Goal: Information Seeking & Learning: Learn about a topic

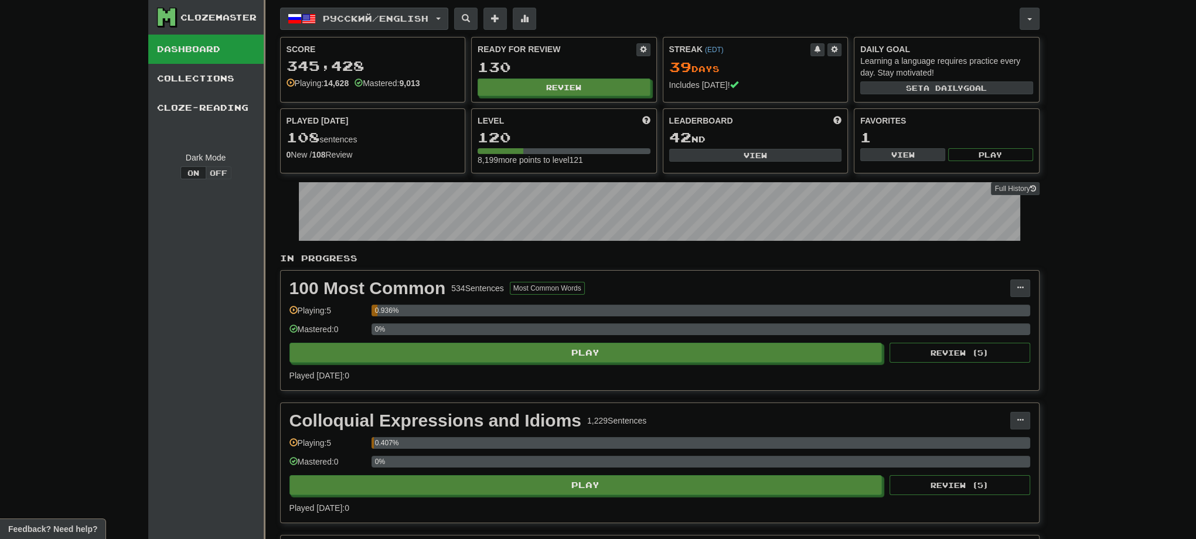
click at [442, 22] on button "Русский / English" at bounding box center [364, 19] width 168 height 22
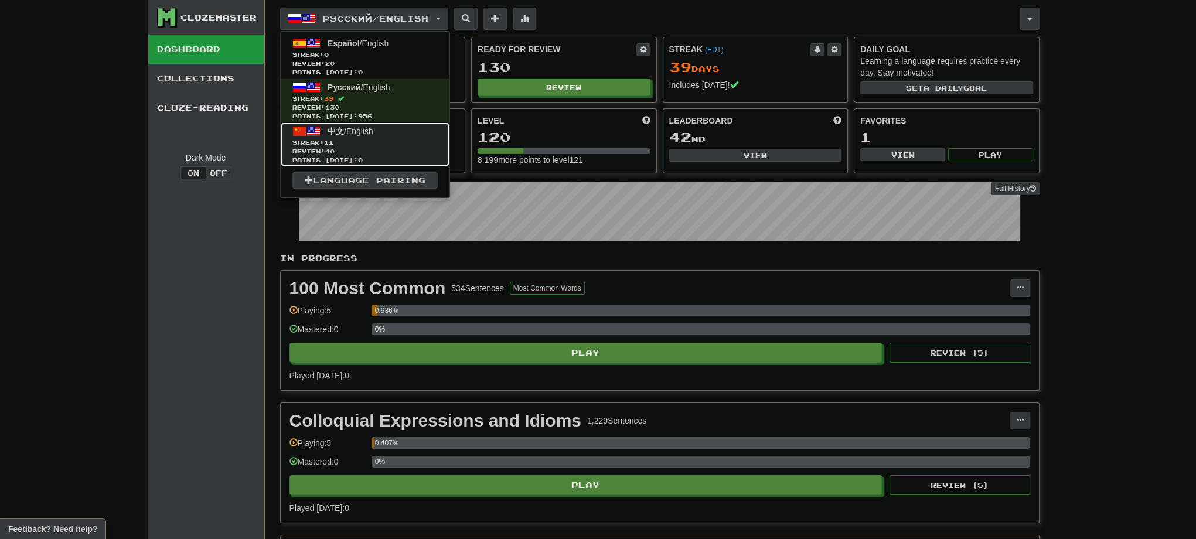
click at [382, 139] on span "Streak: 11" at bounding box center [364, 142] width 145 height 9
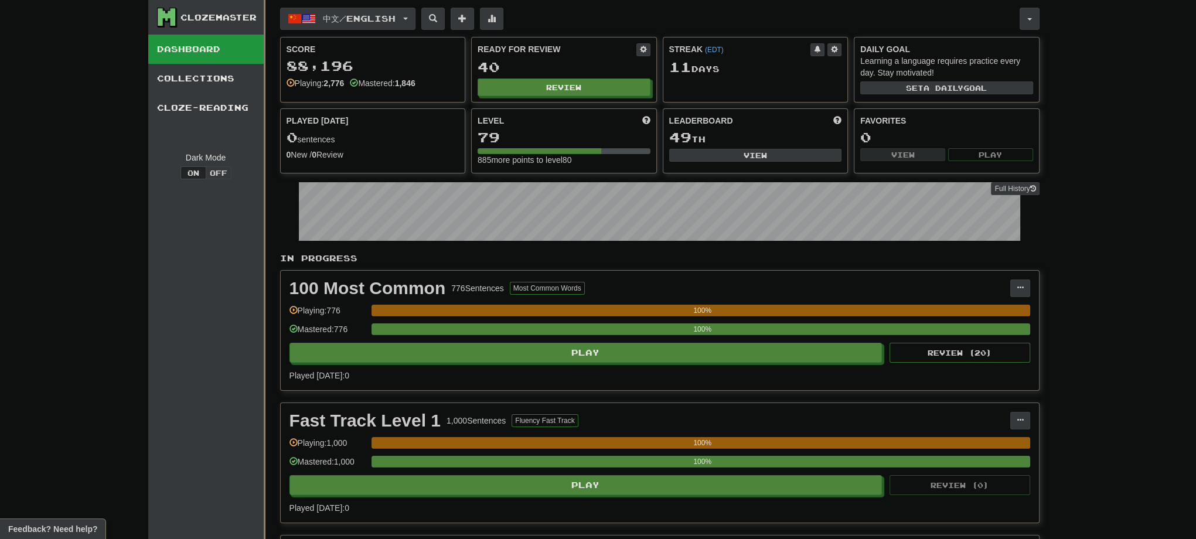
drag, startPoint x: 177, startPoint y: 364, endPoint x: 180, endPoint y: 357, distance: 7.1
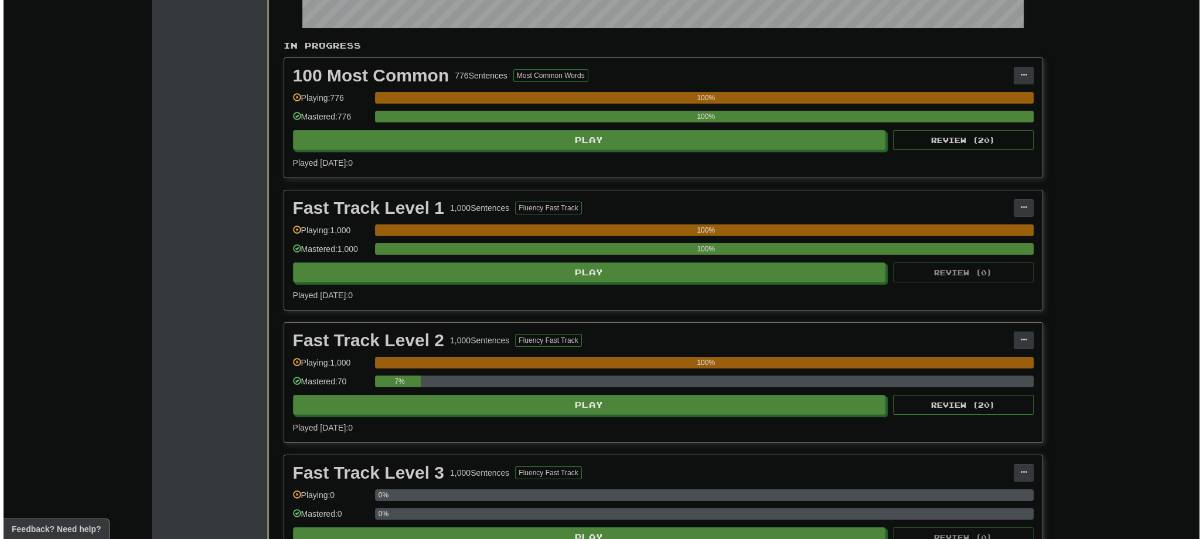
scroll to position [234, 0]
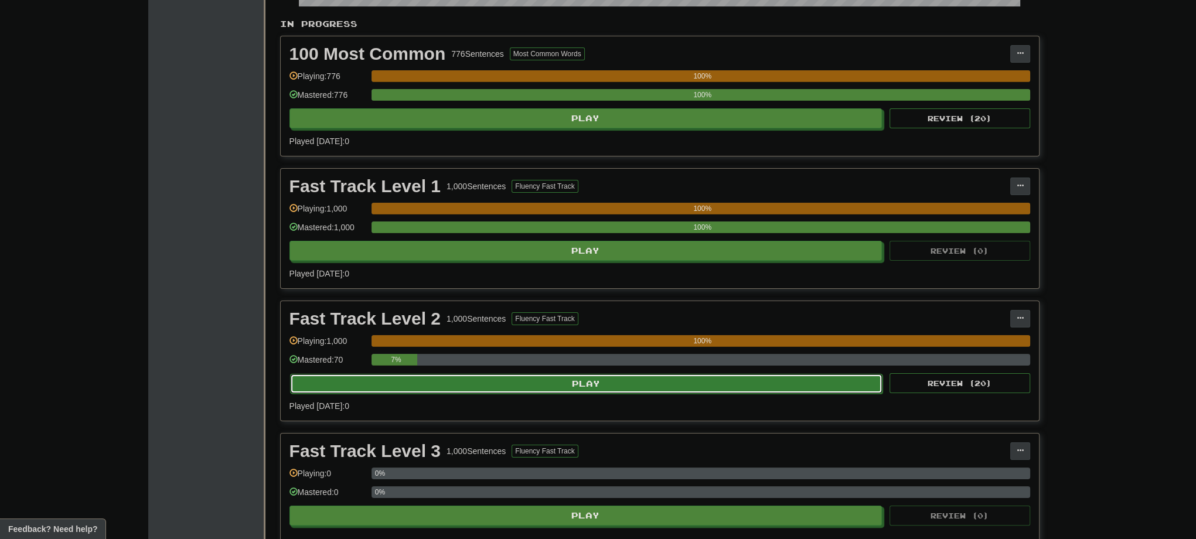
click at [583, 382] on button "Play" at bounding box center [586, 384] width 593 height 20
select select "**"
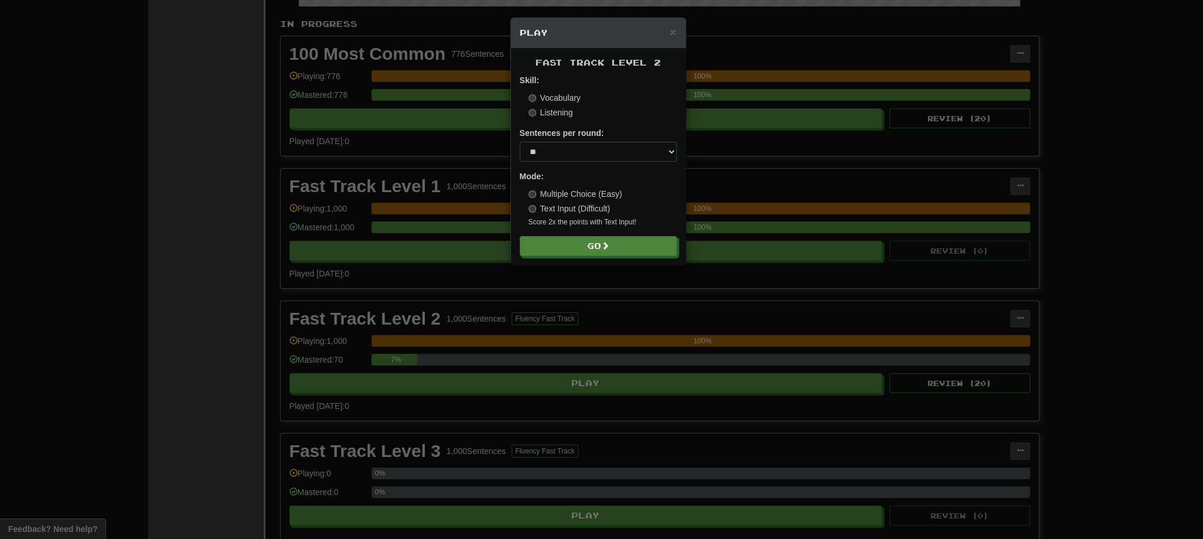
click at [677, 195] on div "Fast Track Level 2 Skill: Vocabulary Listening Sentences per round: * ** ** ** …" at bounding box center [598, 156] width 175 height 217
click at [614, 247] on button "Go" at bounding box center [598, 247] width 157 height 20
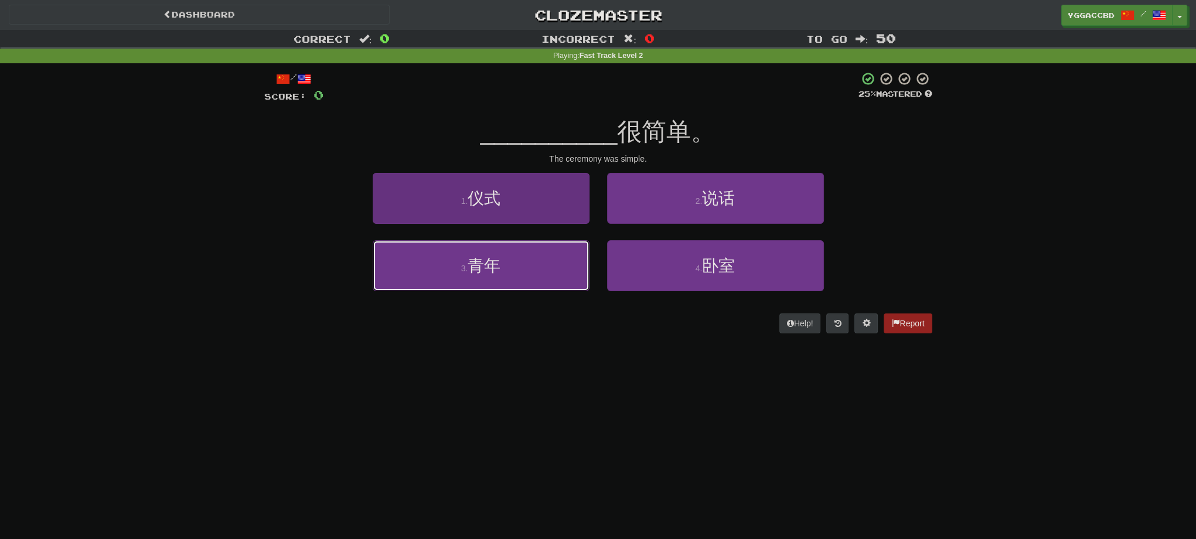
click at [499, 265] on span "青年" at bounding box center [484, 266] width 33 height 18
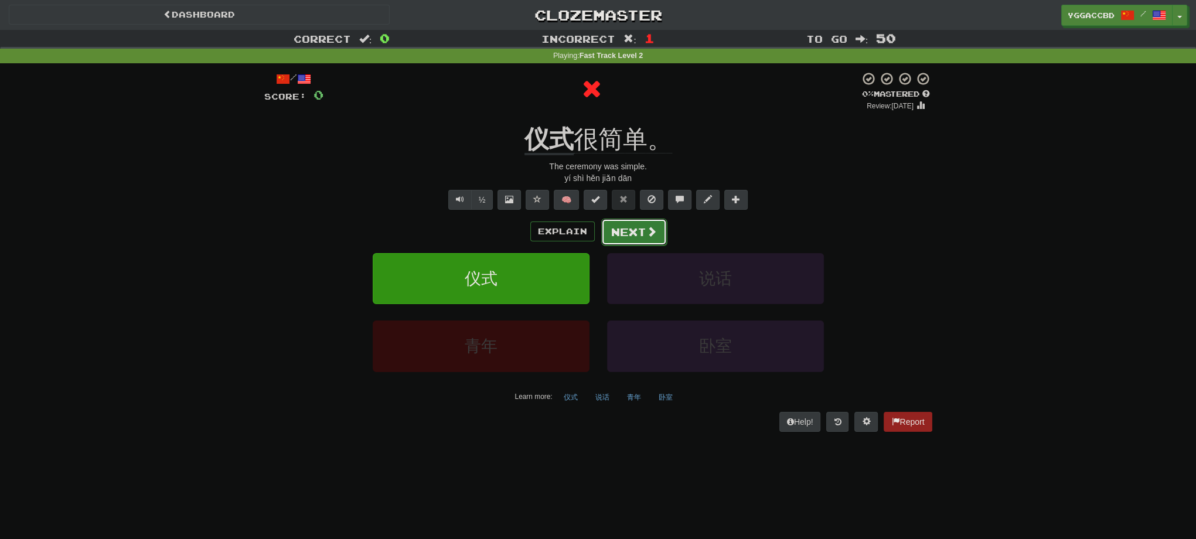
click at [629, 230] on button "Next" at bounding box center [634, 232] width 66 height 27
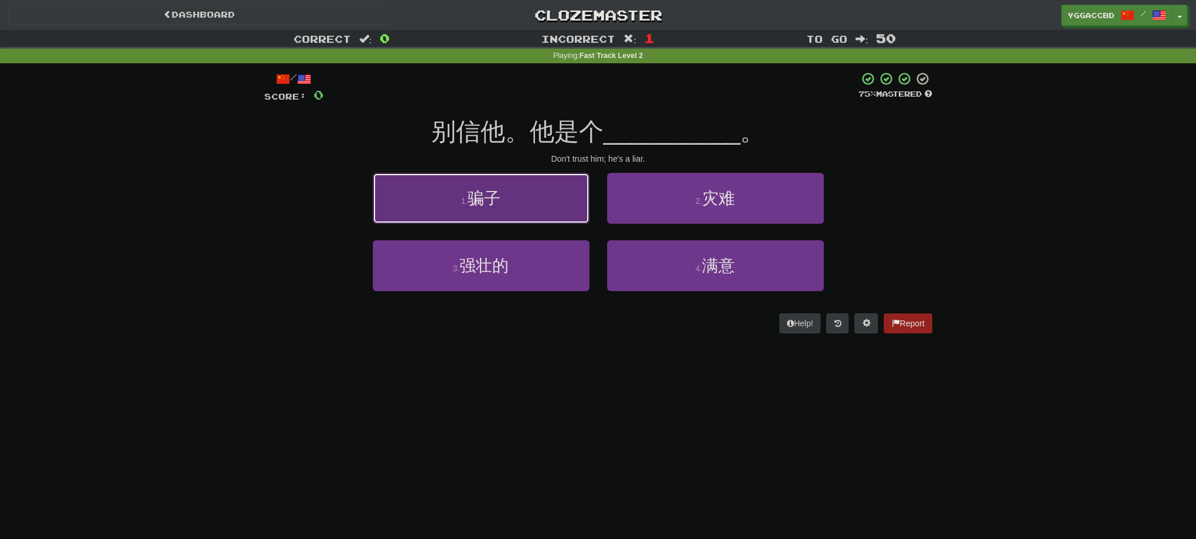
click at [550, 194] on button "1 . 骗子" at bounding box center [481, 198] width 217 height 51
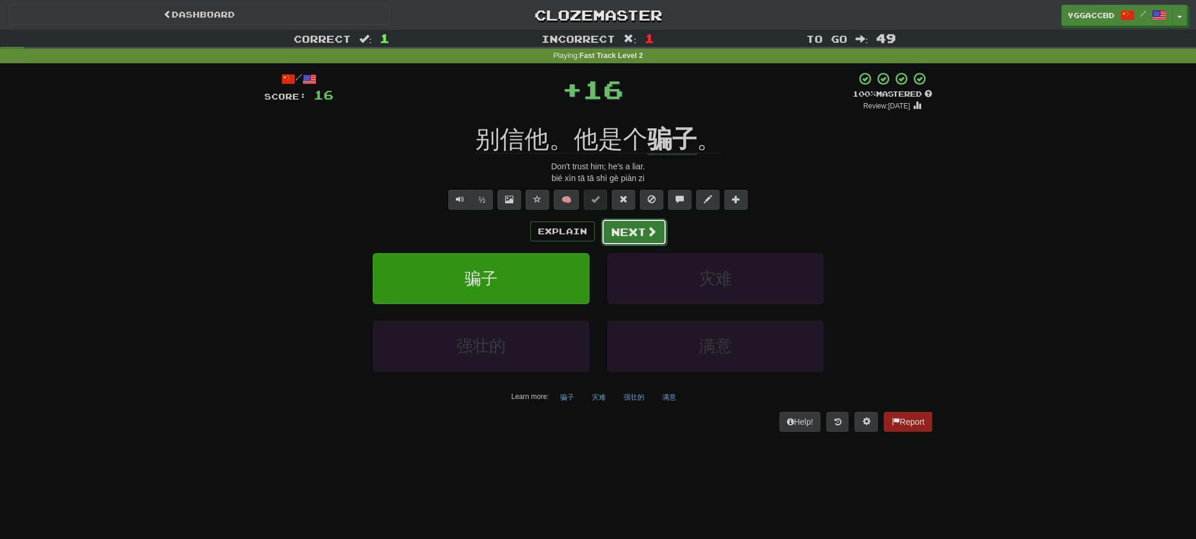
click at [643, 240] on button "Next" at bounding box center [634, 232] width 66 height 27
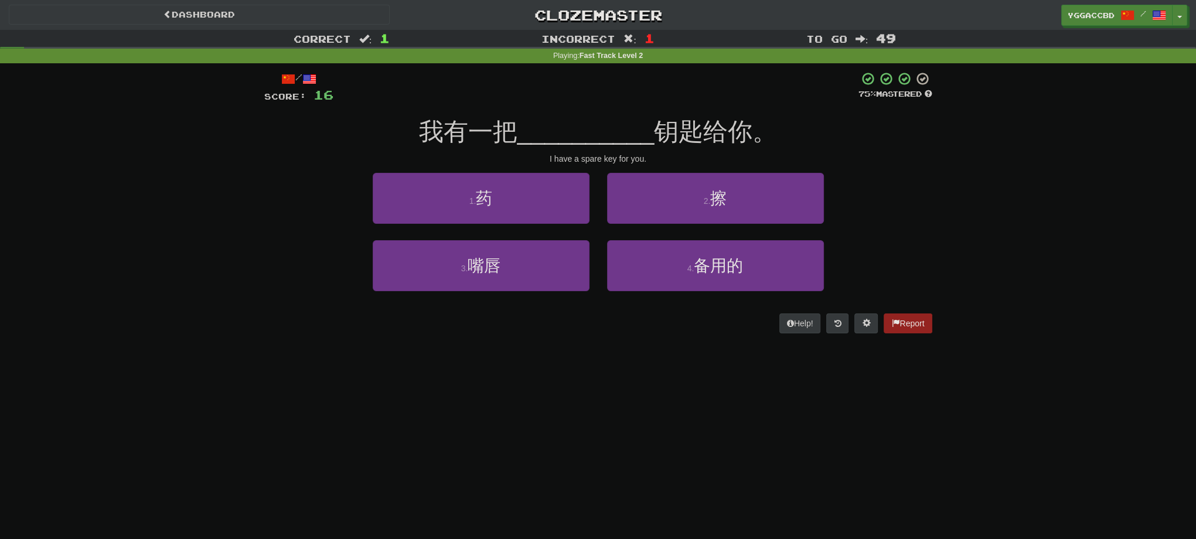
click at [143, 197] on div "Correct : 1 Incorrect : 1 To go : 49 Playing : Fast Track Level 2 / Score: 16 7…" at bounding box center [598, 190] width 1196 height 320
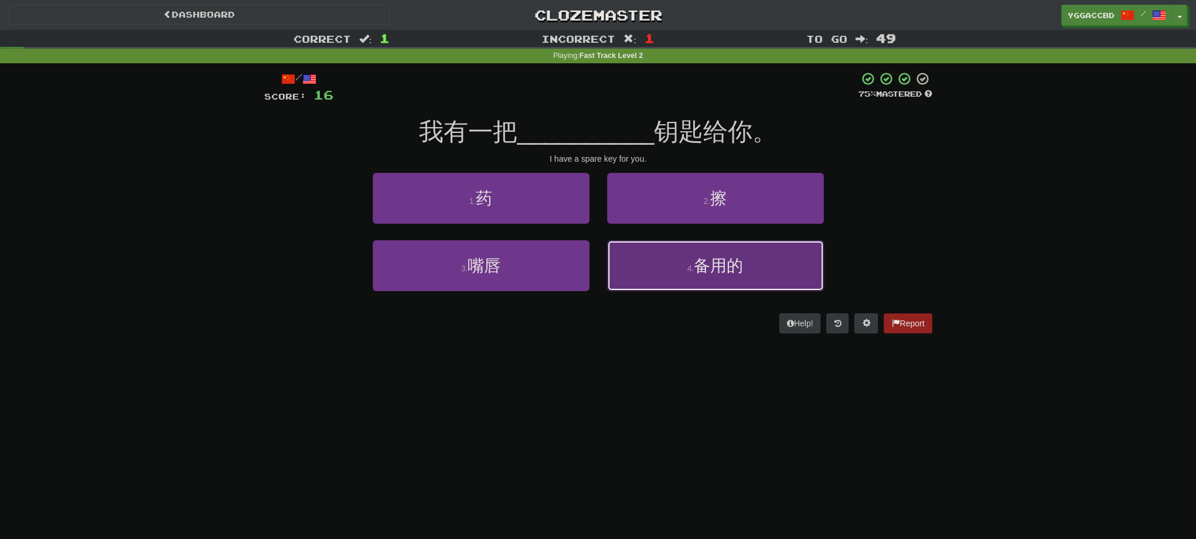
click at [676, 274] on button "4 . 备用的" at bounding box center [715, 265] width 217 height 51
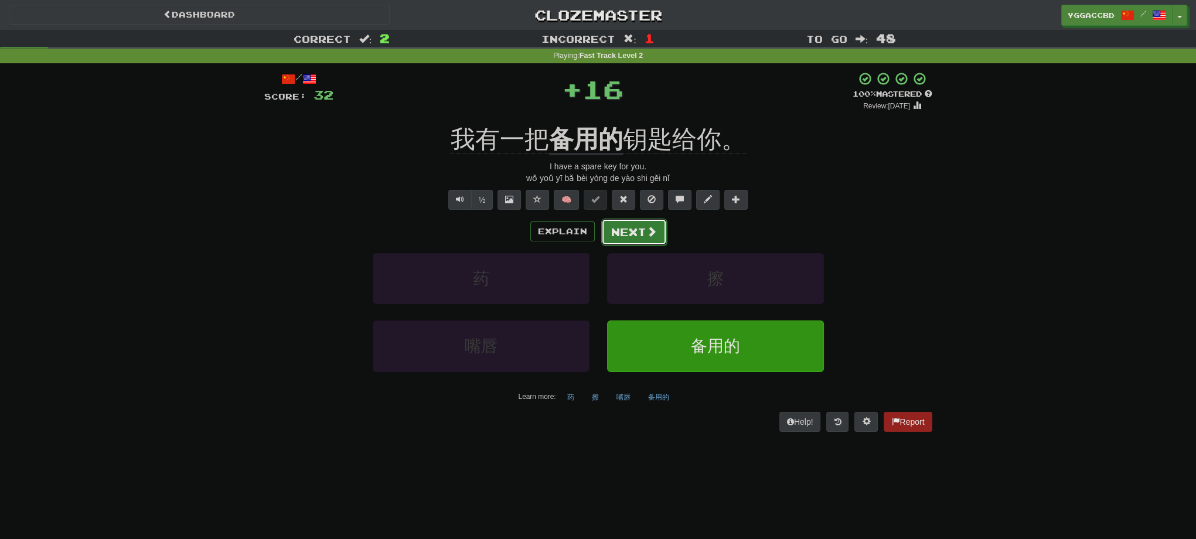
click at [610, 229] on button "Next" at bounding box center [634, 232] width 66 height 27
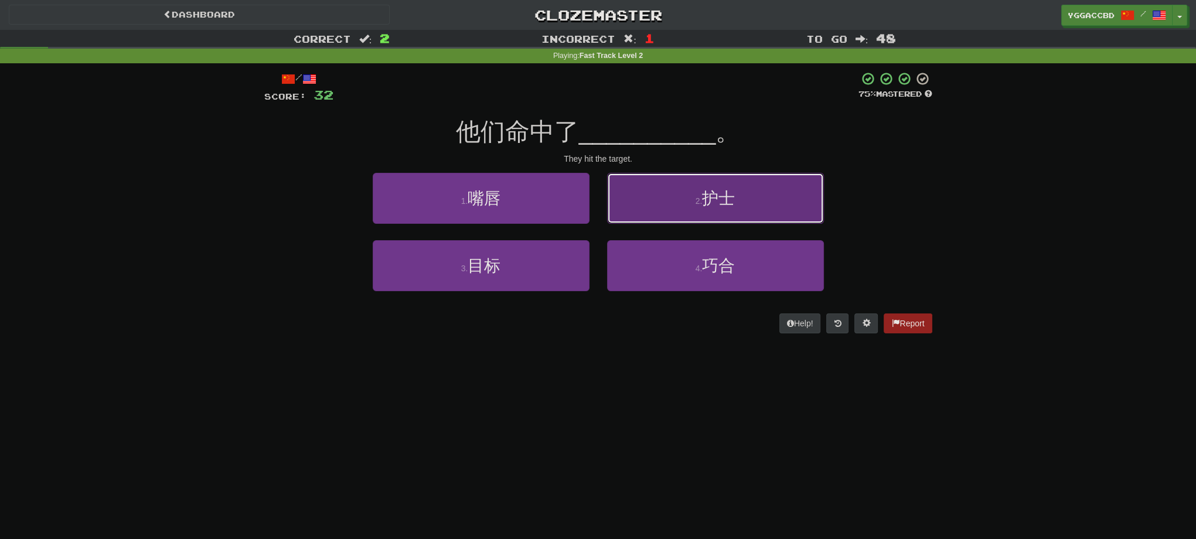
click at [680, 180] on button "2 . 护士" at bounding box center [715, 198] width 217 height 51
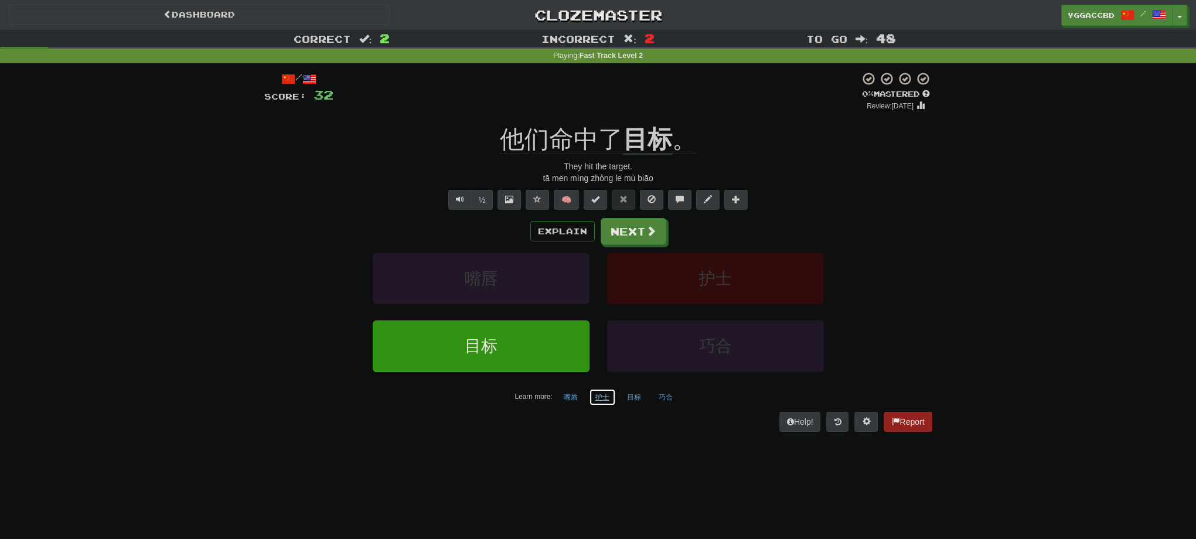
click at [603, 397] on button "护士" at bounding box center [602, 397] width 27 height 18
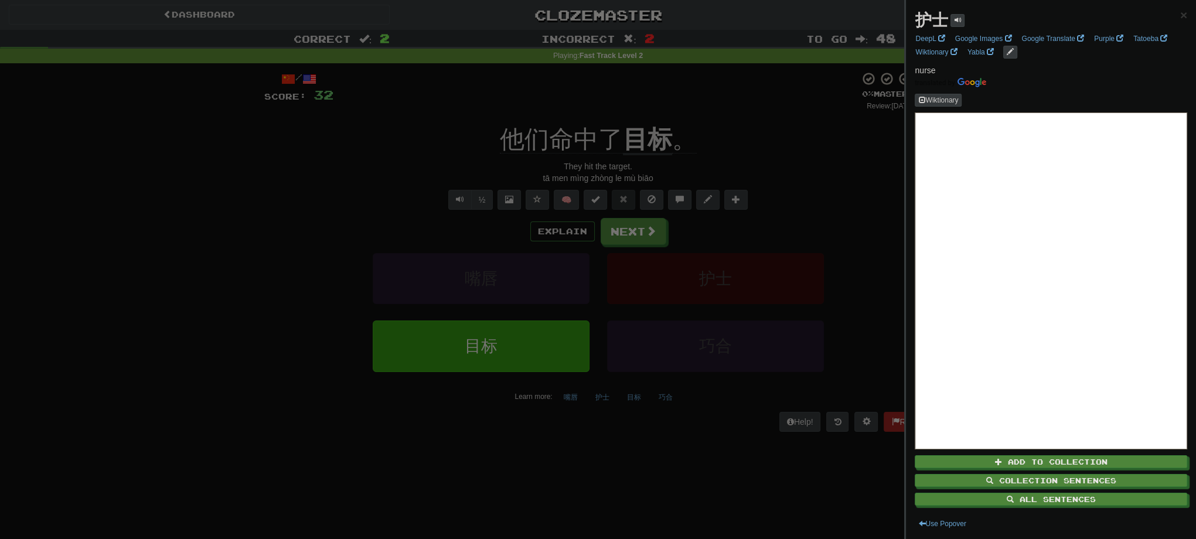
click at [869, 178] on div at bounding box center [598, 269] width 1196 height 539
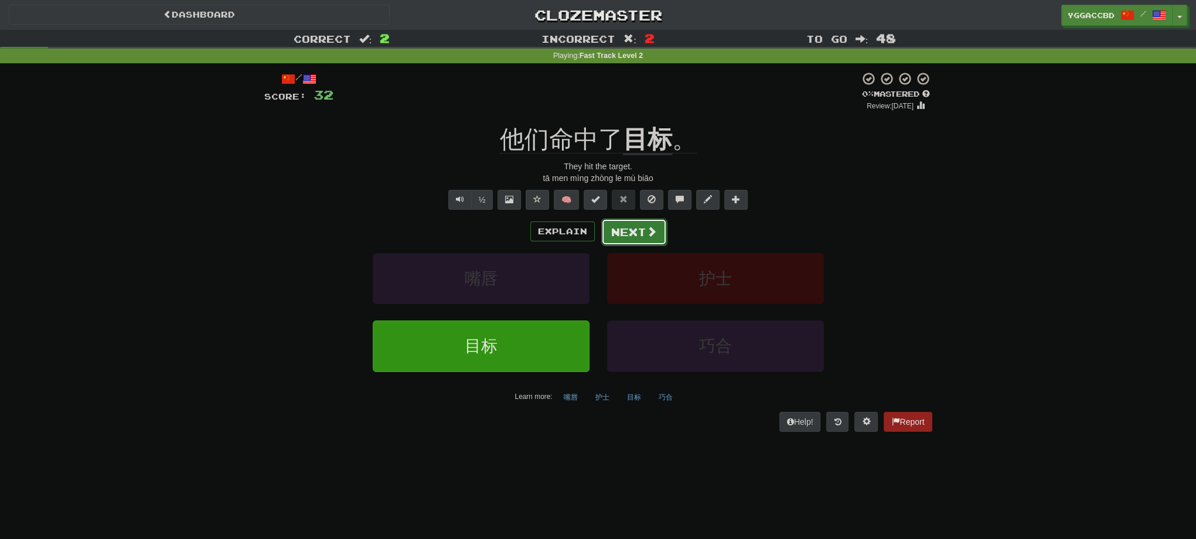
click at [639, 227] on button "Next" at bounding box center [634, 232] width 66 height 27
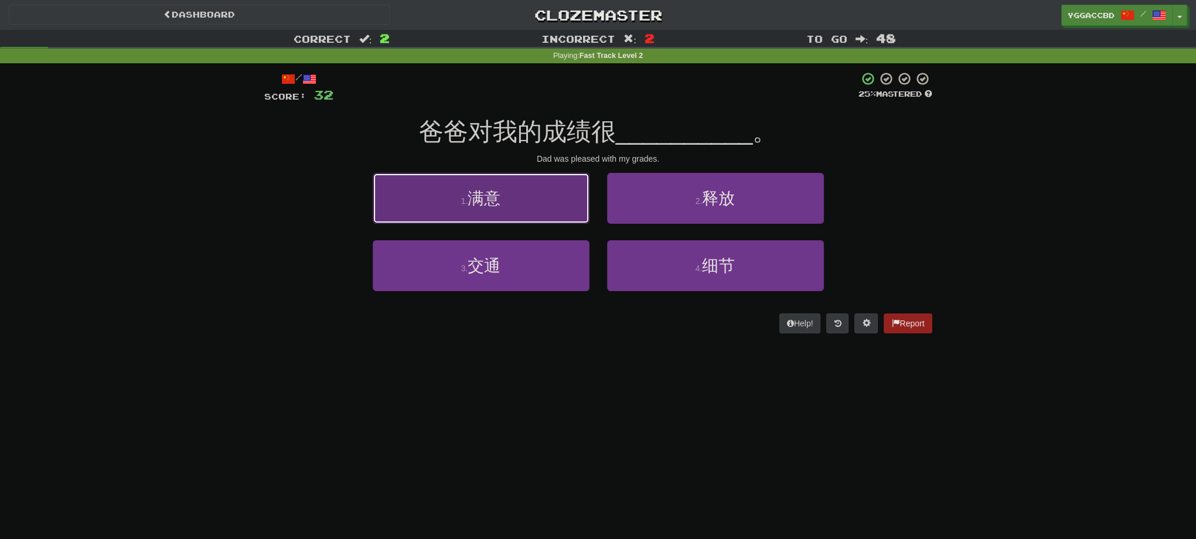
click at [542, 196] on button "1 . 满意" at bounding box center [481, 198] width 217 height 51
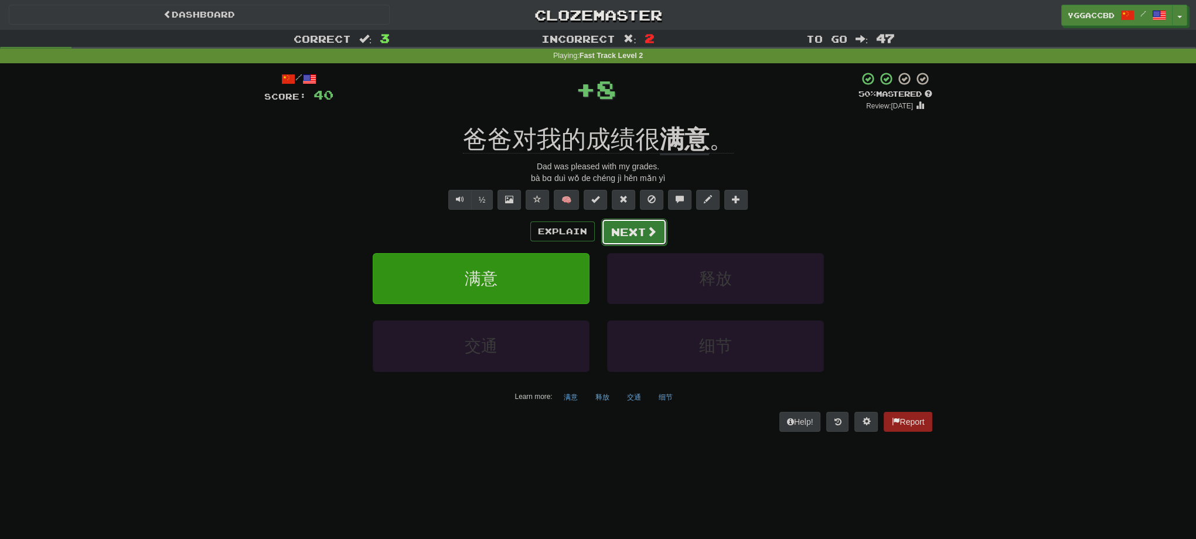
click at [639, 235] on button "Next" at bounding box center [634, 232] width 66 height 27
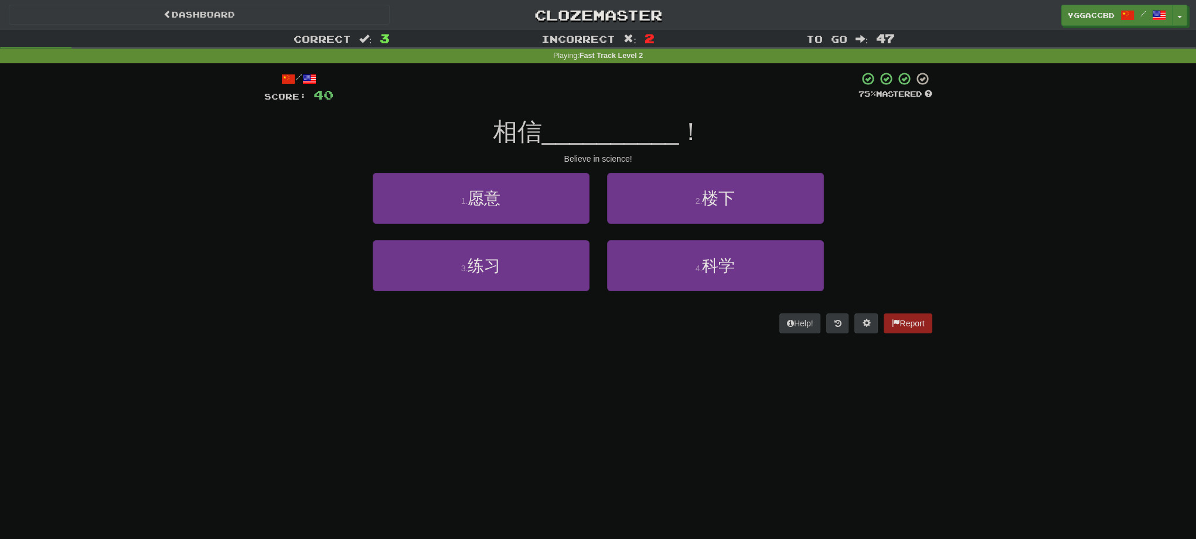
click at [471, 296] on div "3 . 练习" at bounding box center [481, 273] width 234 height 67
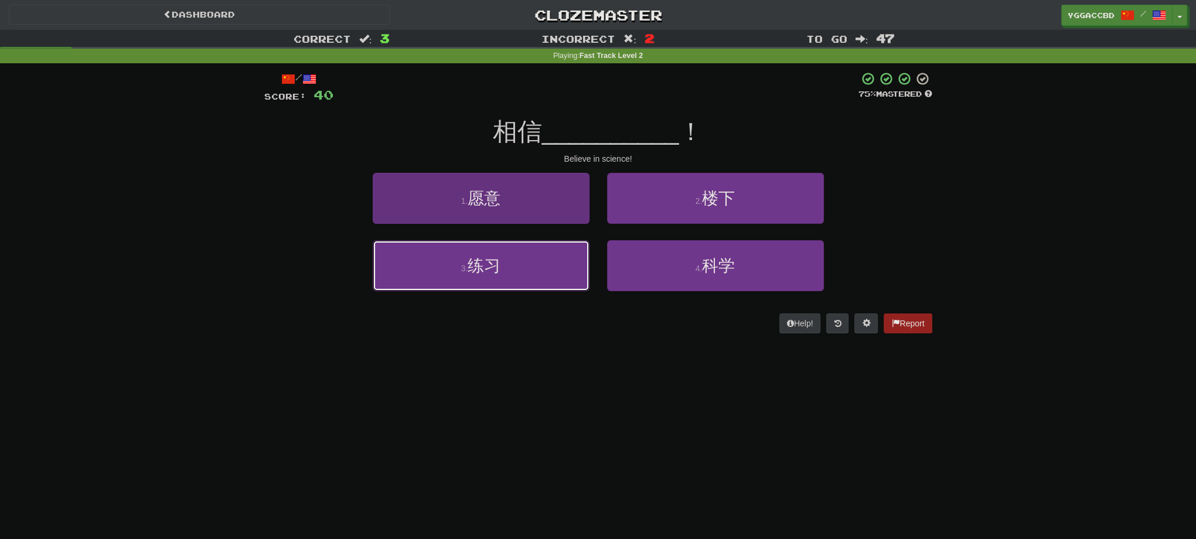
click at [499, 275] on button "3 . 练习" at bounding box center [481, 265] width 217 height 51
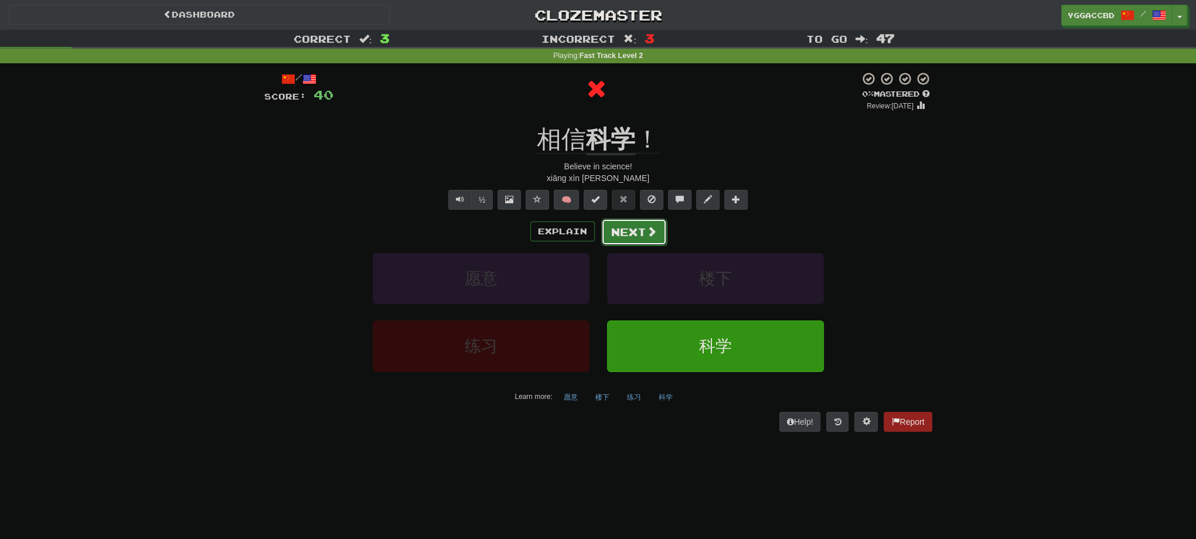
click at [637, 243] on button "Next" at bounding box center [634, 232] width 66 height 27
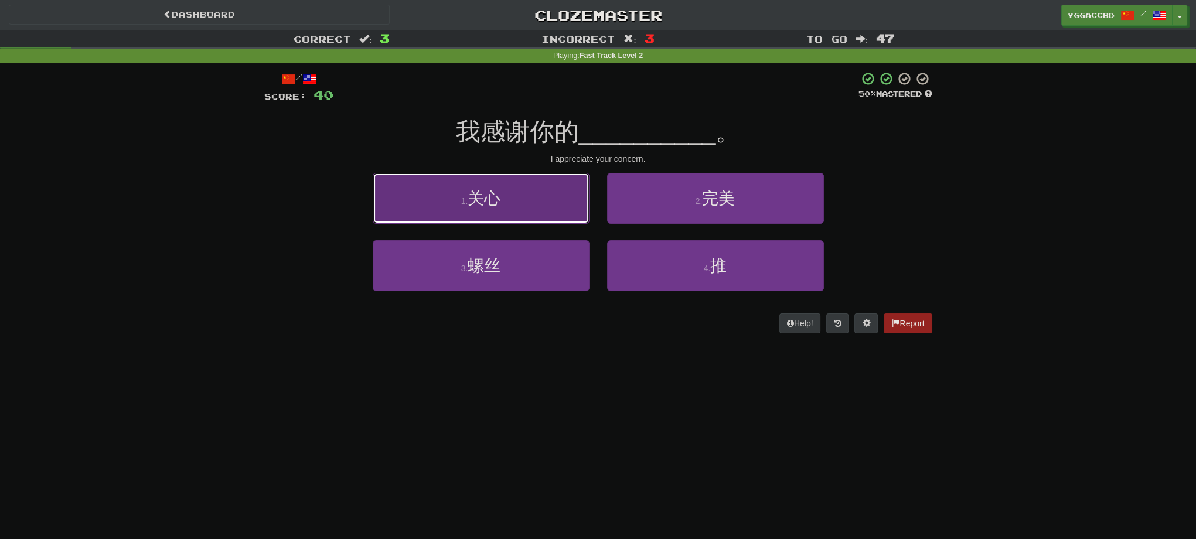
click at [526, 202] on button "1 . 关心" at bounding box center [481, 198] width 217 height 51
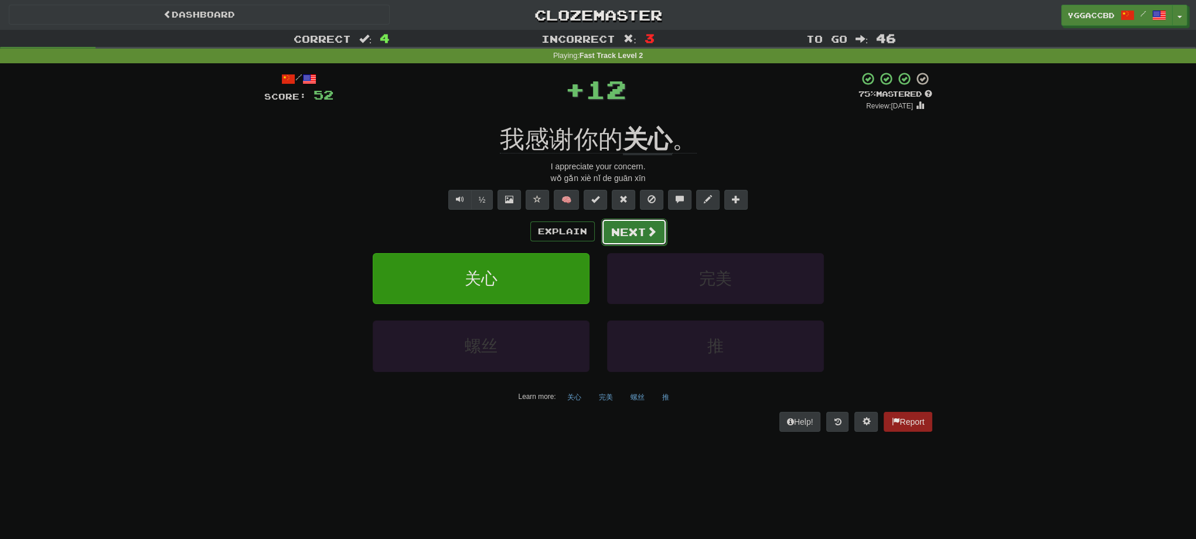
click at [623, 231] on button "Next" at bounding box center [634, 232] width 66 height 27
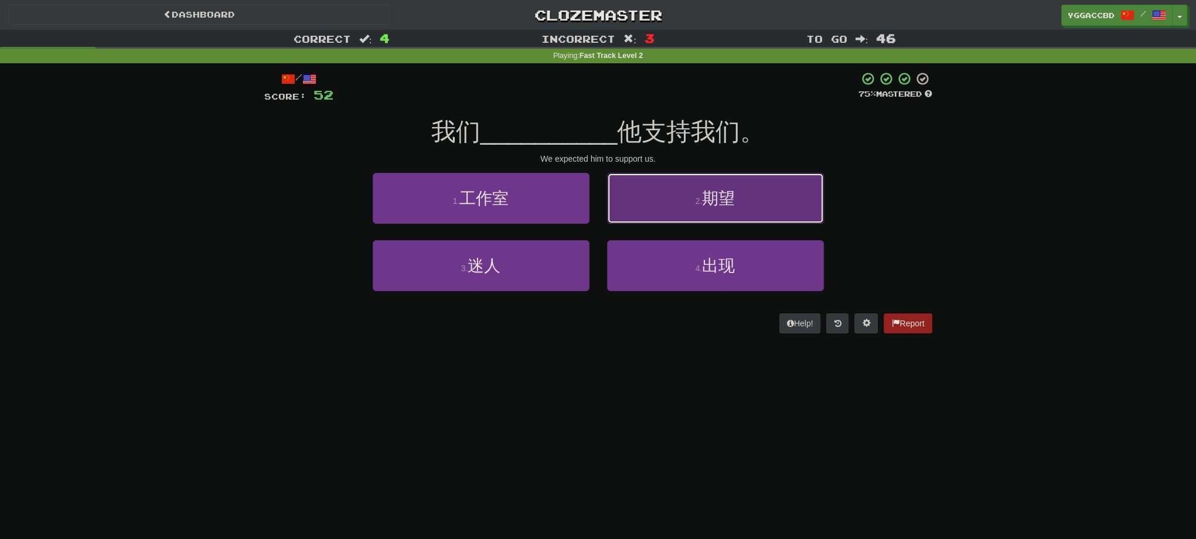
click at [645, 200] on button "2 . 期望" at bounding box center [715, 198] width 217 height 51
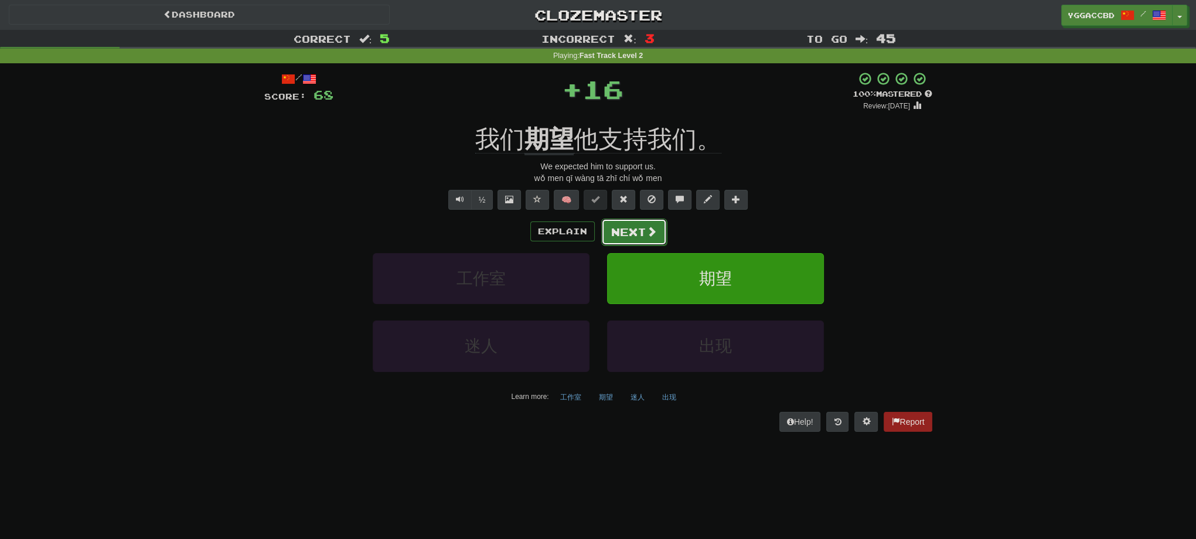
click at [638, 230] on button "Next" at bounding box center [634, 232] width 66 height 27
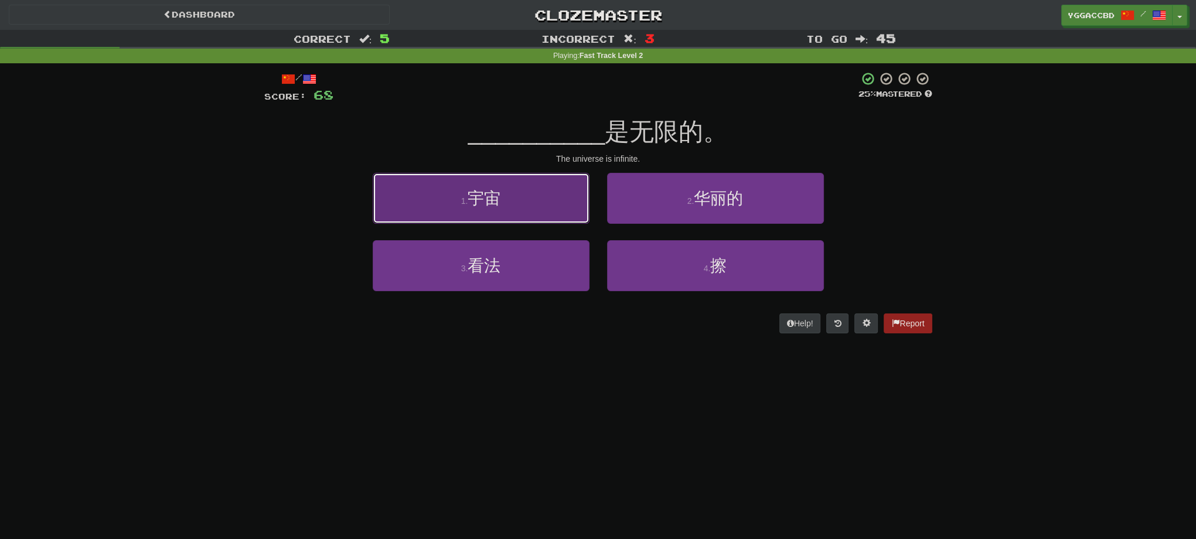
click at [506, 191] on button "1 . 宇宙" at bounding box center [481, 198] width 217 height 51
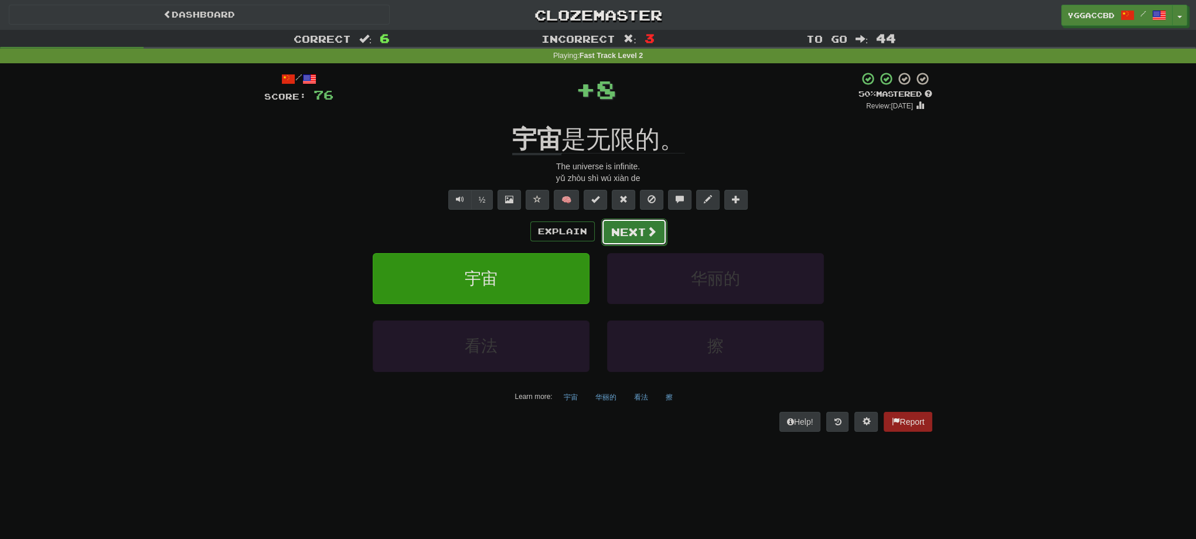
click at [623, 227] on button "Next" at bounding box center [634, 232] width 66 height 27
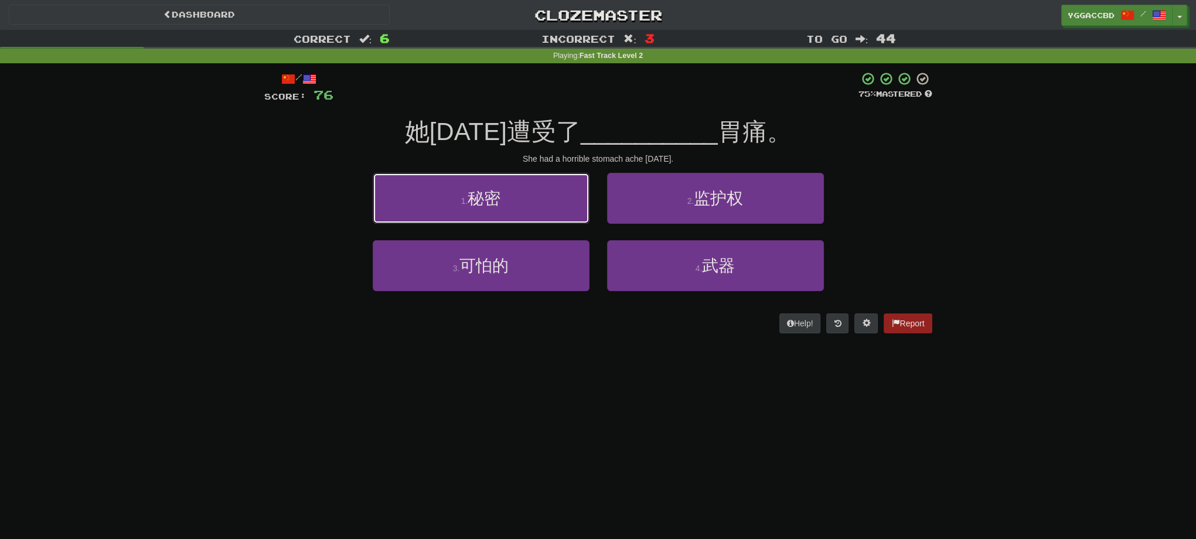
click at [495, 190] on span "秘密" at bounding box center [484, 198] width 33 height 18
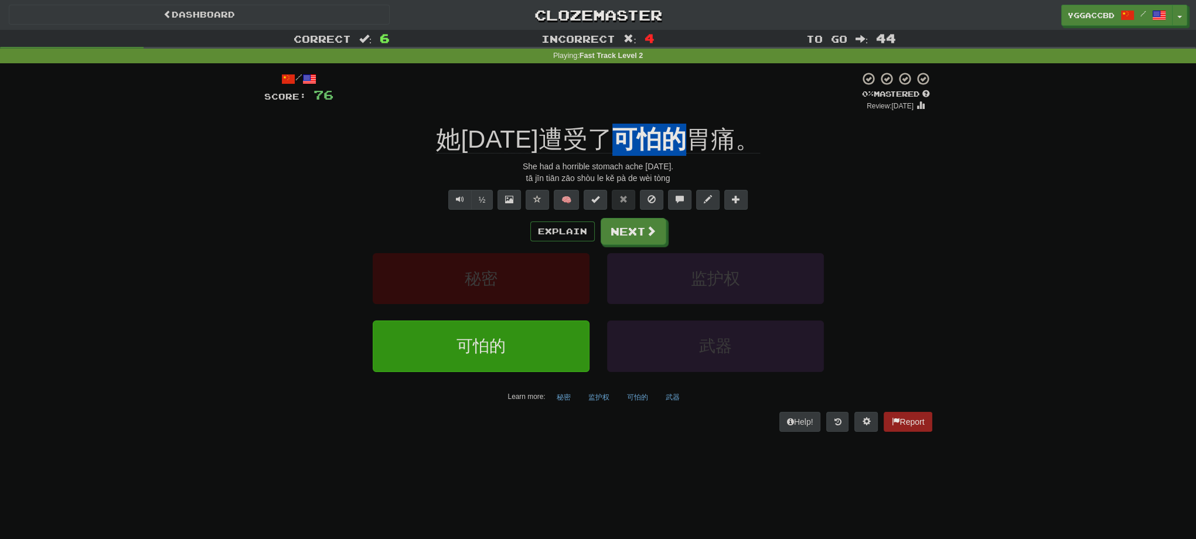
drag, startPoint x: 599, startPoint y: 114, endPoint x: 663, endPoint y: 124, distance: 64.6
click at [663, 124] on div "/ Score: 76 0 % Mastered Review: 2025-08-14 她今天遭受了 可怕的 胃痛。 She had a horrible s…" at bounding box center [598, 251] width 668 height 360
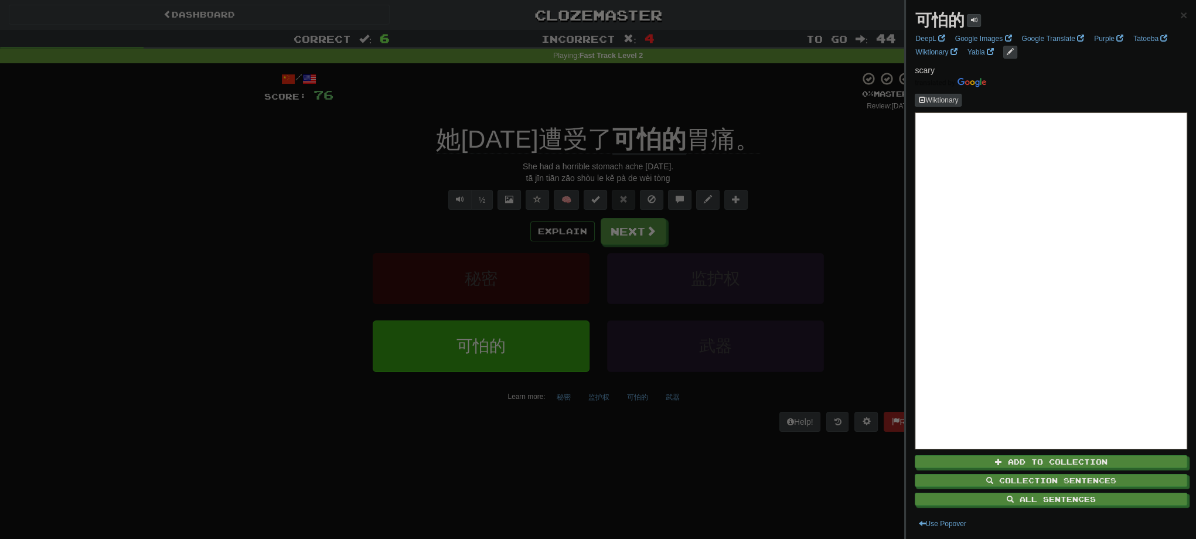
click at [672, 94] on div at bounding box center [598, 269] width 1196 height 539
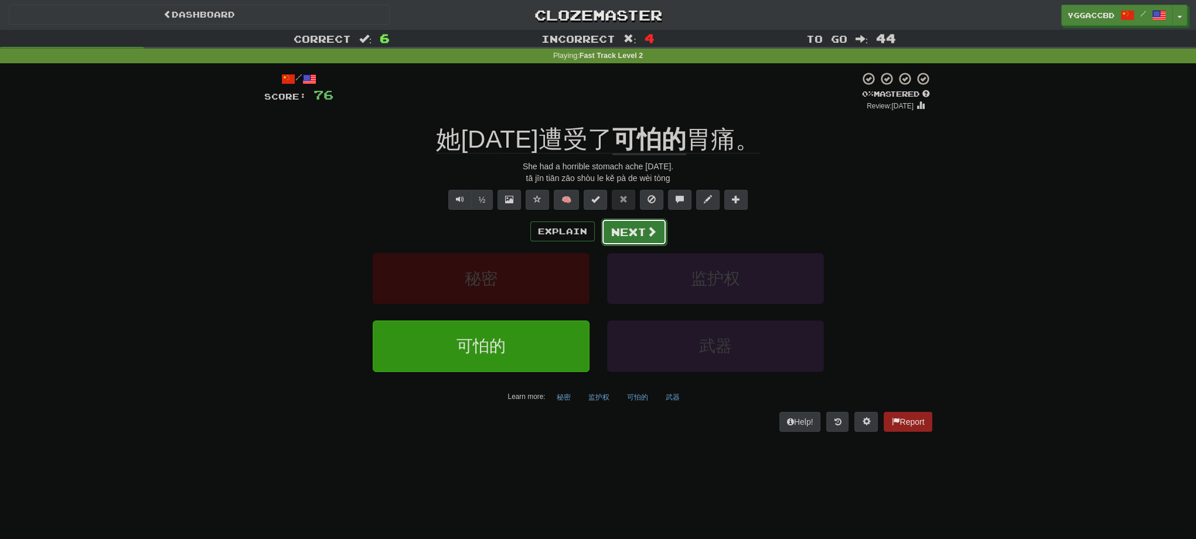
click at [630, 230] on button "Next" at bounding box center [634, 232] width 66 height 27
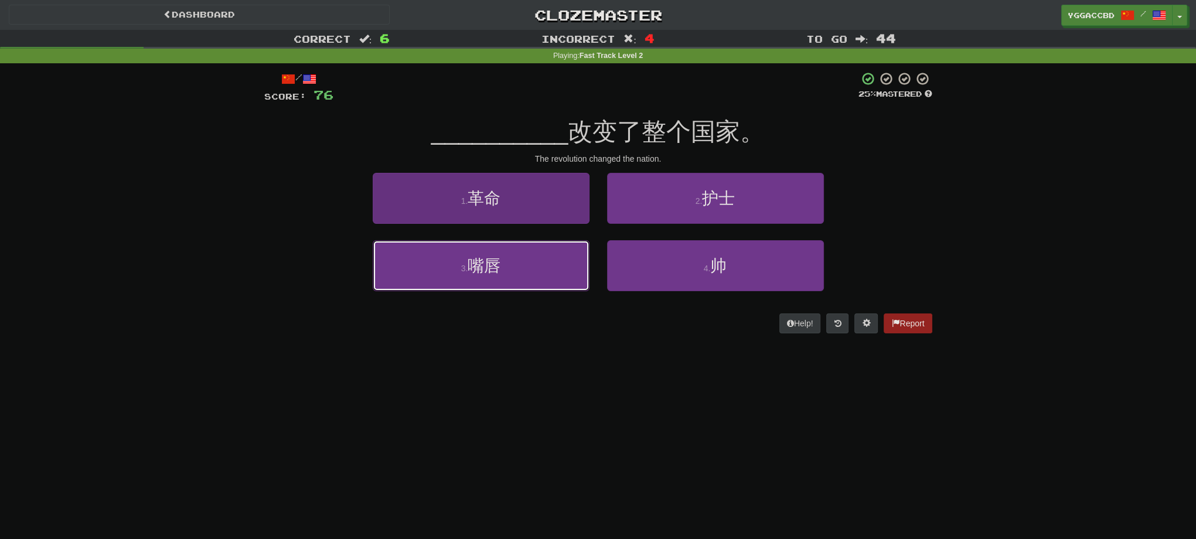
drag, startPoint x: 485, startPoint y: 274, endPoint x: 505, endPoint y: 270, distance: 20.5
click at [485, 274] on span "嘴唇" at bounding box center [484, 266] width 33 height 18
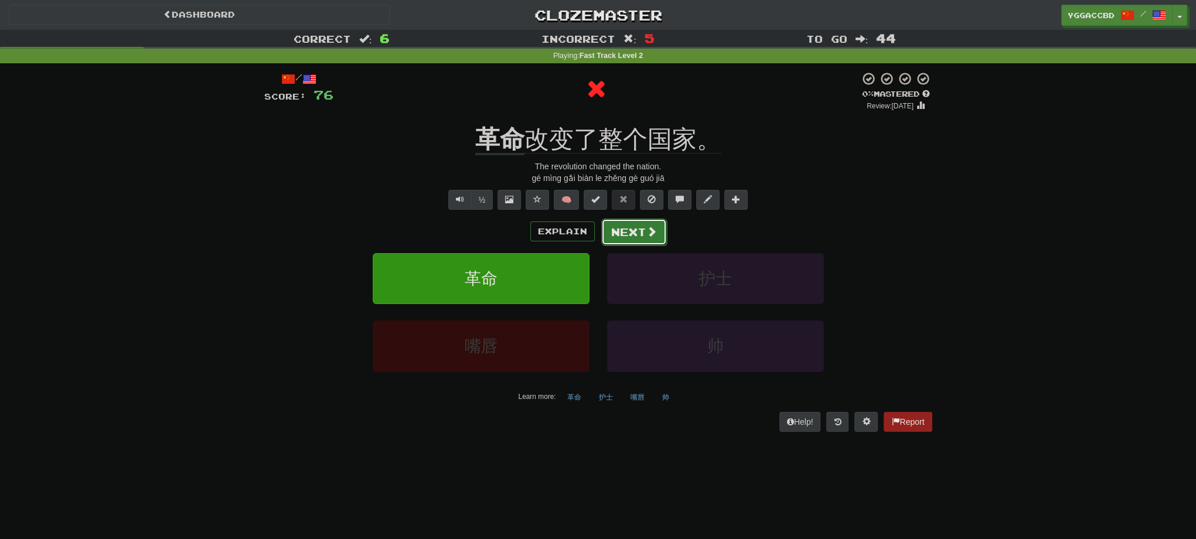
click at [630, 238] on button "Next" at bounding box center [634, 232] width 66 height 27
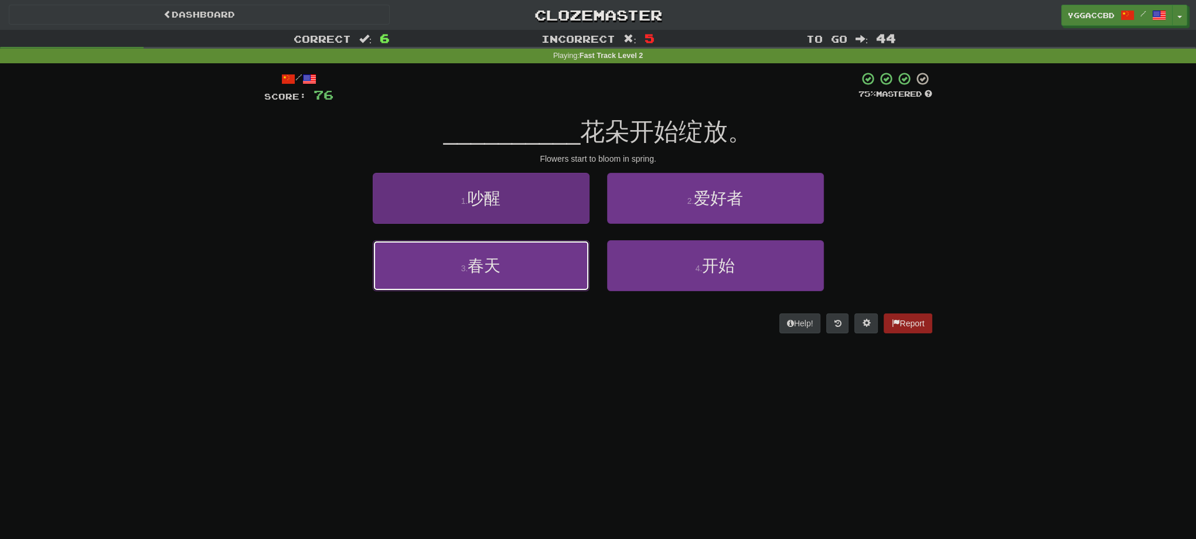
click at [519, 260] on button "3 . 春天" at bounding box center [481, 265] width 217 height 51
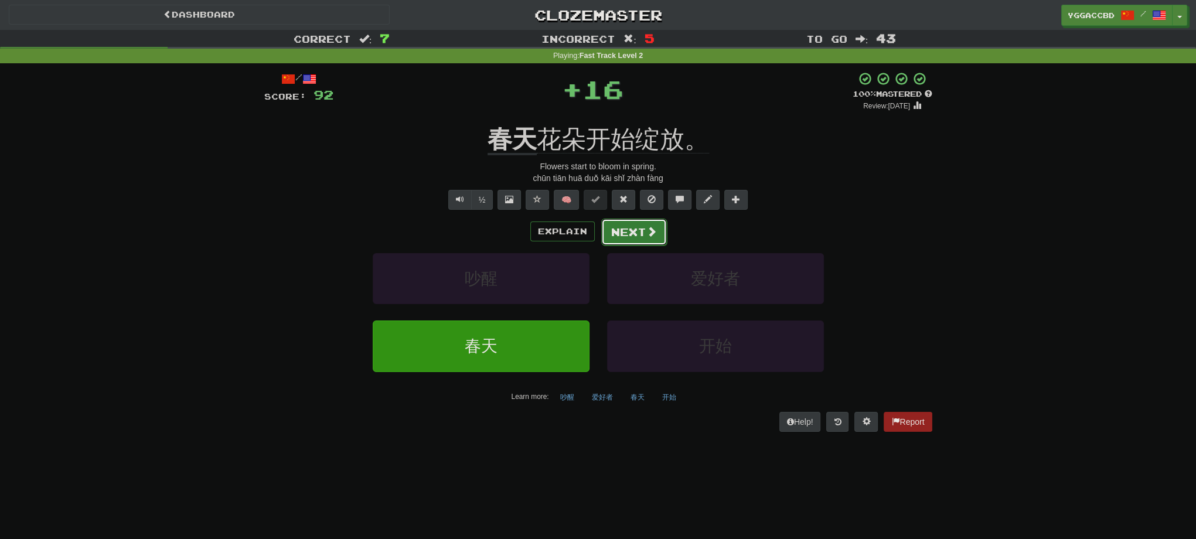
click at [604, 225] on button "Next" at bounding box center [634, 232] width 66 height 27
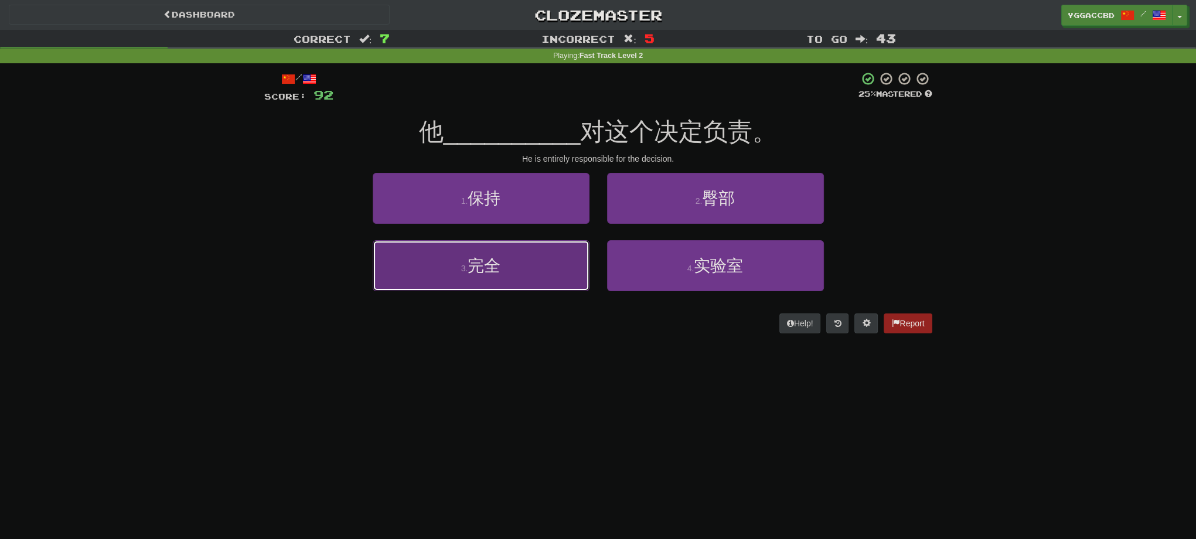
click at [504, 267] on button "3 . 完全" at bounding box center [481, 265] width 217 height 51
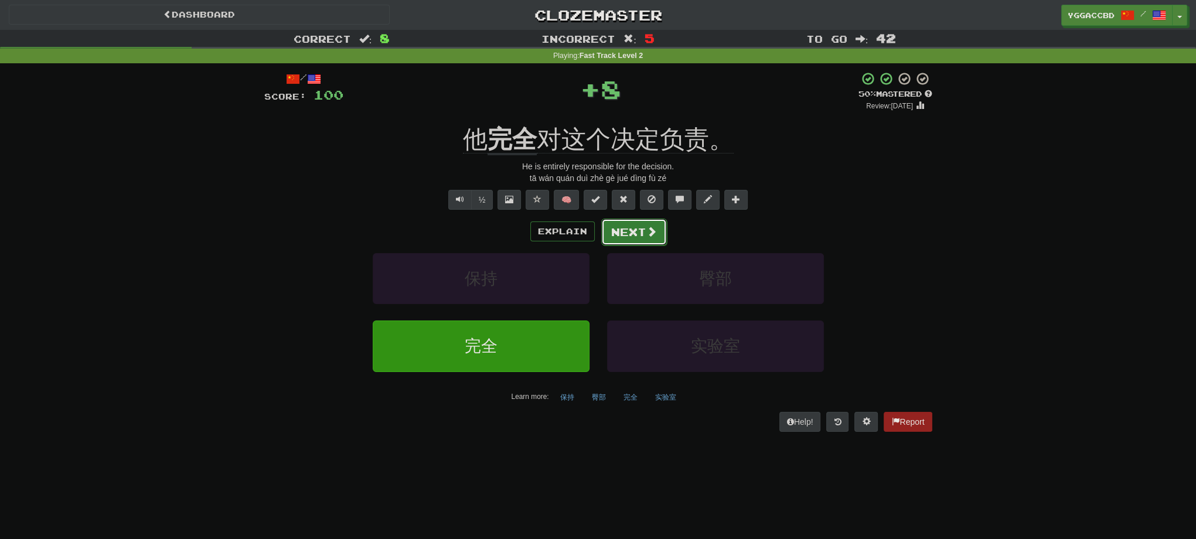
click at [619, 238] on button "Next" at bounding box center [634, 232] width 66 height 27
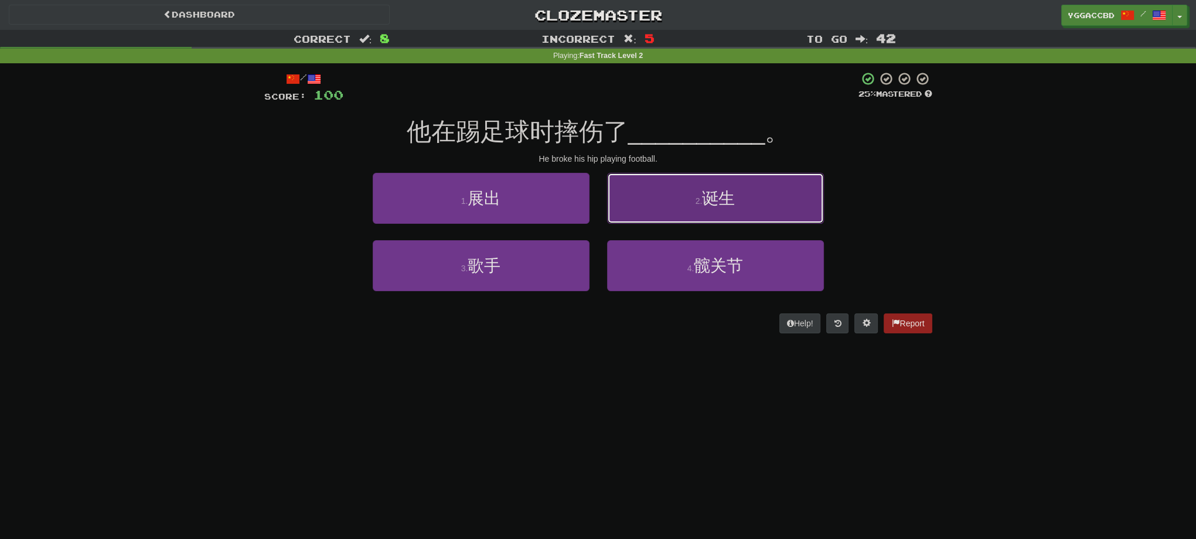
click at [684, 197] on button "2 . 诞生" at bounding box center [715, 198] width 217 height 51
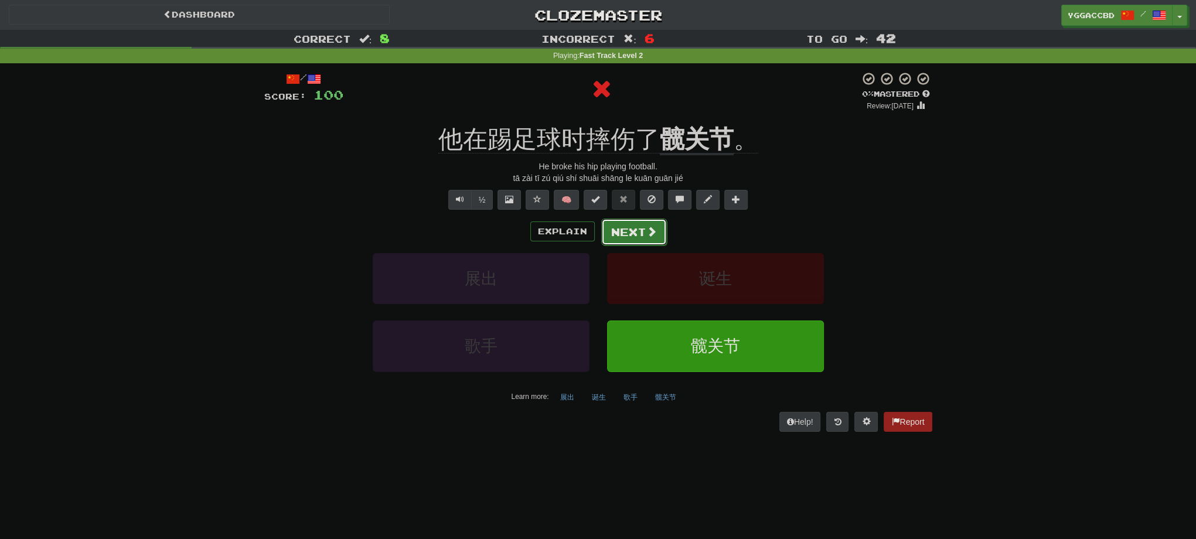
click at [626, 229] on button "Next" at bounding box center [634, 232] width 66 height 27
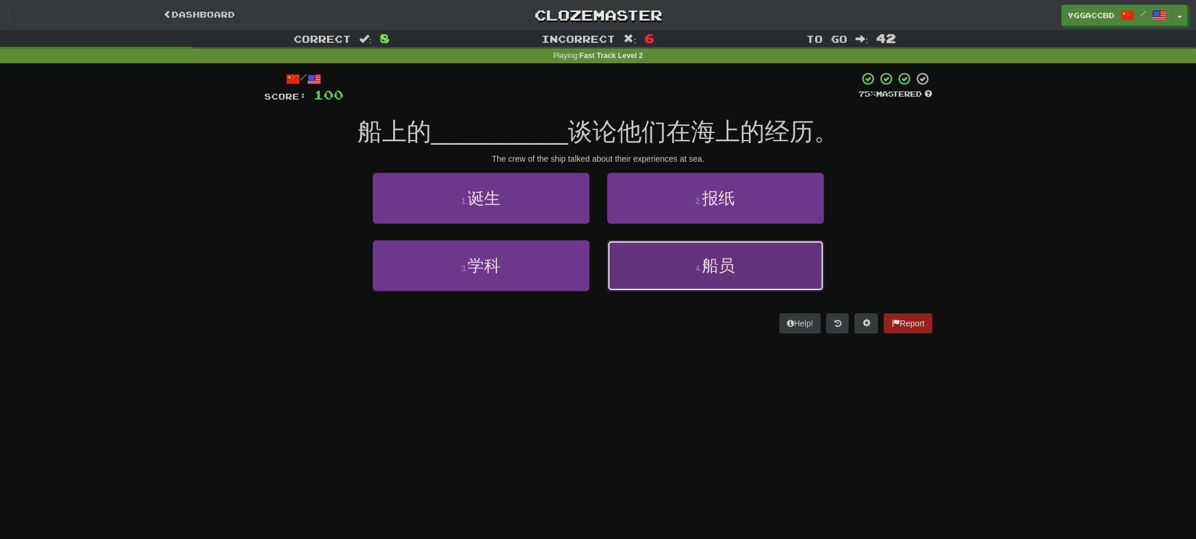
click at [722, 258] on span "船员" at bounding box center [718, 266] width 33 height 18
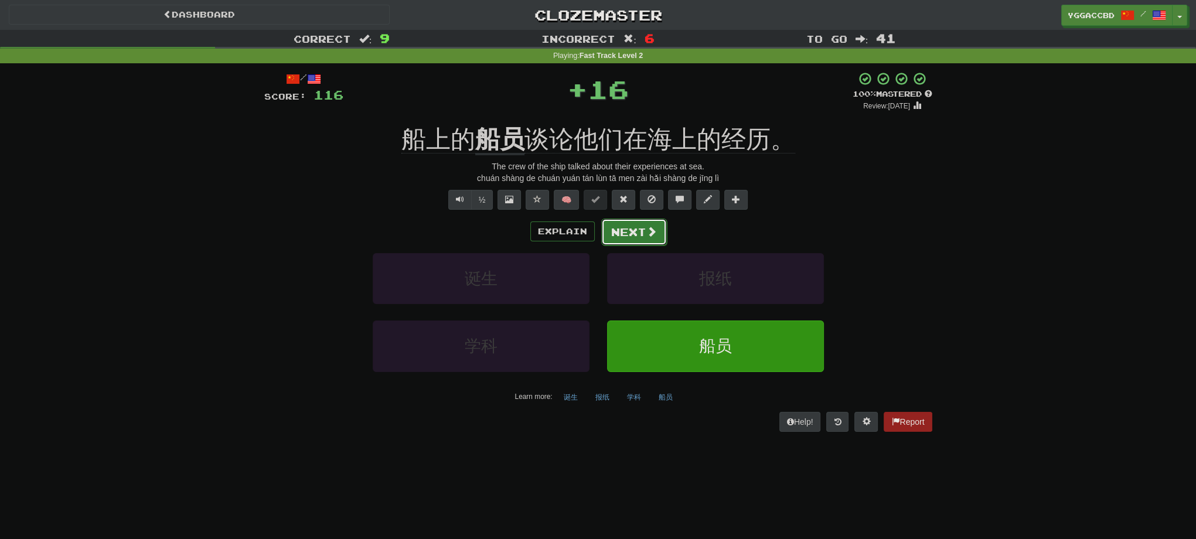
click at [619, 238] on button "Next" at bounding box center [634, 232] width 66 height 27
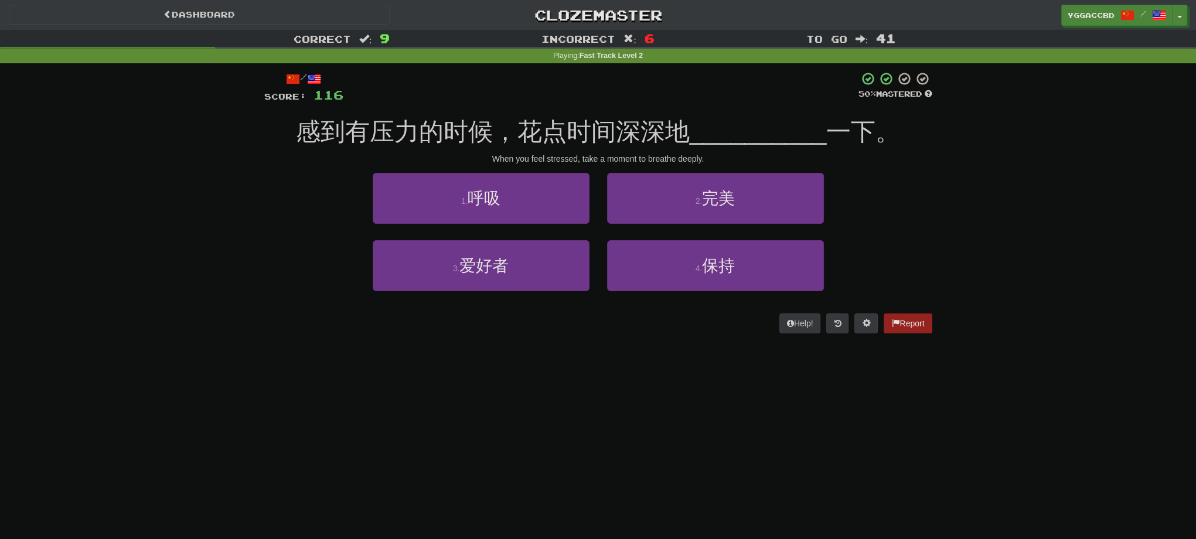
drag, startPoint x: 216, startPoint y: 238, endPoint x: 270, endPoint y: 89, distance: 158.8
click at [216, 238] on div "Correct : 9 Incorrect : 6 To go : 41 Playing : Fast Track Level 2 / Score: 116 …" at bounding box center [598, 190] width 1196 height 320
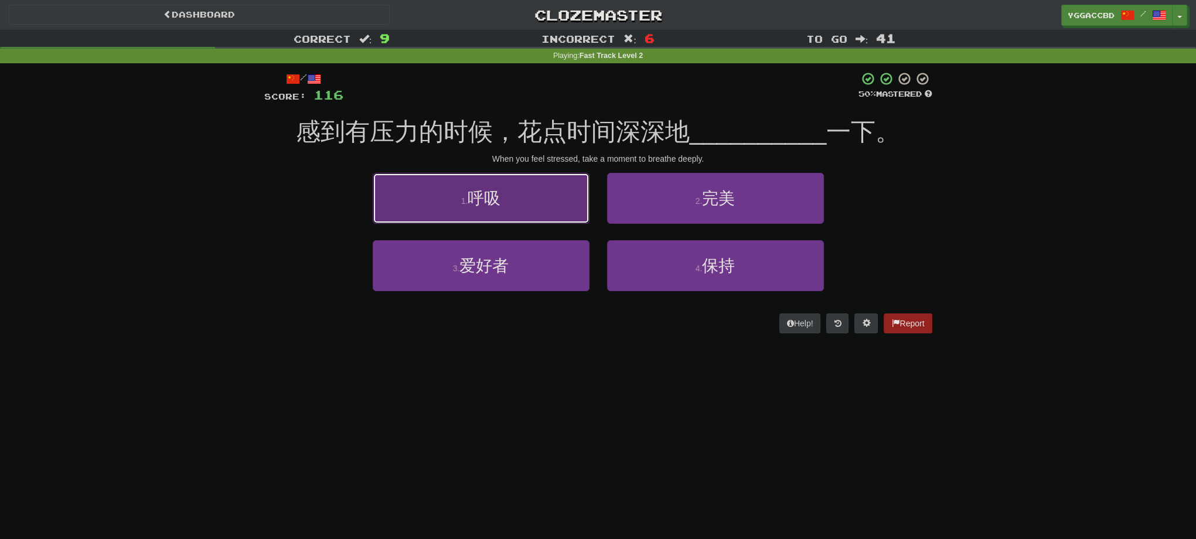
click at [525, 197] on button "1 . 呼吸" at bounding box center [481, 198] width 217 height 51
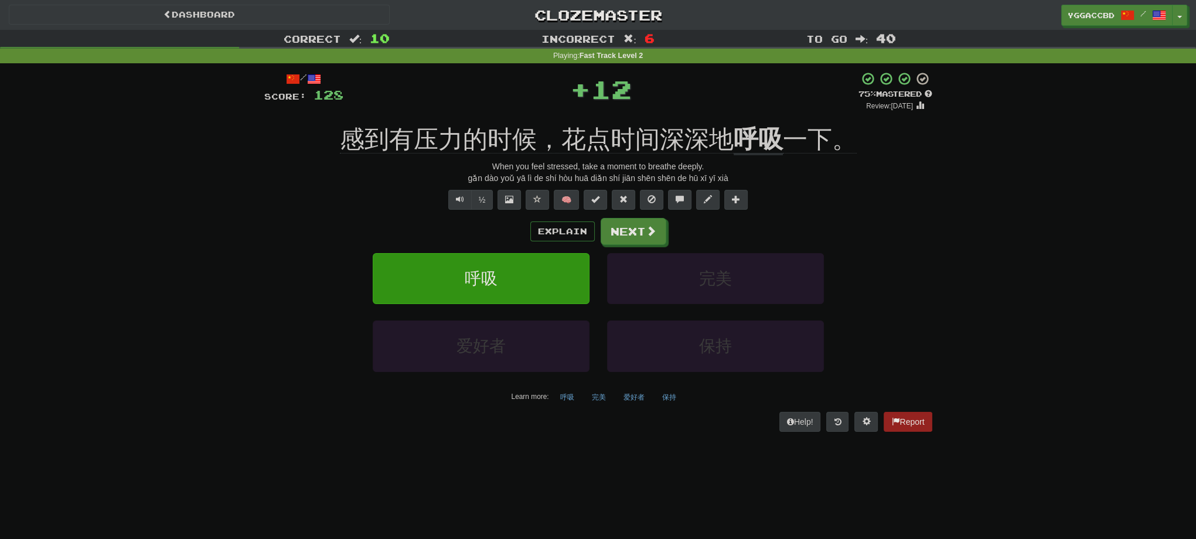
click at [754, 115] on div "/ Score: 128 + 12 75 % Mastered Review: 2025-09-13 感到有压力的时候，花点时间深深地 呼吸 一下。 When…" at bounding box center [598, 251] width 668 height 360
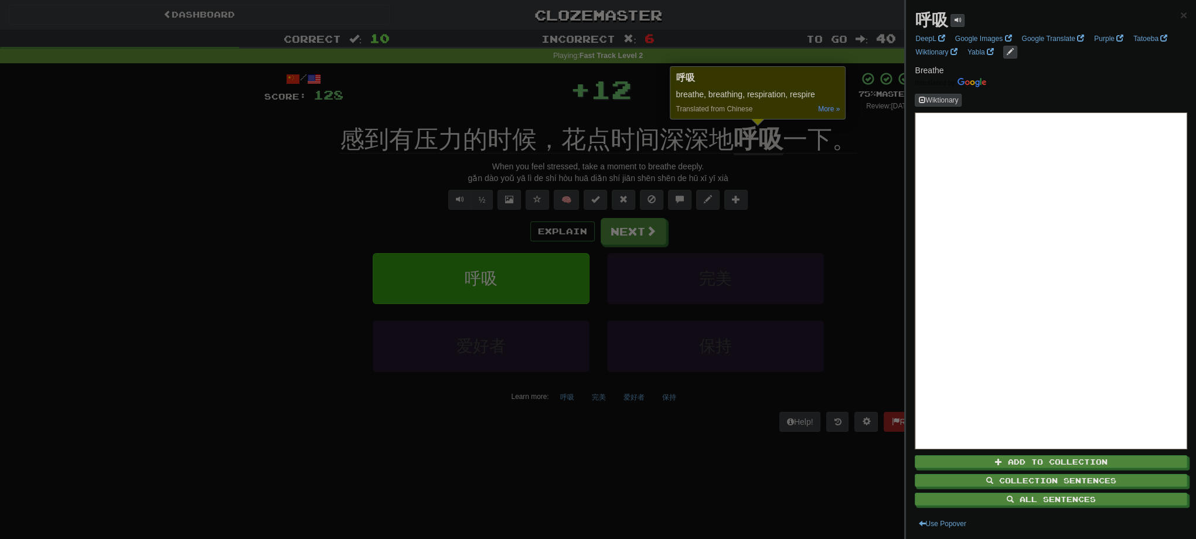
click at [858, 232] on div at bounding box center [598, 269] width 1196 height 539
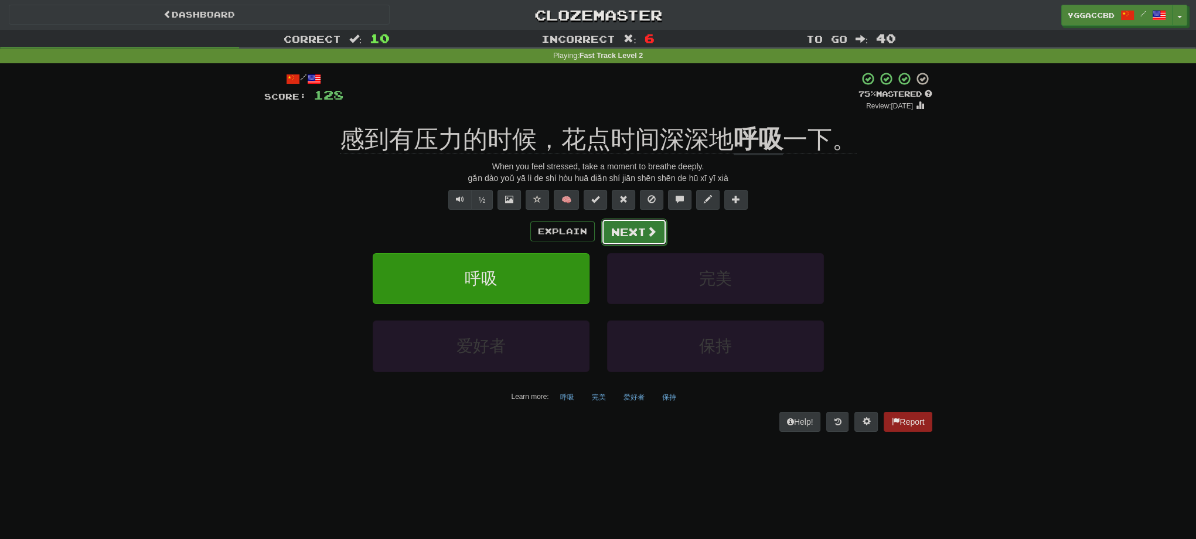
click at [636, 238] on button "Next" at bounding box center [634, 232] width 66 height 27
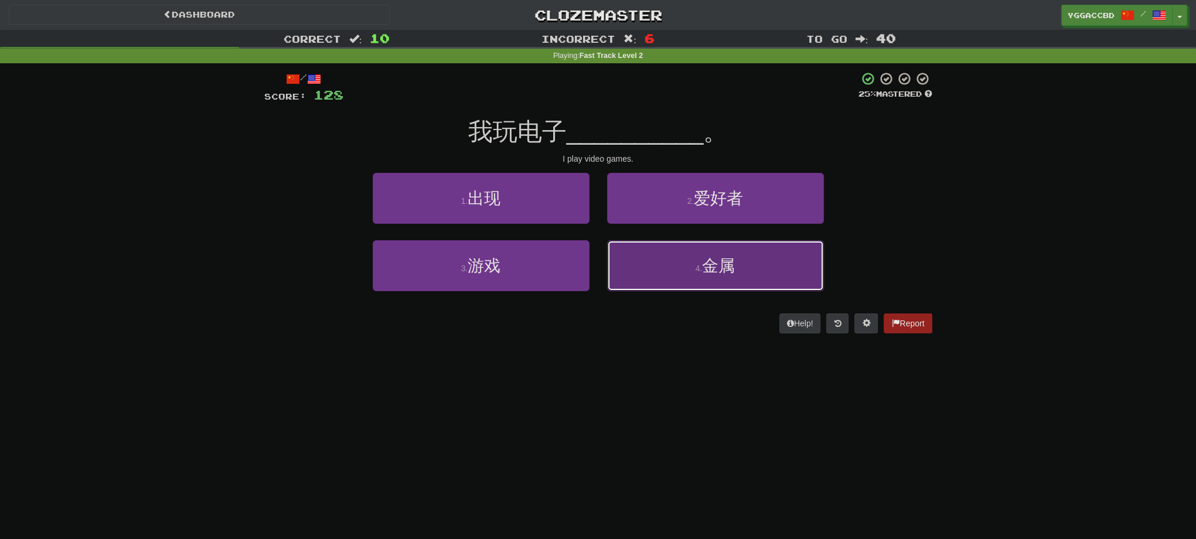
click at [740, 275] on button "4 . 金属" at bounding box center [715, 265] width 217 height 51
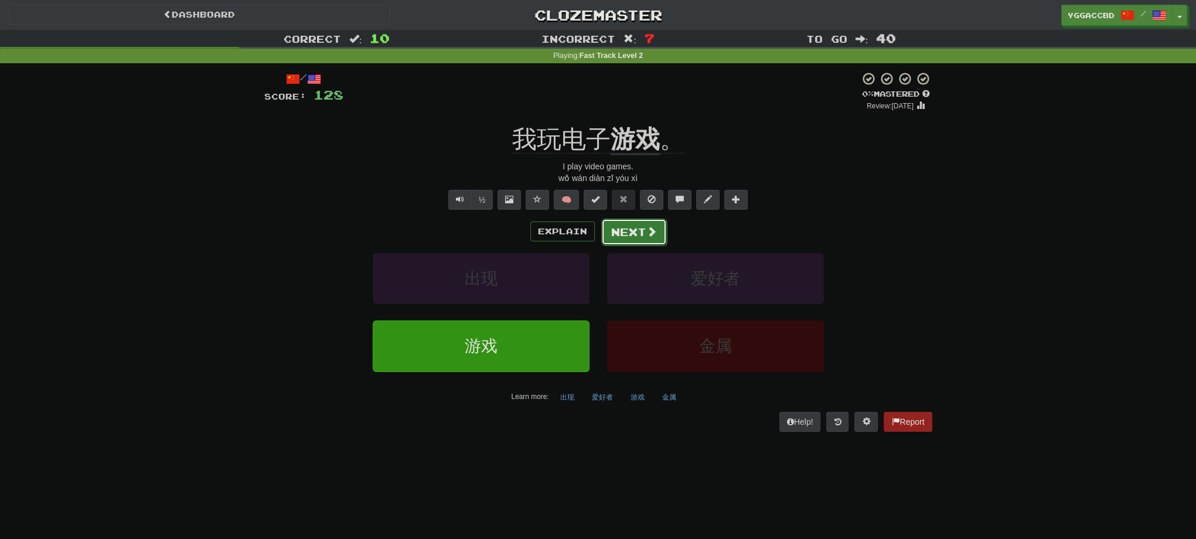
click at [616, 231] on button "Next" at bounding box center [634, 232] width 66 height 27
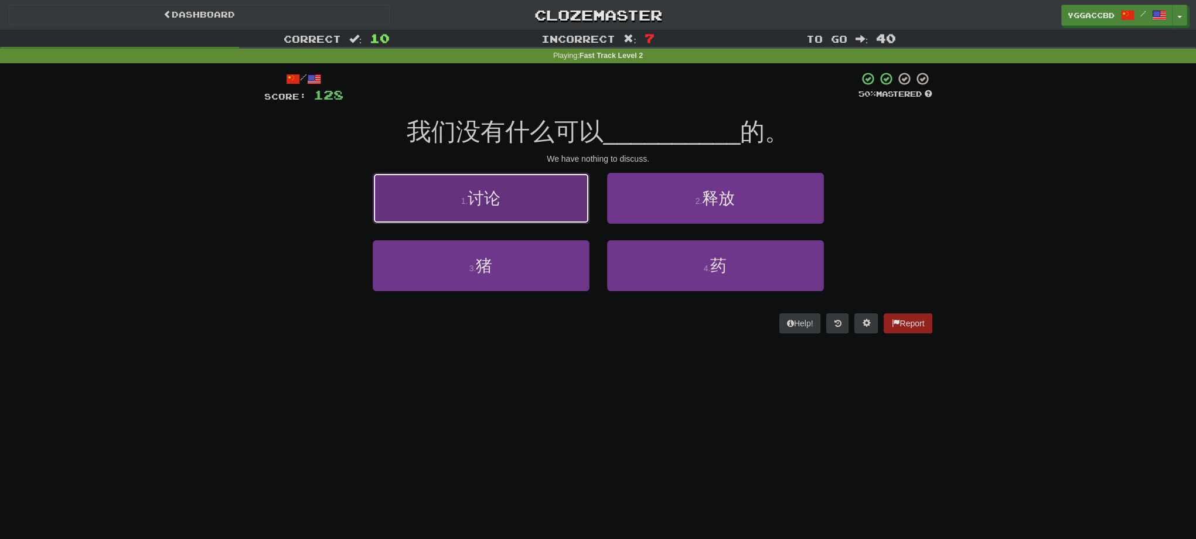
click at [524, 195] on button "1 . 讨论" at bounding box center [481, 198] width 217 height 51
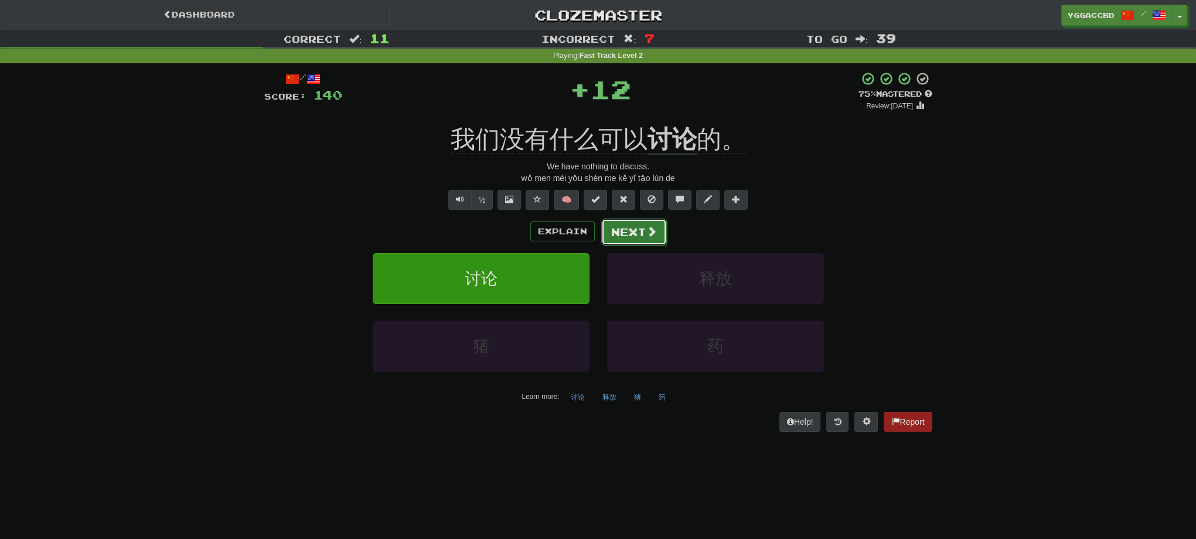
click at [632, 220] on button "Next" at bounding box center [634, 232] width 66 height 27
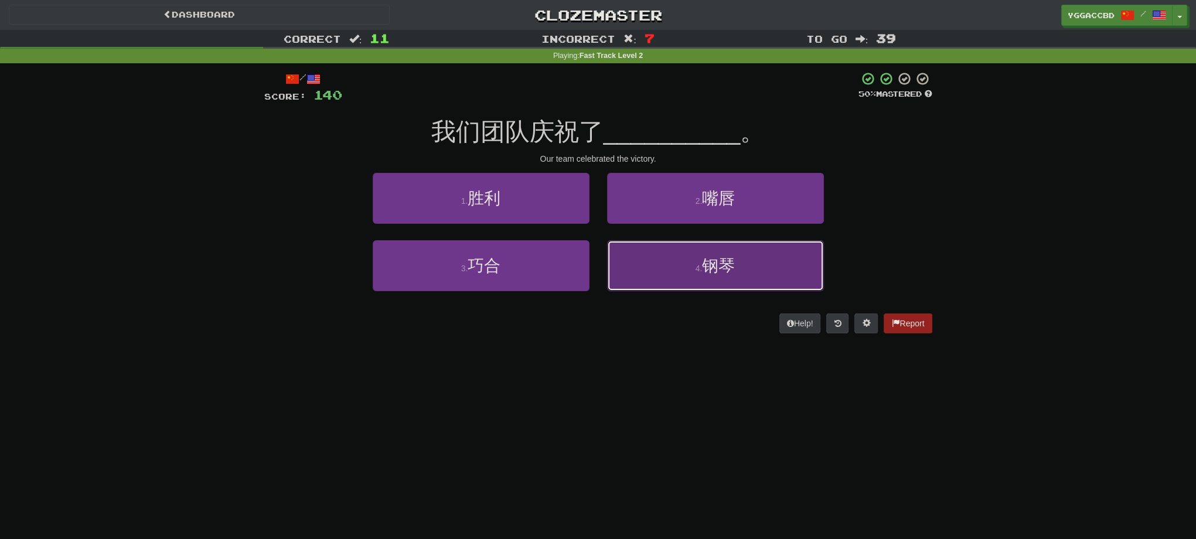
click at [752, 279] on button "4 . 钢琴" at bounding box center [715, 265] width 217 height 51
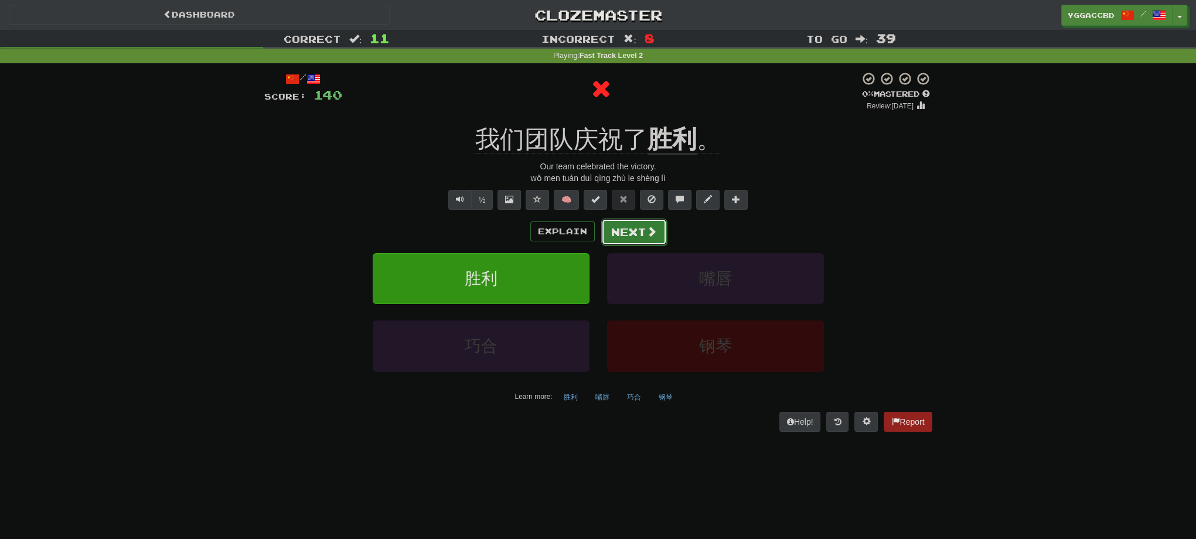
click at [642, 233] on button "Next" at bounding box center [634, 232] width 66 height 27
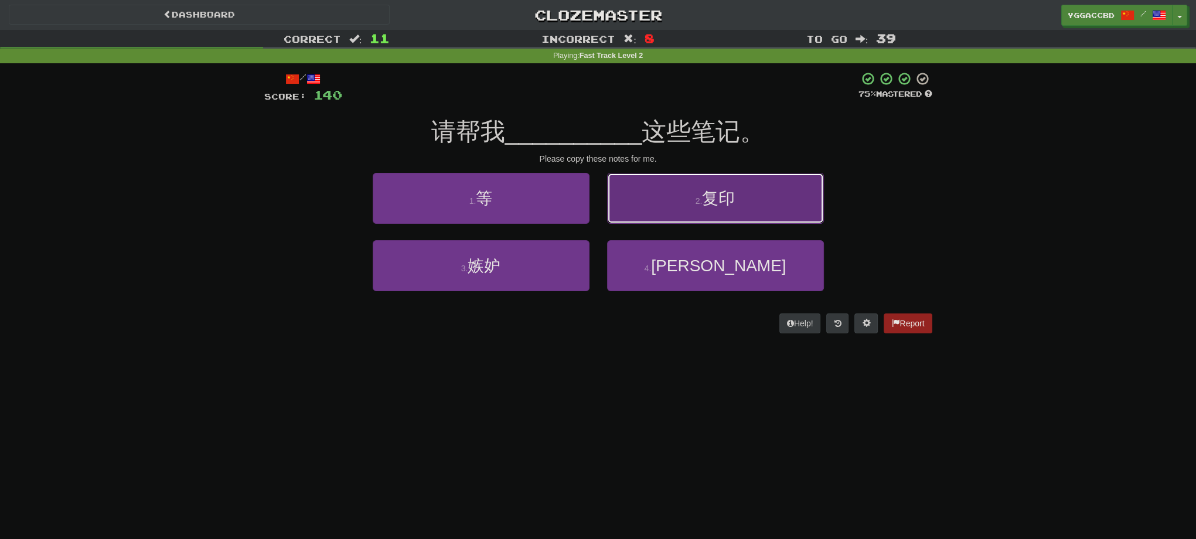
click at [754, 204] on button "2 . 复印" at bounding box center [715, 198] width 217 height 51
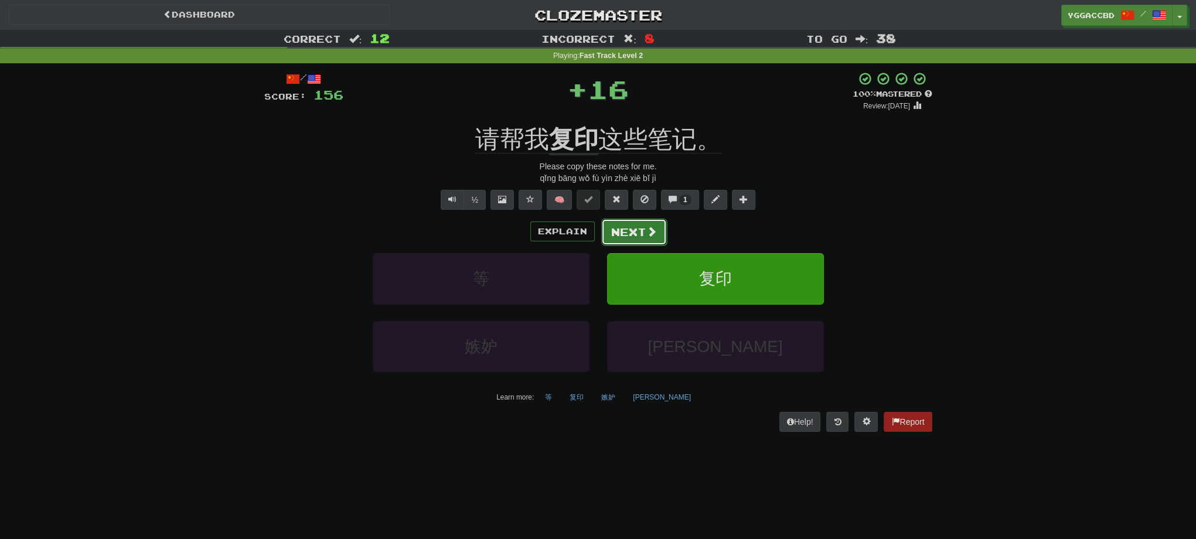
click at [629, 225] on button "Next" at bounding box center [634, 232] width 66 height 27
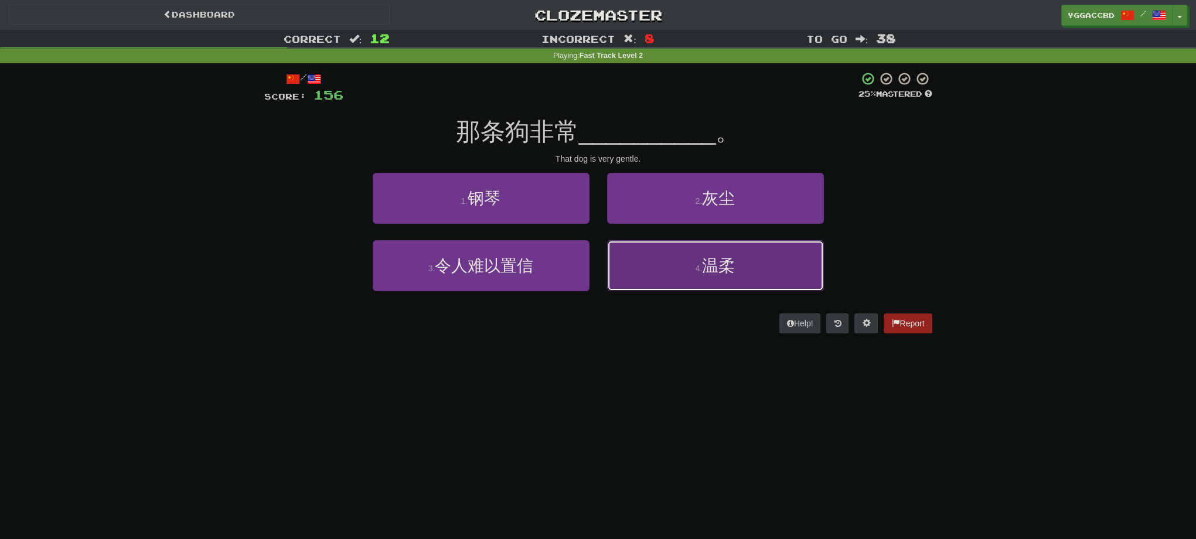
click at [785, 255] on button "4 . 温柔" at bounding box center [715, 265] width 217 height 51
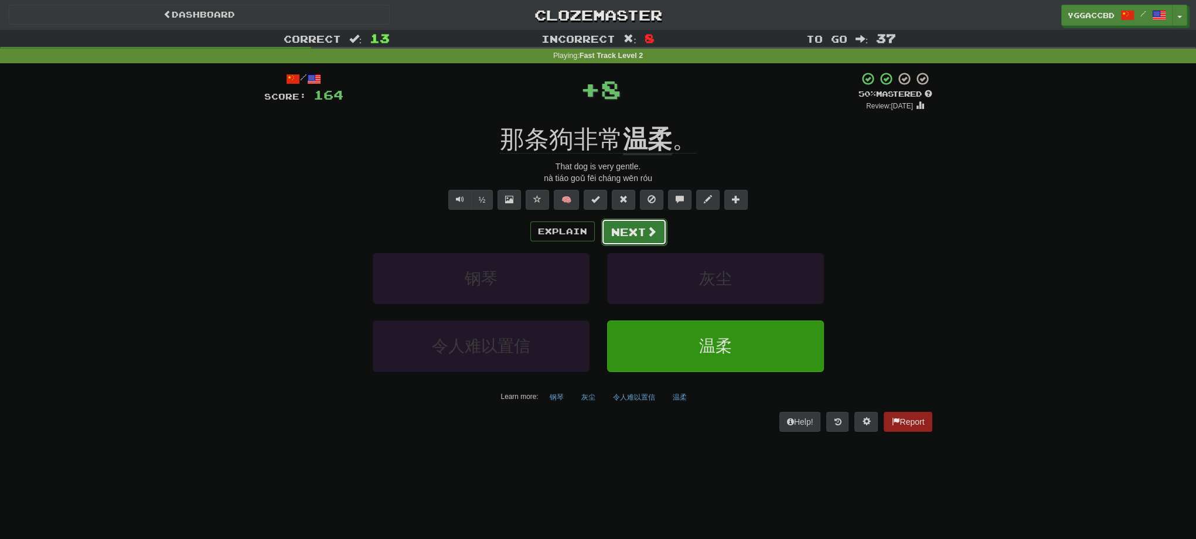
click at [622, 230] on button "Next" at bounding box center [634, 232] width 66 height 27
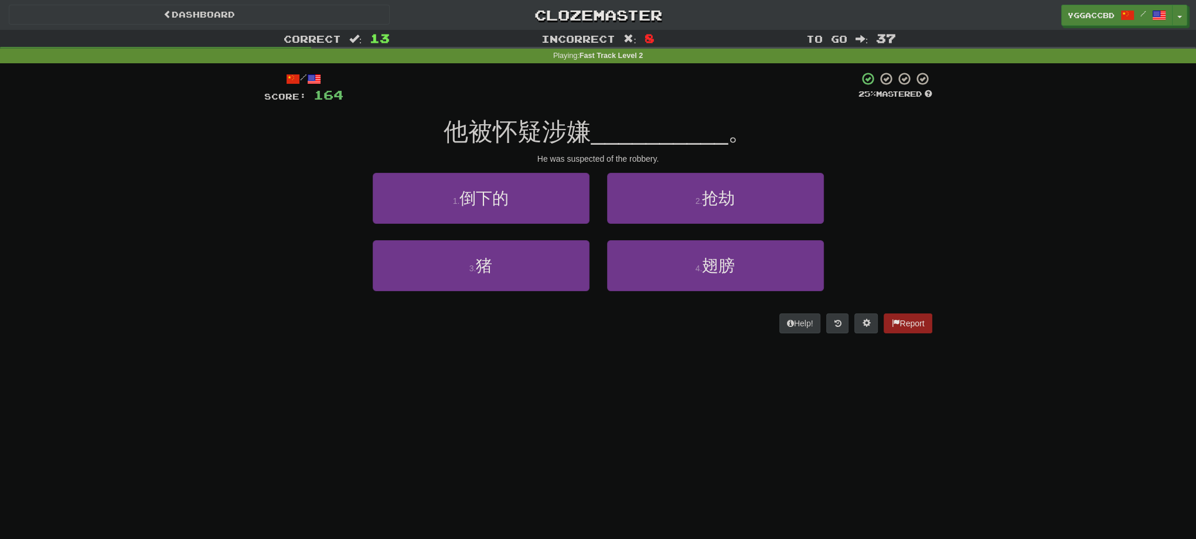
click at [530, 233] on div "1 . 倒下的" at bounding box center [481, 206] width 234 height 67
click at [527, 251] on button "3 . 猪" at bounding box center [481, 265] width 217 height 51
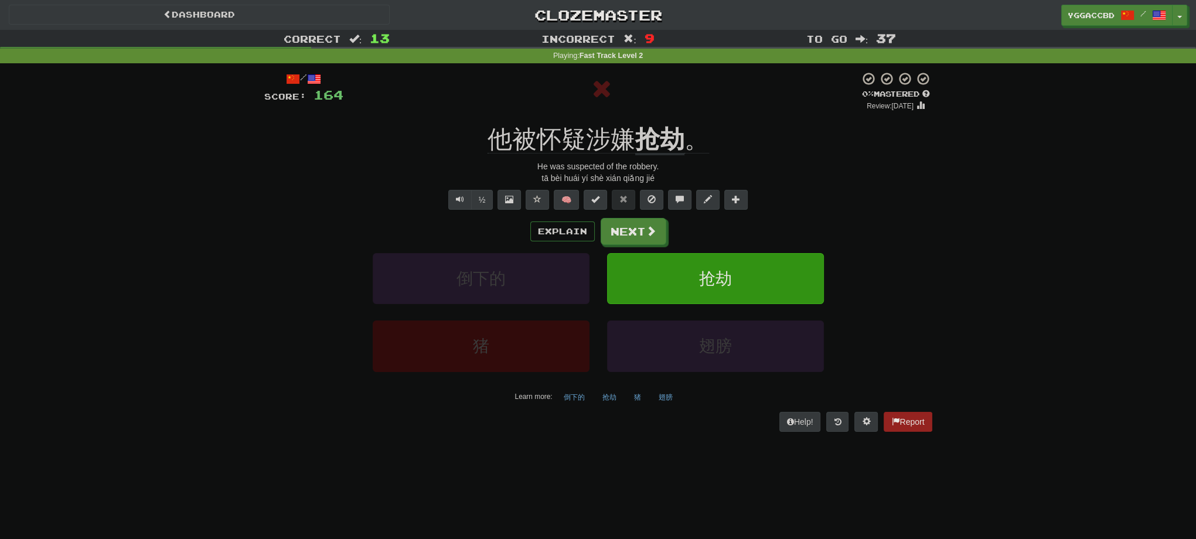
click at [657, 104] on div at bounding box center [601, 88] width 516 height 35
click at [657, 104] on div at bounding box center [601, 91] width 516 height 40
click at [650, 124] on div "他被怀疑涉嫌 抢劫 。" at bounding box center [598, 140] width 668 height 32
click at [655, 117] on div "/ Score: 164 0 % Mastered Review: 2025-08-14 他被怀疑涉嫌 抢劫 。 He was suspected of th…" at bounding box center [598, 251] width 668 height 360
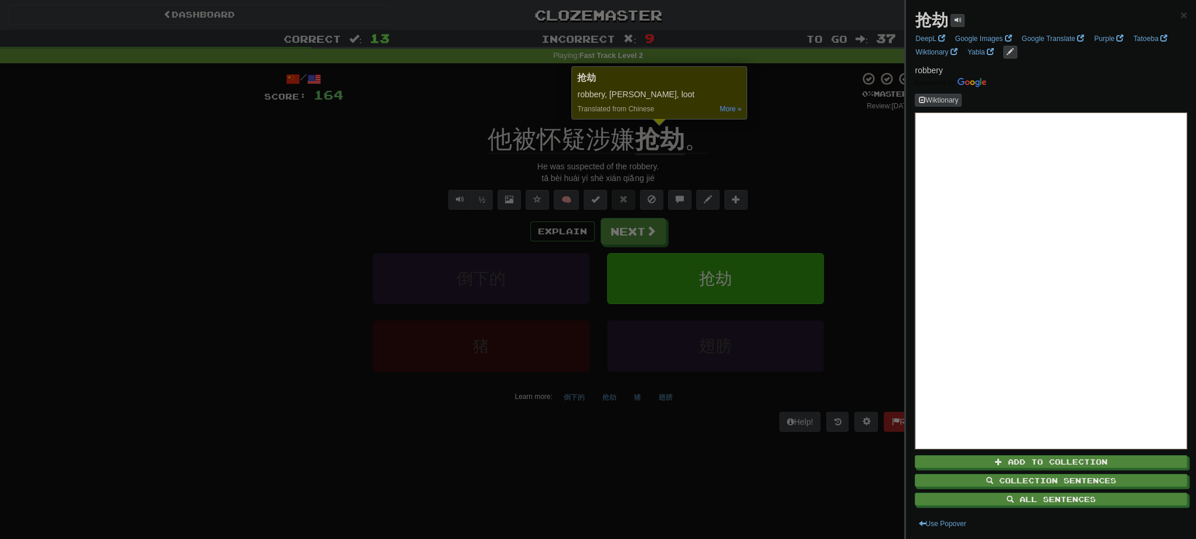
click at [809, 152] on div at bounding box center [598, 269] width 1196 height 539
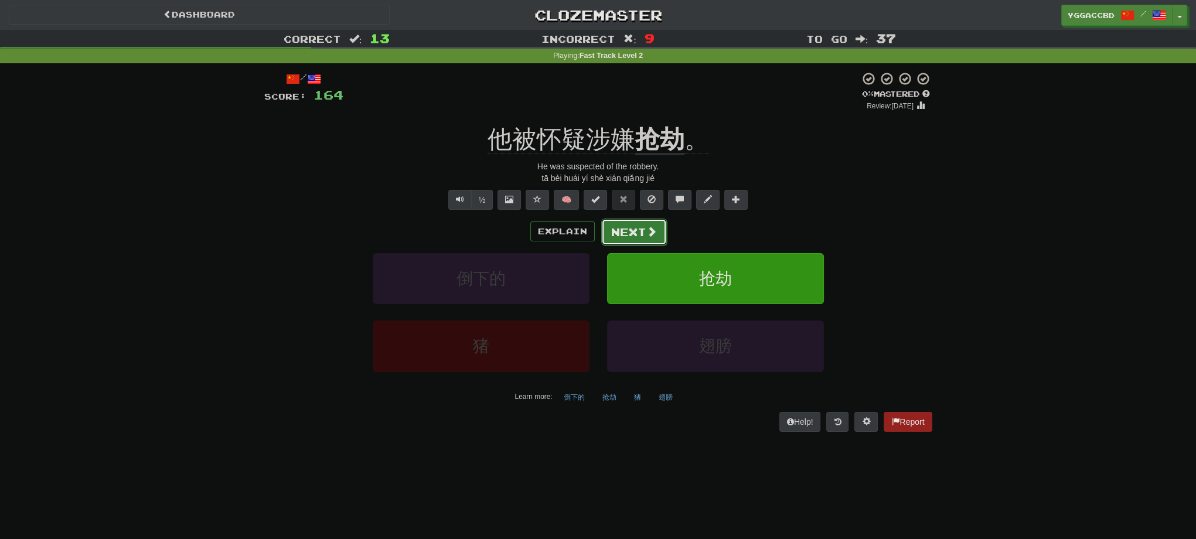
click at [620, 233] on button "Next" at bounding box center [634, 232] width 66 height 27
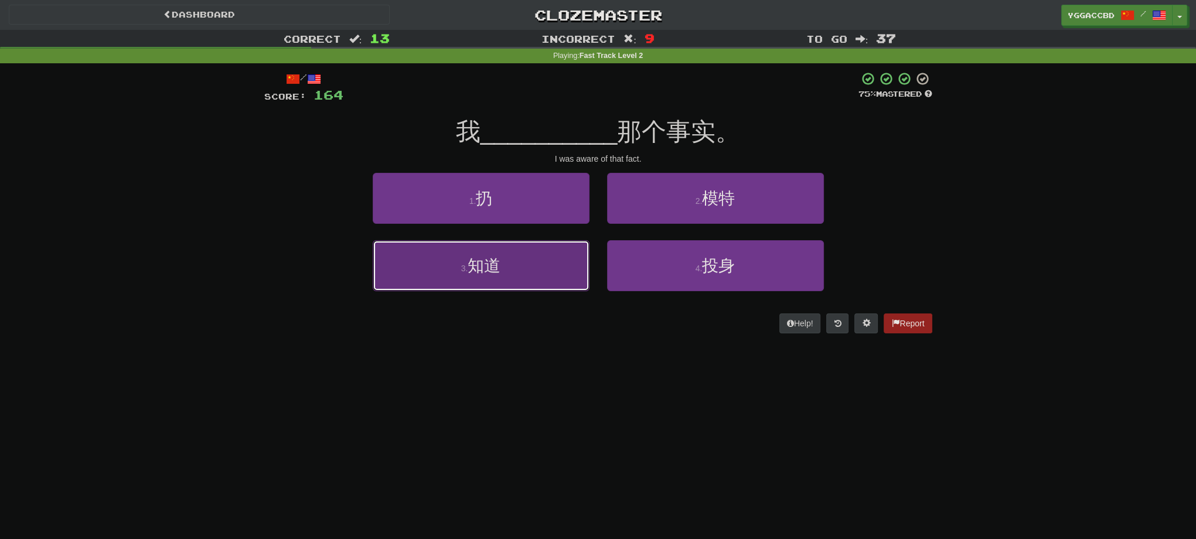
click at [554, 264] on button "3 . 知道" at bounding box center [481, 265] width 217 height 51
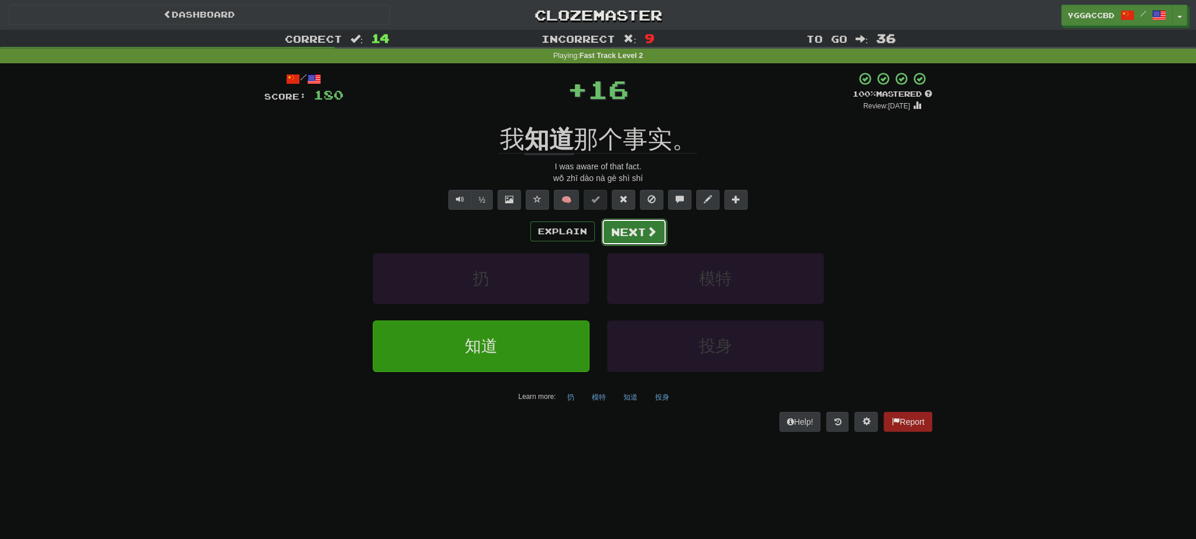
click at [620, 227] on button "Next" at bounding box center [634, 232] width 66 height 27
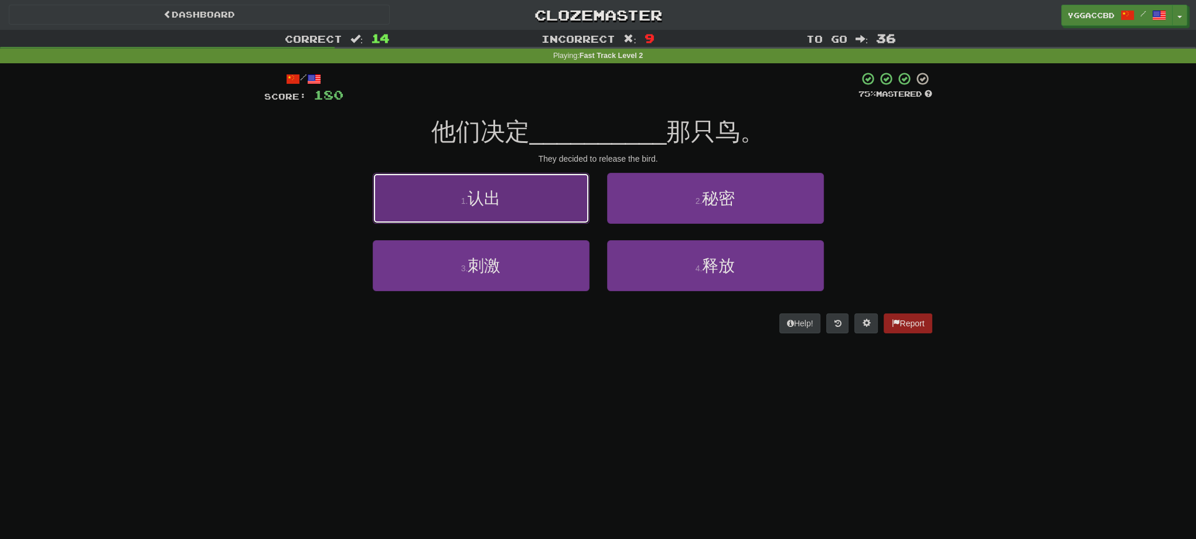
click at [526, 209] on button "1 . 认出" at bounding box center [481, 198] width 217 height 51
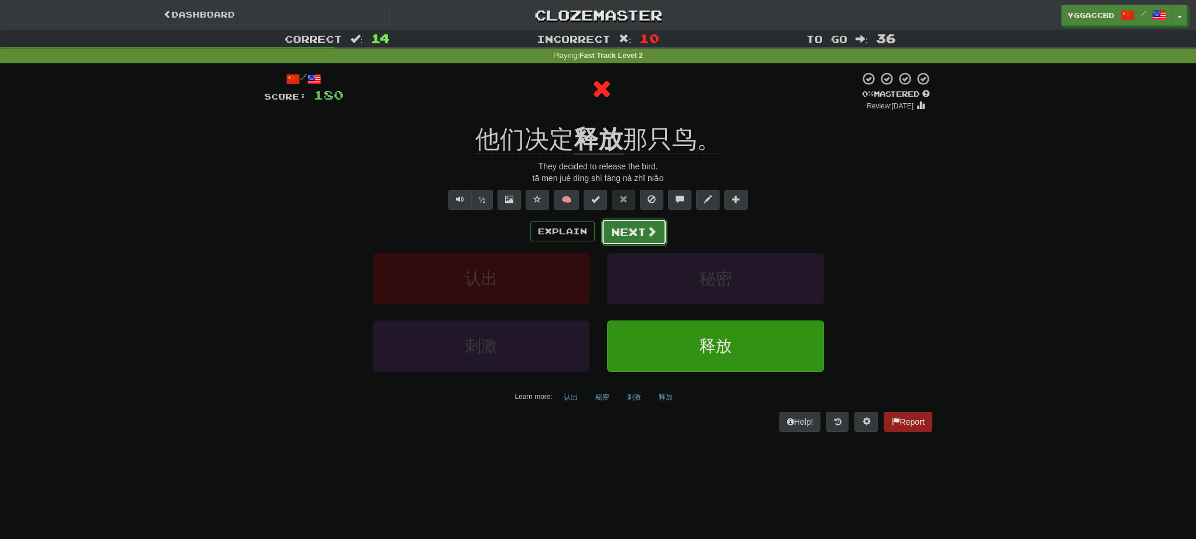
click at [612, 233] on button "Next" at bounding box center [634, 232] width 66 height 27
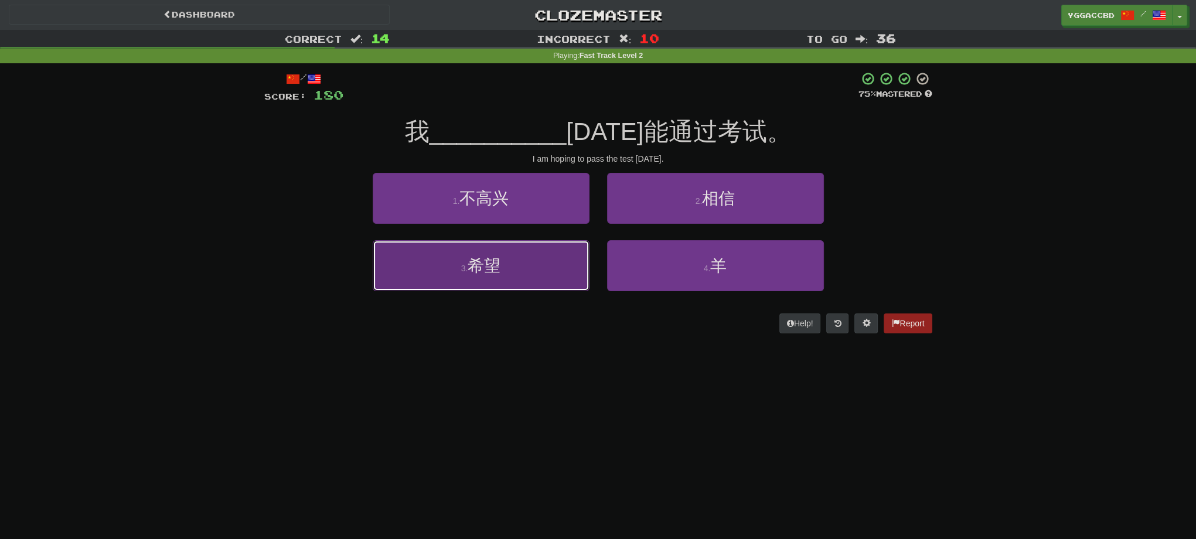
click at [513, 272] on button "3 . 希望" at bounding box center [481, 265] width 217 height 51
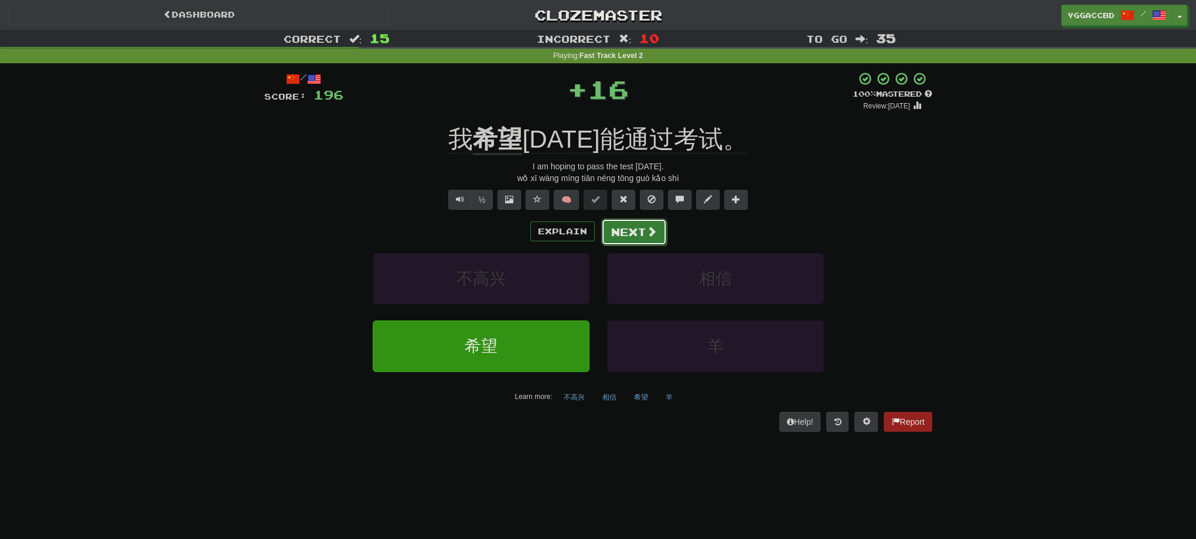
click at [630, 229] on button "Next" at bounding box center [634, 232] width 66 height 27
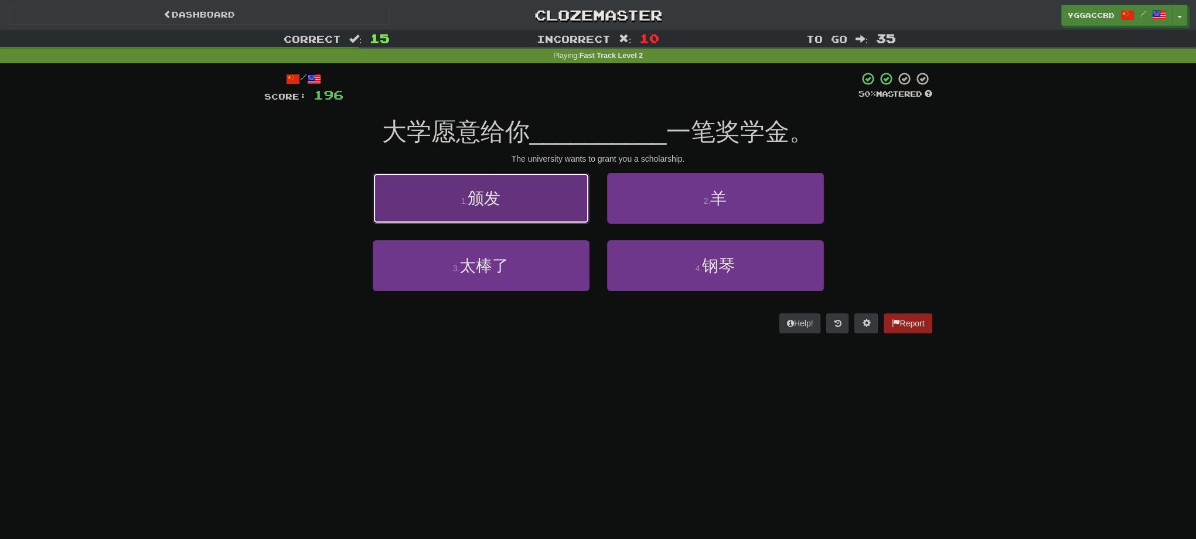
click at [513, 213] on button "1 . 颁发" at bounding box center [481, 198] width 217 height 51
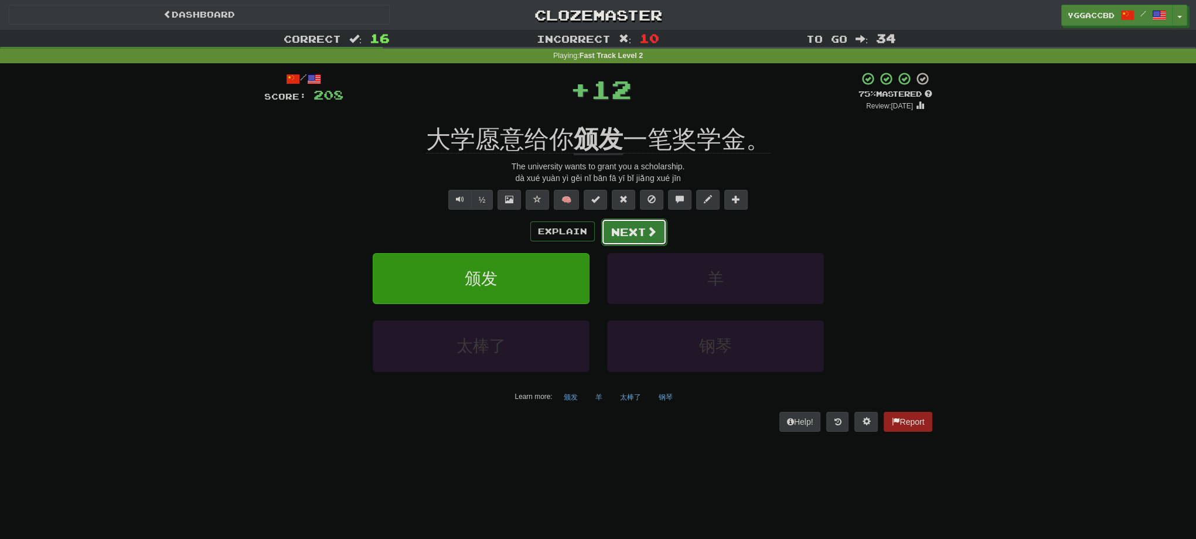
click at [626, 229] on button "Next" at bounding box center [634, 232] width 66 height 27
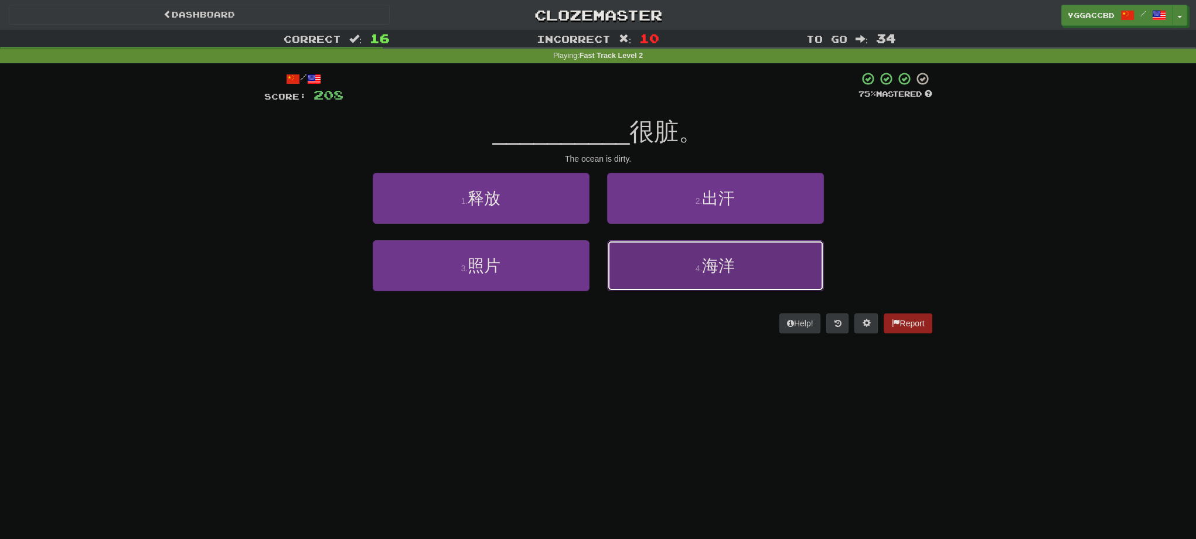
click at [622, 282] on button "4 . 海洋" at bounding box center [715, 265] width 217 height 51
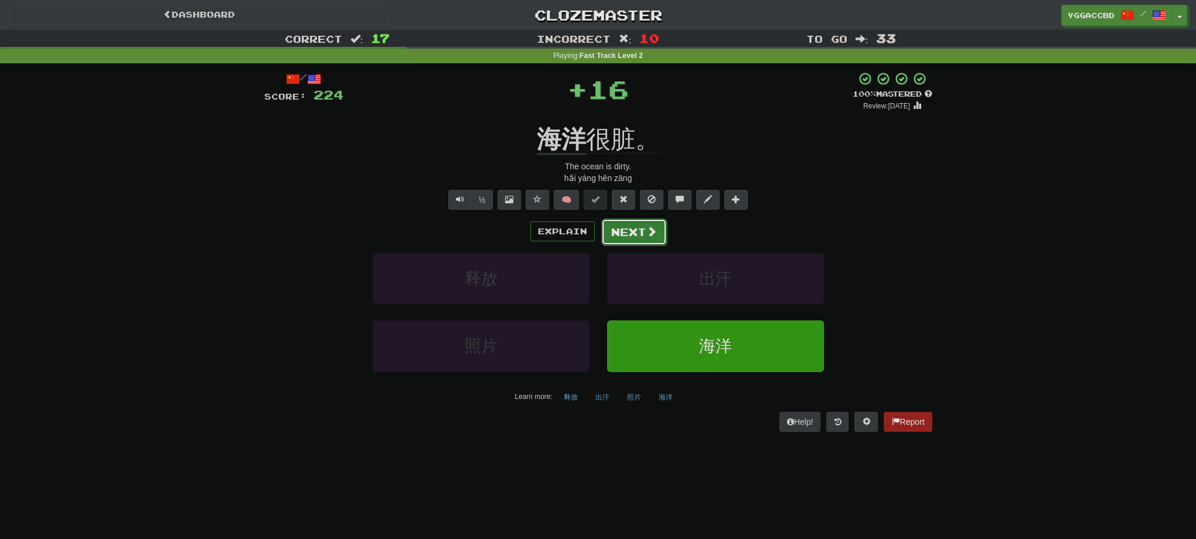
click at [612, 236] on button "Next" at bounding box center [634, 232] width 66 height 27
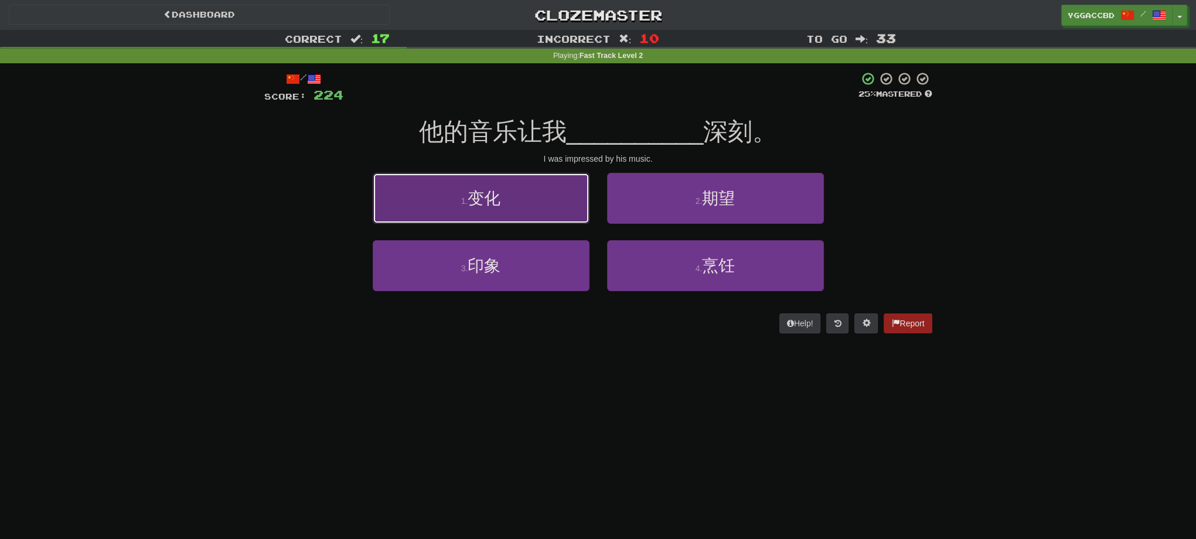
click at [498, 213] on button "1 . 变化" at bounding box center [481, 198] width 217 height 51
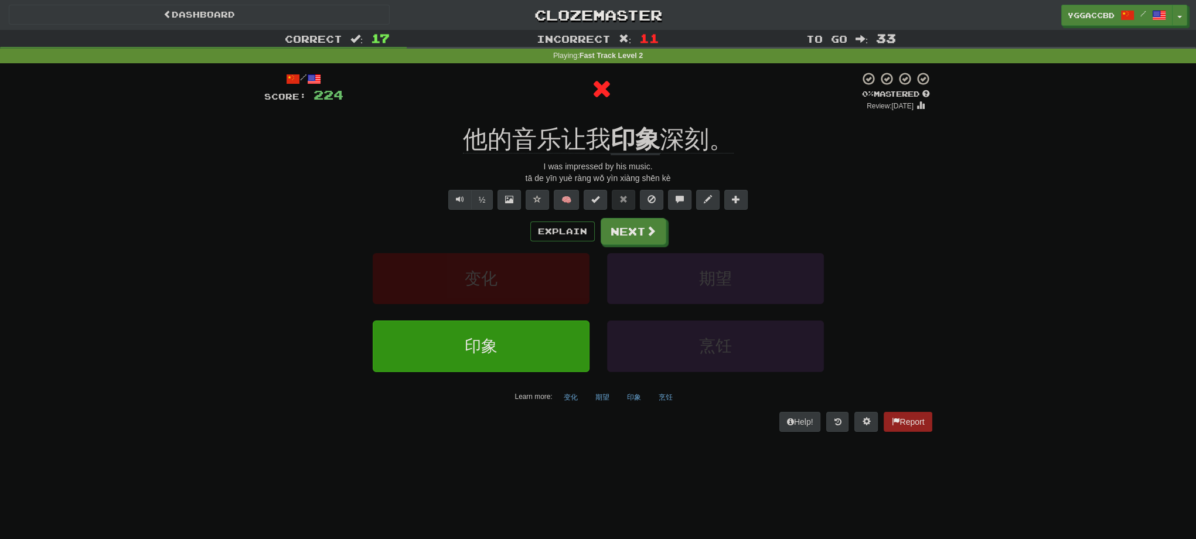
click at [626, 120] on div "/ Score: 224 0 % Mastered Review: 2025-08-14 他的音乐让我 印象 深刻。 I was impressed by h…" at bounding box center [598, 251] width 668 height 360
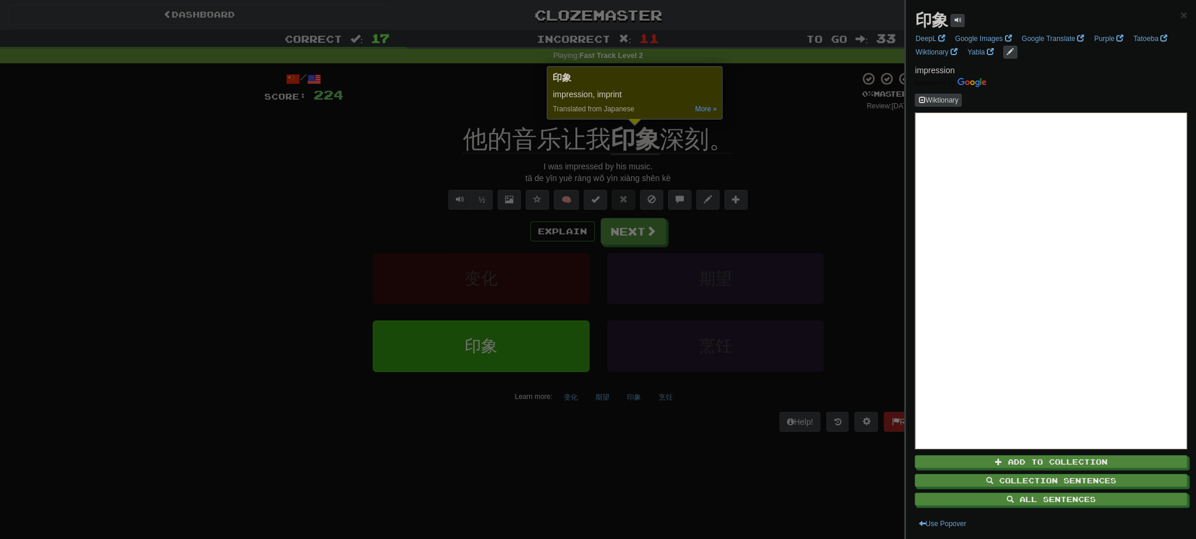
drag, startPoint x: 804, startPoint y: 183, endPoint x: 743, endPoint y: 210, distance: 66.9
click at [804, 183] on div at bounding box center [598, 269] width 1196 height 539
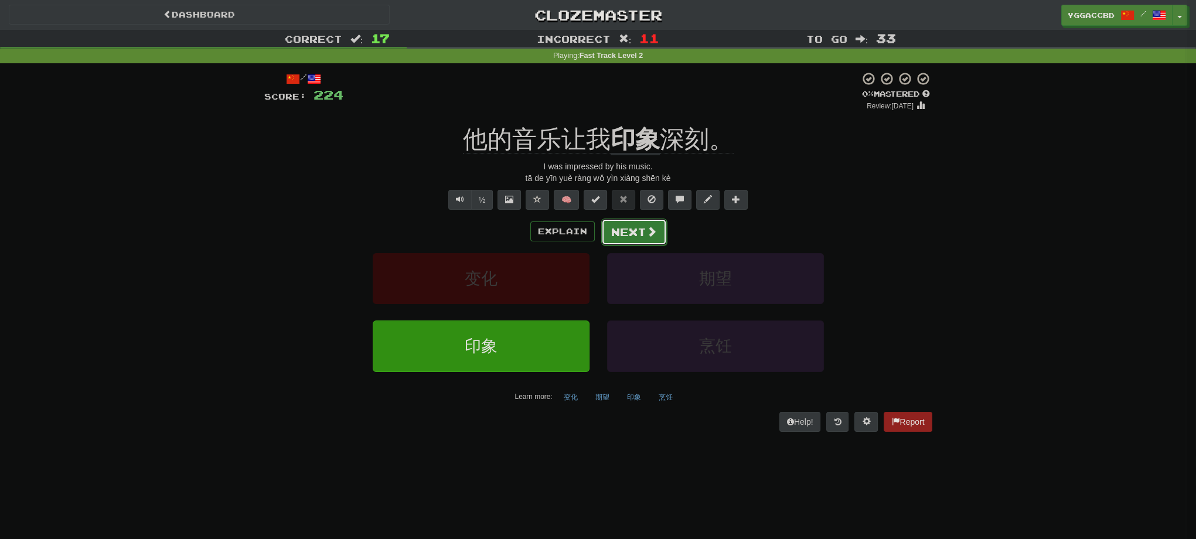
click at [646, 232] on span at bounding box center [651, 231] width 11 height 11
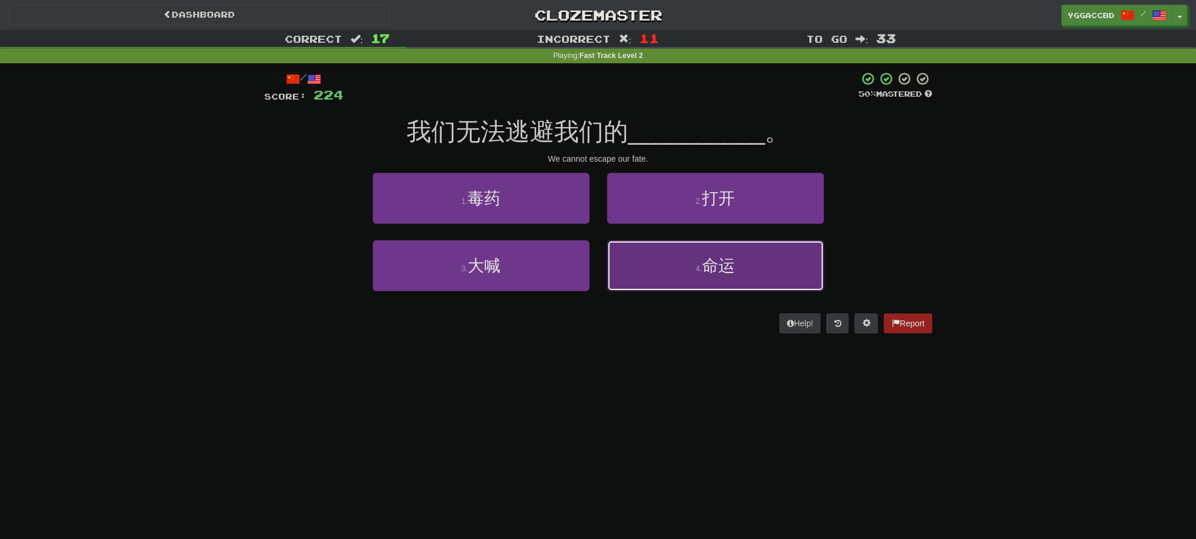
click at [710, 261] on span "命运" at bounding box center [718, 266] width 33 height 18
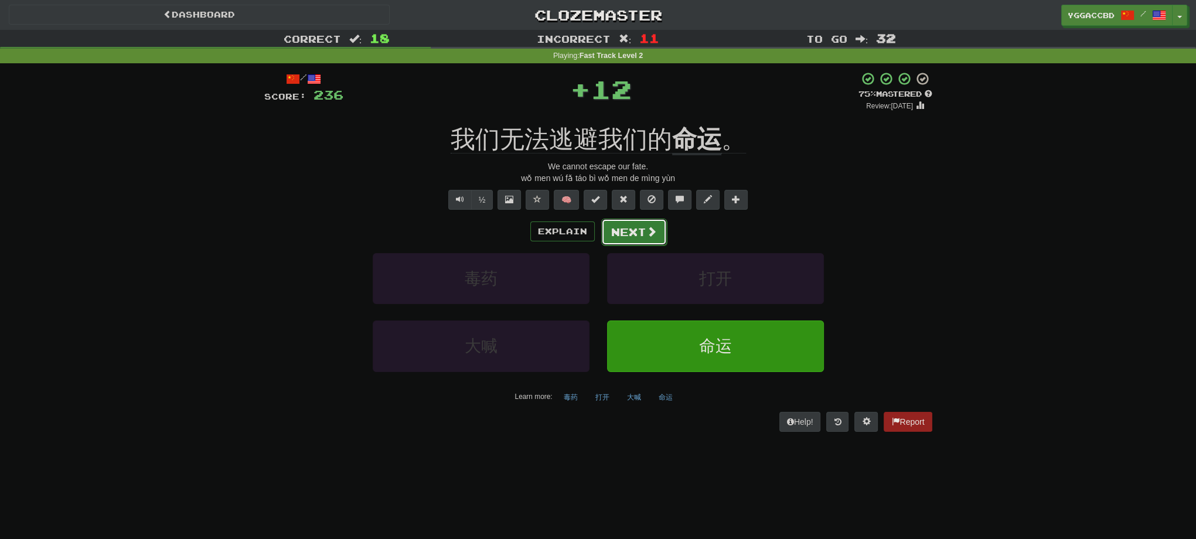
click at [650, 227] on span at bounding box center [651, 231] width 11 height 11
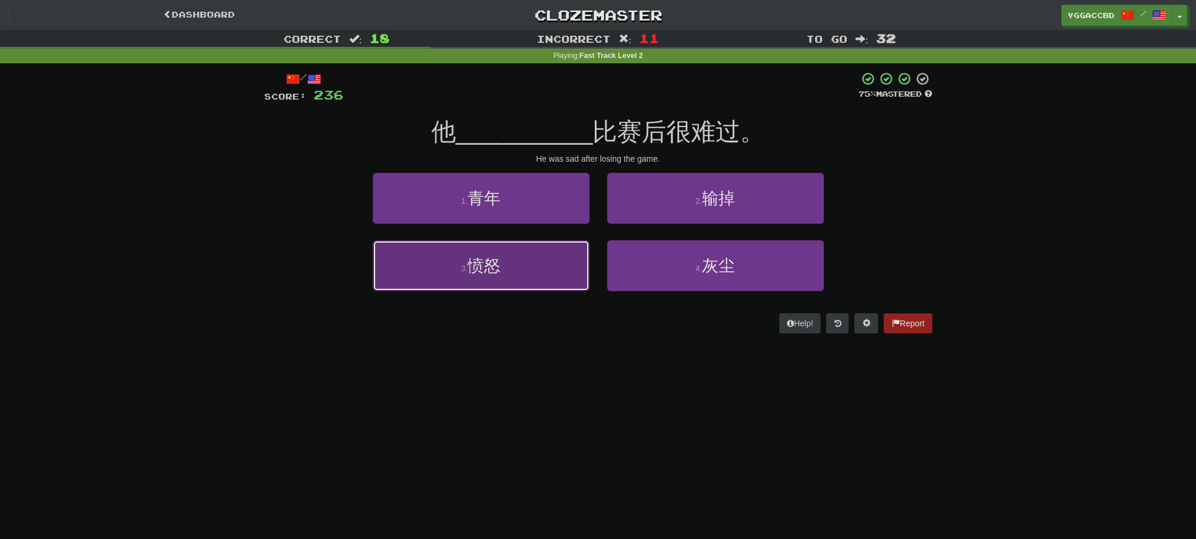
drag, startPoint x: 468, startPoint y: 254, endPoint x: 481, endPoint y: 255, distance: 13.5
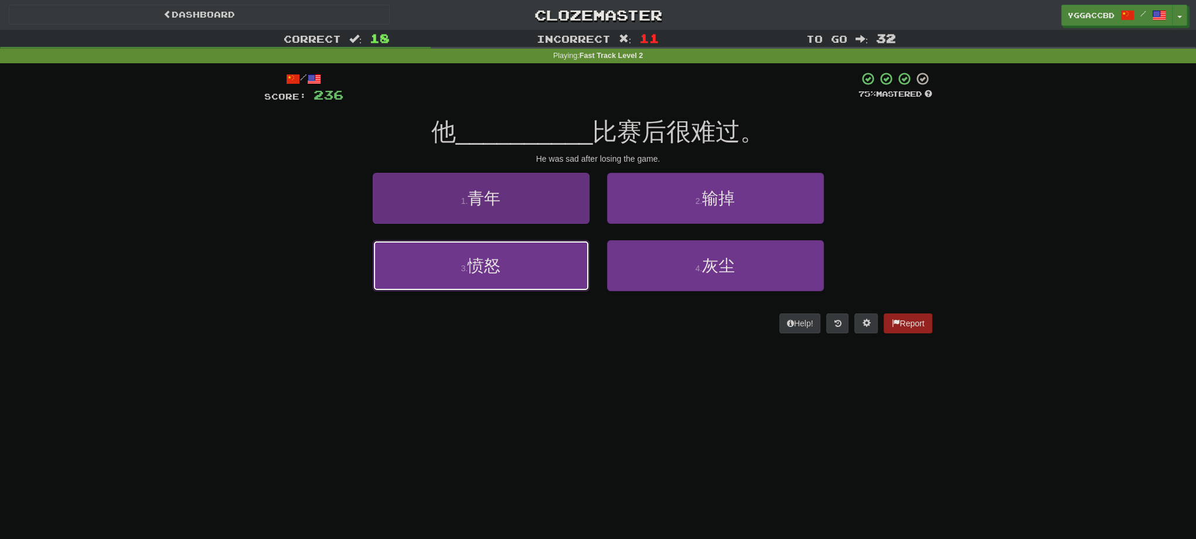
click at [468, 254] on button "3 . 愤怒" at bounding box center [481, 265] width 217 height 51
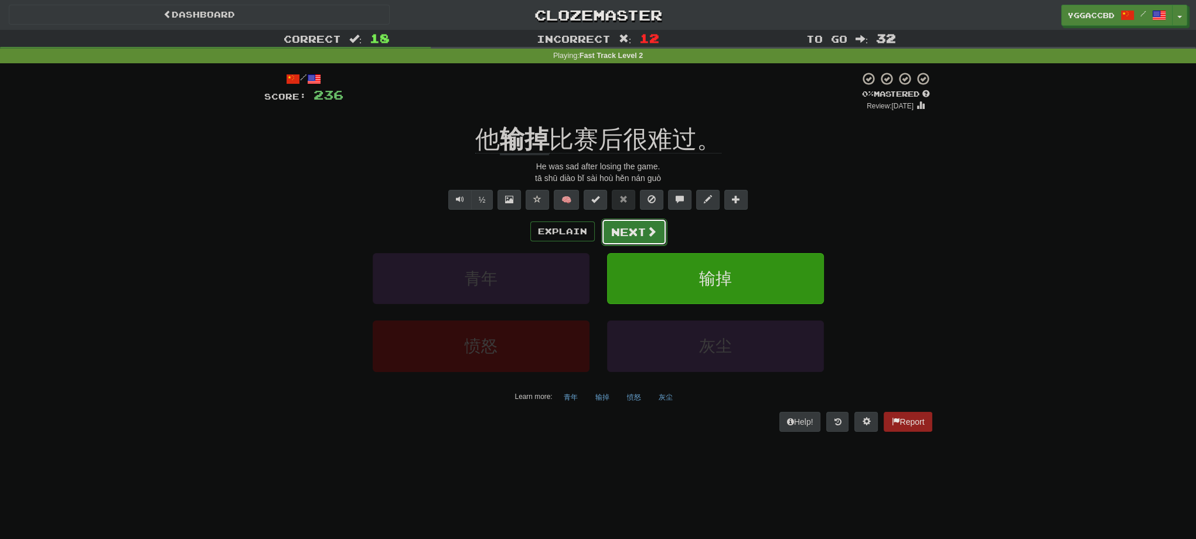
click at [659, 241] on button "Next" at bounding box center [634, 232] width 66 height 27
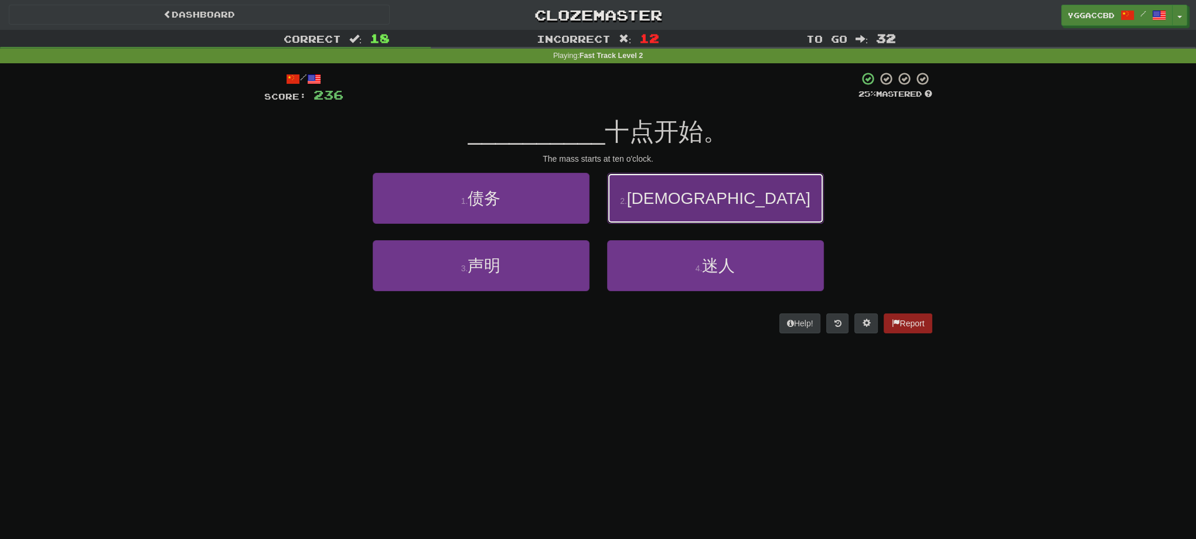
click at [708, 213] on button "2 . 弥撒" at bounding box center [715, 198] width 217 height 51
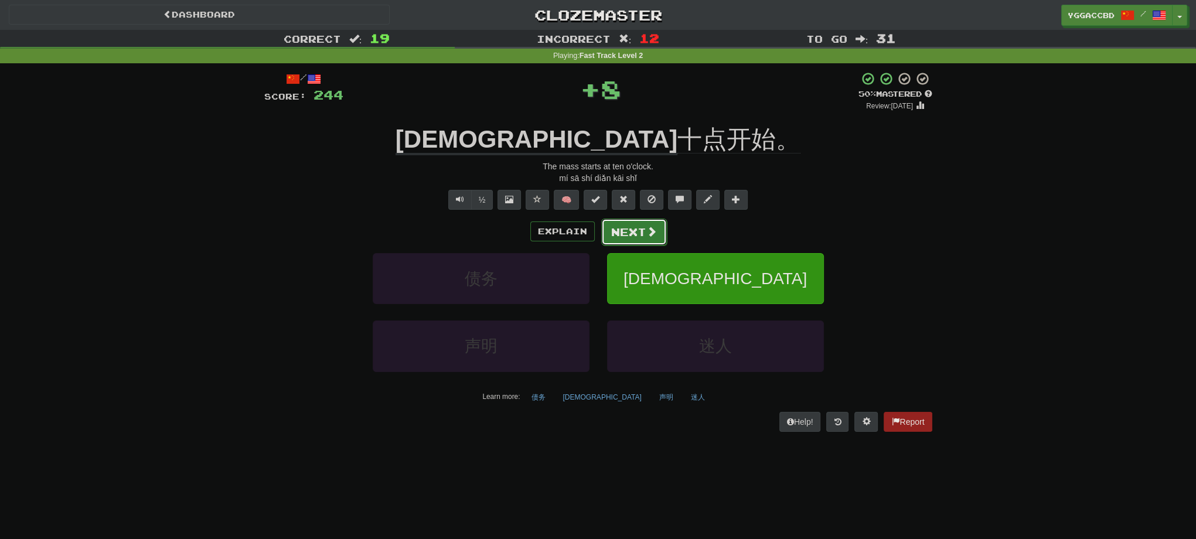
click at [623, 235] on button "Next" at bounding box center [634, 232] width 66 height 27
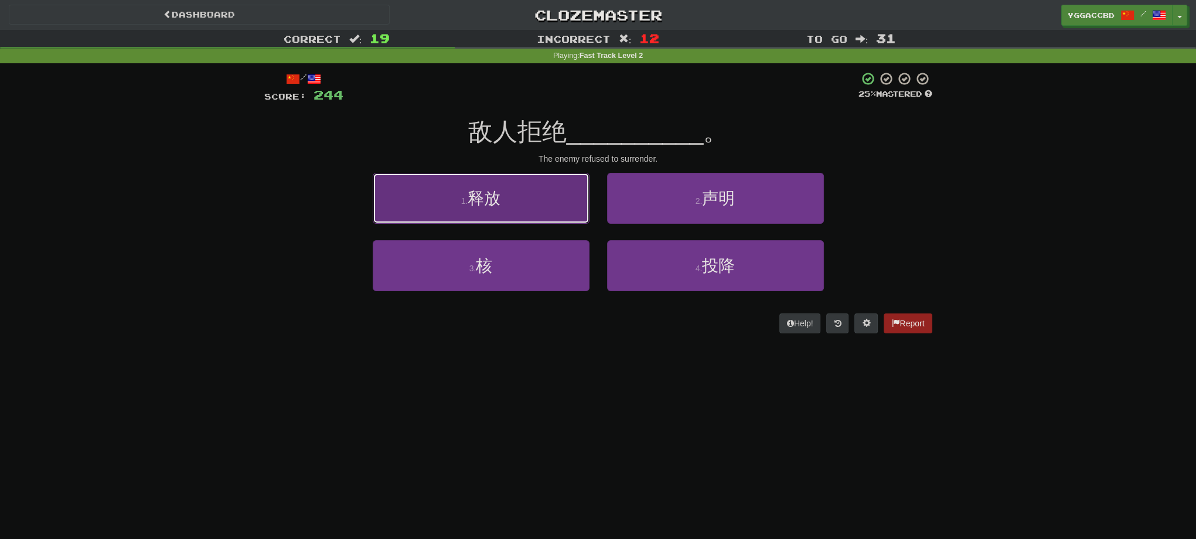
click at [538, 209] on button "1 . 释放" at bounding box center [481, 198] width 217 height 51
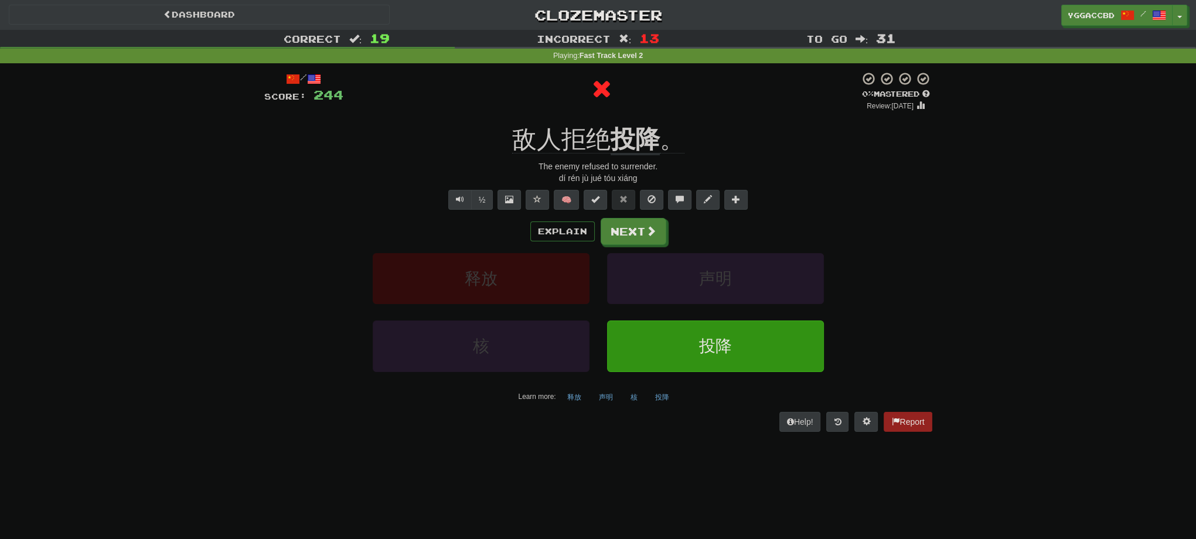
click at [629, 113] on div "/ Score: 244 0 % Mastered Review: 2025-08-14 敌人拒绝 投降 。 The enemy refused to sur…" at bounding box center [598, 251] width 668 height 360
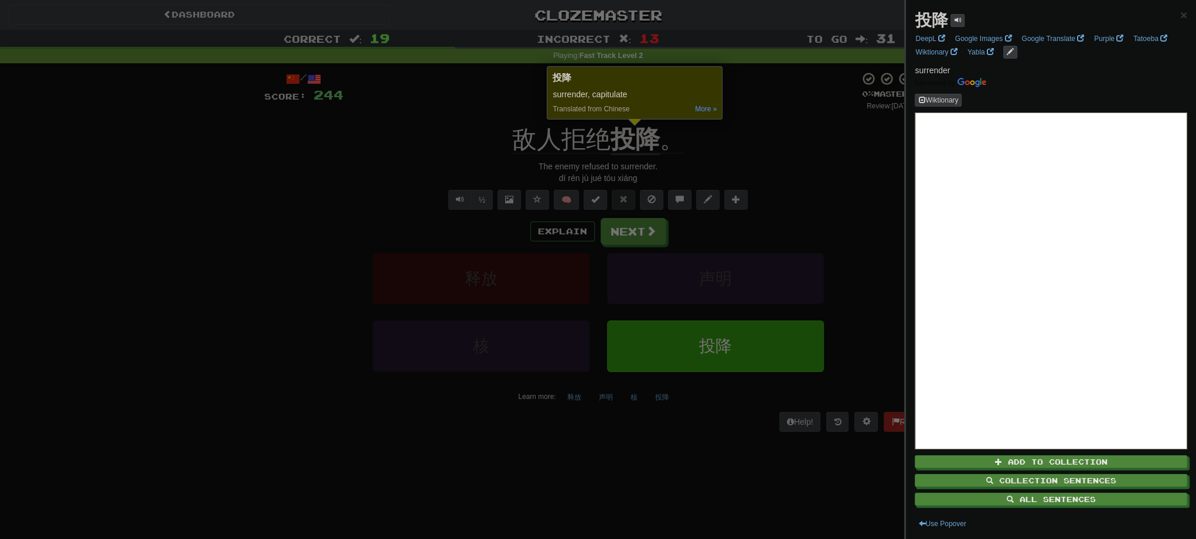
click at [804, 168] on div at bounding box center [598, 269] width 1196 height 539
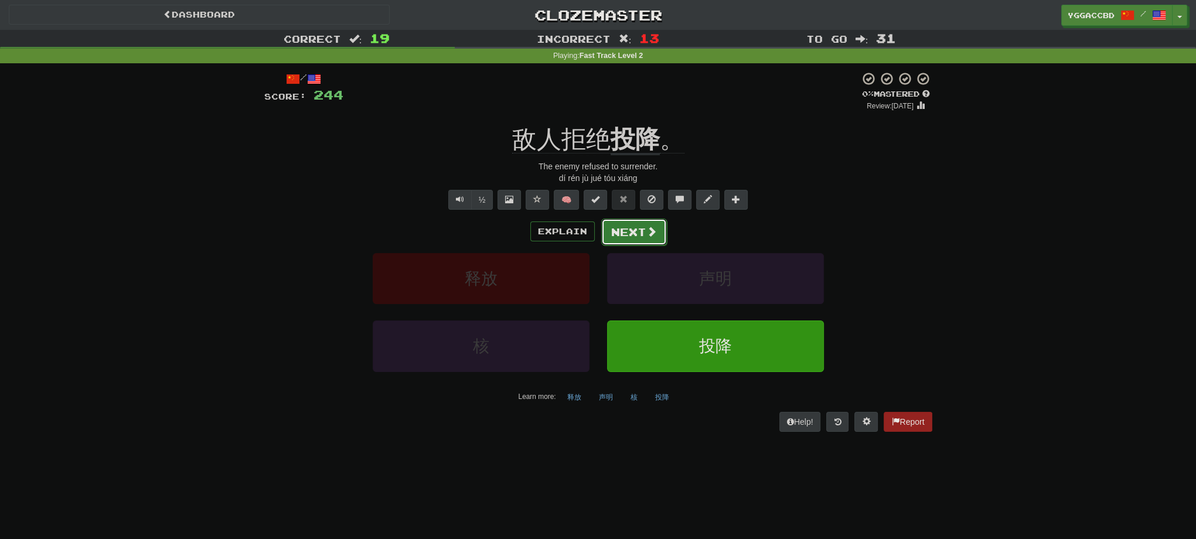
click at [650, 227] on span at bounding box center [651, 231] width 11 height 11
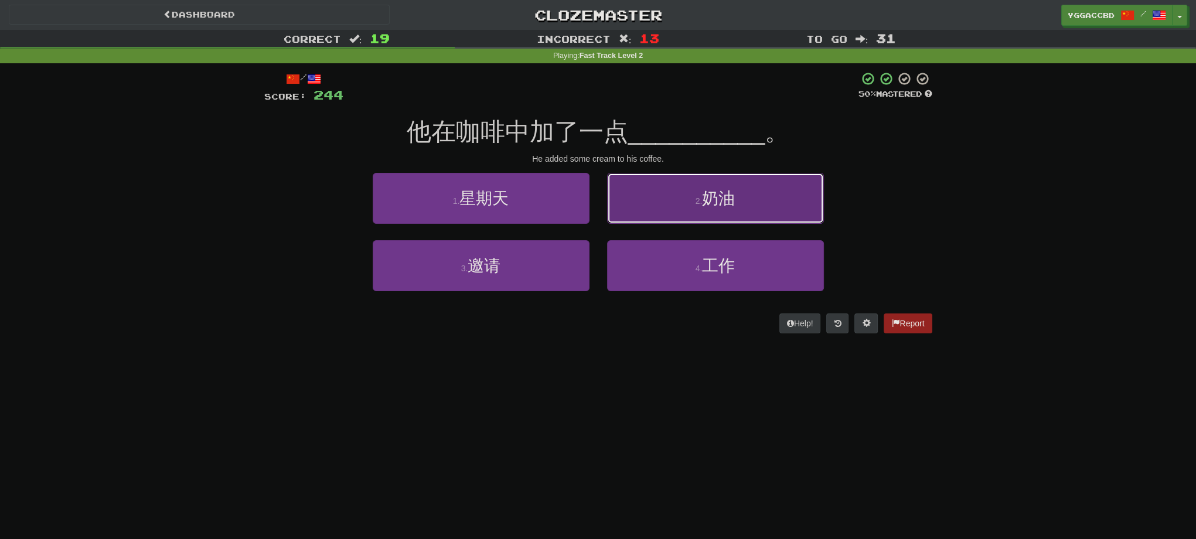
click at [766, 188] on button "2 . 奶油" at bounding box center [715, 198] width 217 height 51
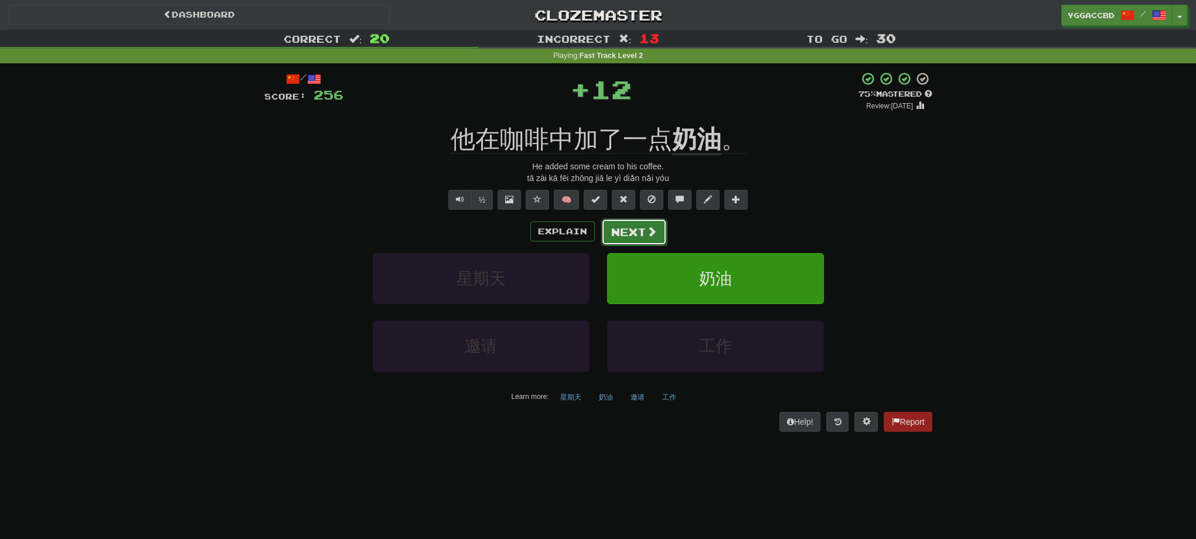
click at [635, 237] on button "Next" at bounding box center [634, 232] width 66 height 27
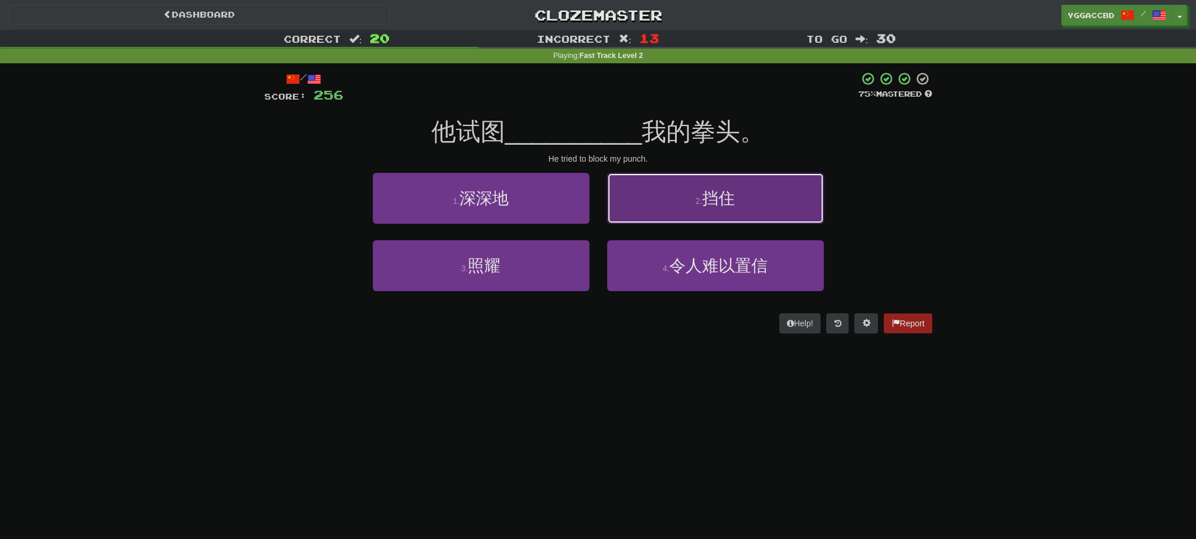
click at [646, 203] on button "2 . 挡住" at bounding box center [715, 198] width 217 height 51
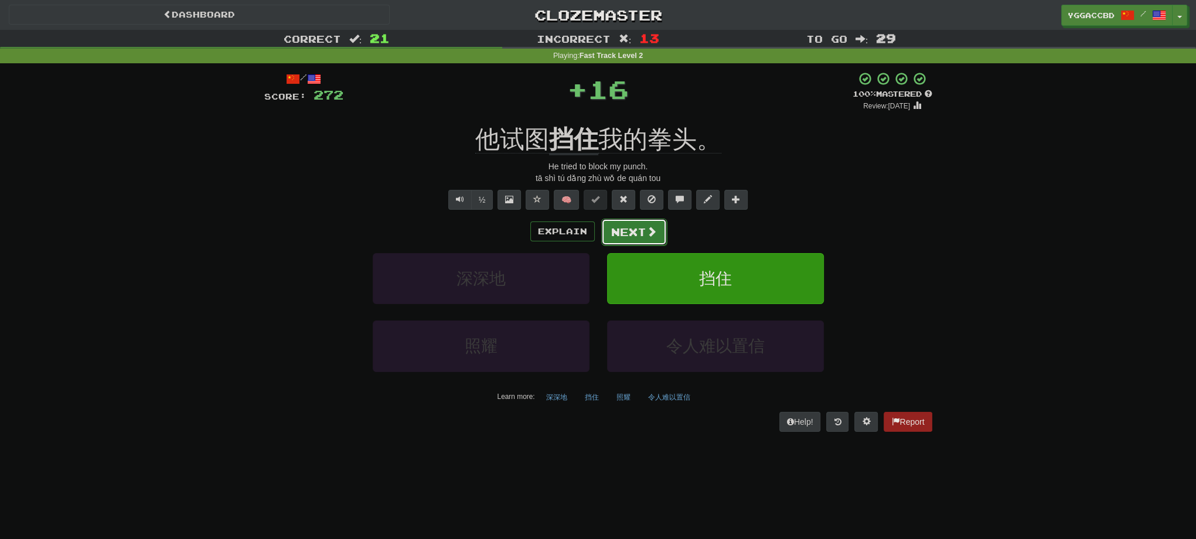
click at [631, 238] on button "Next" at bounding box center [634, 232] width 66 height 27
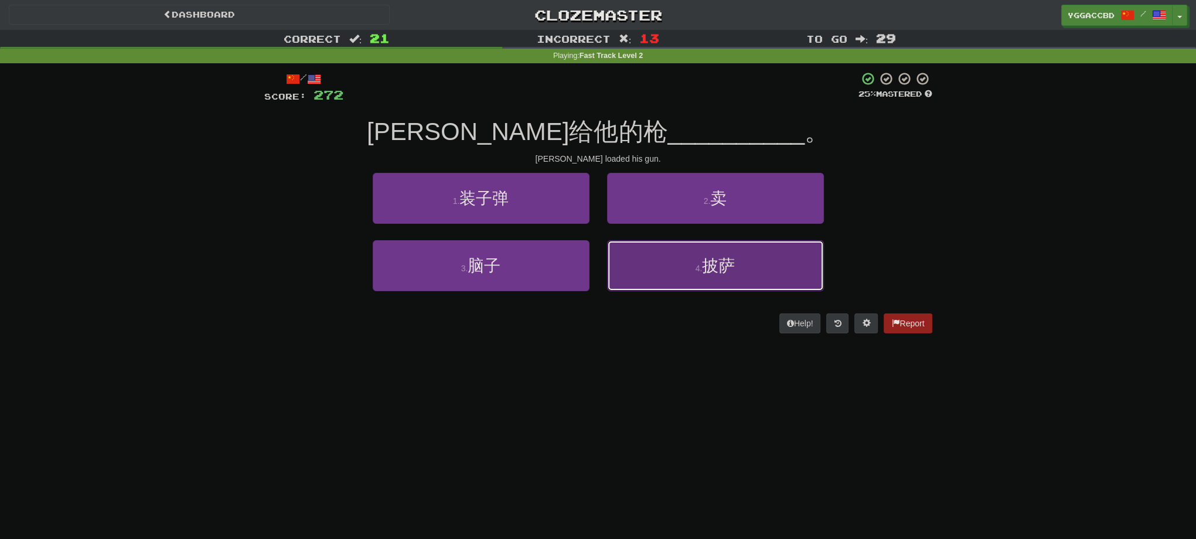
click at [787, 250] on button "4 . 披萨" at bounding box center [715, 265] width 217 height 51
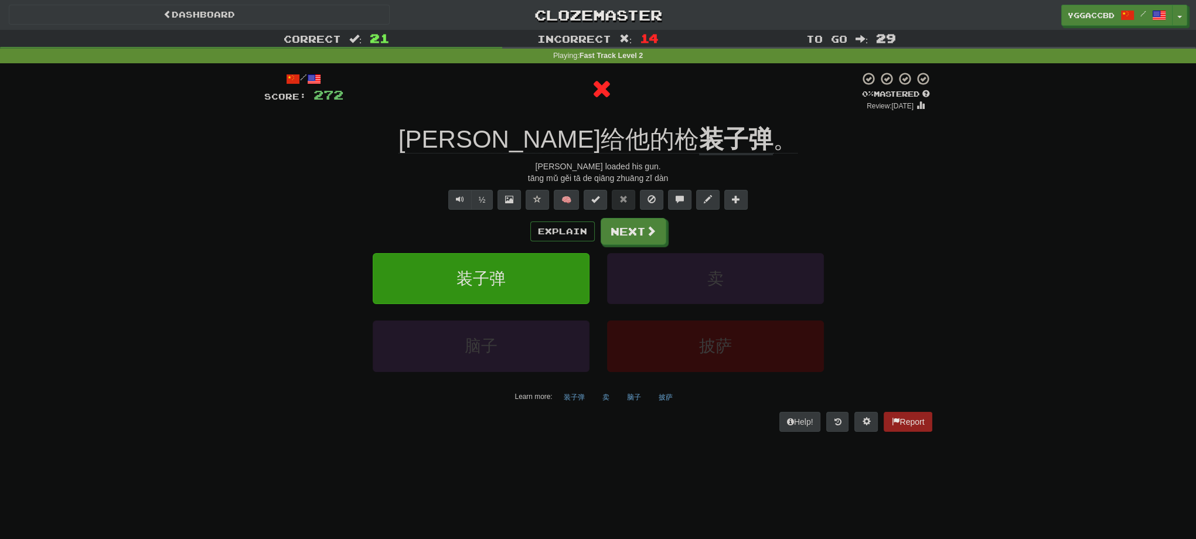
click at [637, 117] on div "/ Score: 272 0 % Mastered Review: 2025-08-14 汤姆给他的枪 装子弹 。 Tom loaded his gun. t…" at bounding box center [598, 251] width 668 height 360
click at [655, 121] on div "/ Score: 272 0 % Mastered Review: 2025-08-14 汤姆给他的枪 装子弹 。 Tom loaded his gun. t…" at bounding box center [598, 251] width 668 height 360
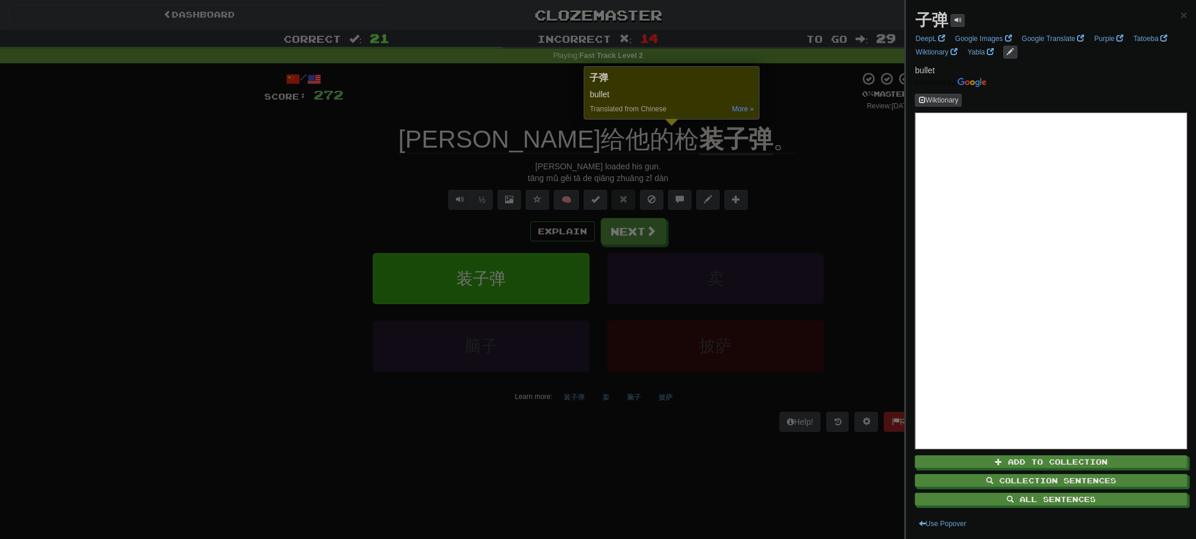
click at [757, 155] on div at bounding box center [598, 269] width 1196 height 539
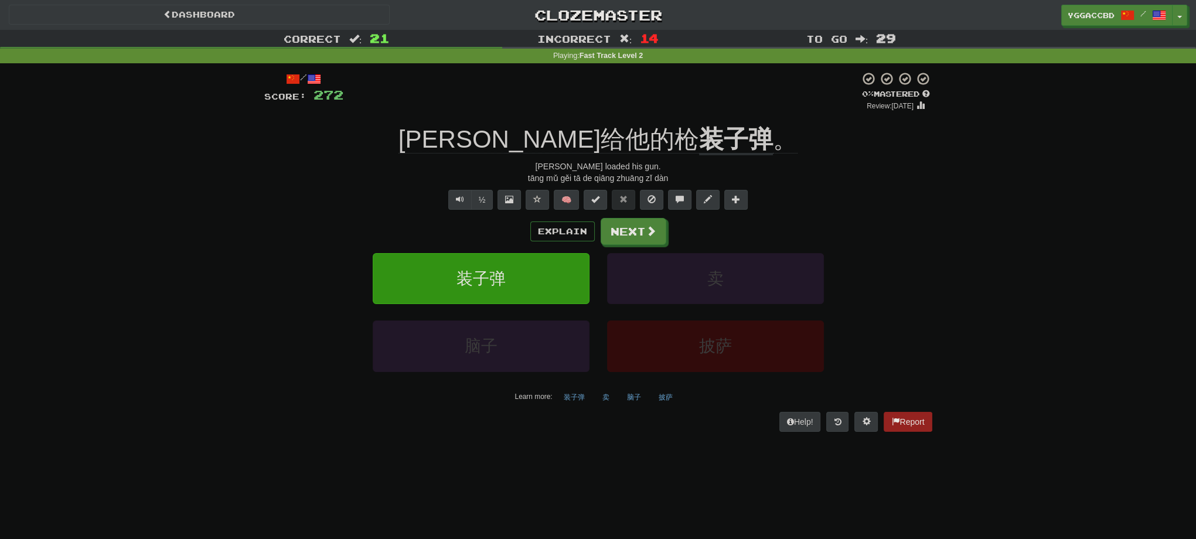
click at [630, 117] on div "/ Score: 272 0 % Mastered Review: 2025-08-14 汤姆给他的枪 装子弹 。 Tom loaded his gun. t…" at bounding box center [598, 251] width 668 height 360
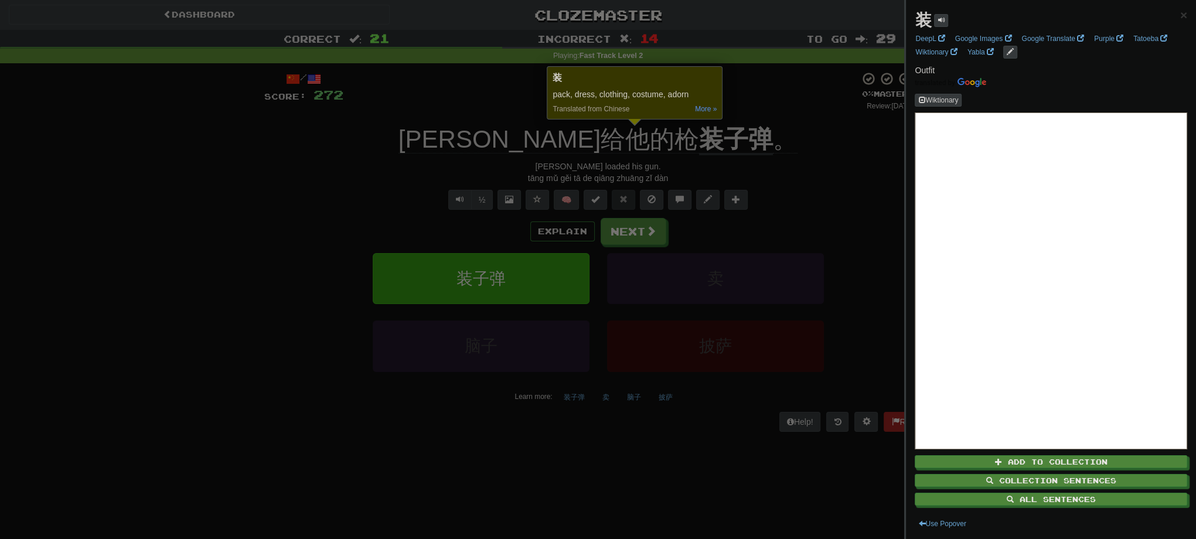
click at [806, 179] on div at bounding box center [598, 269] width 1196 height 539
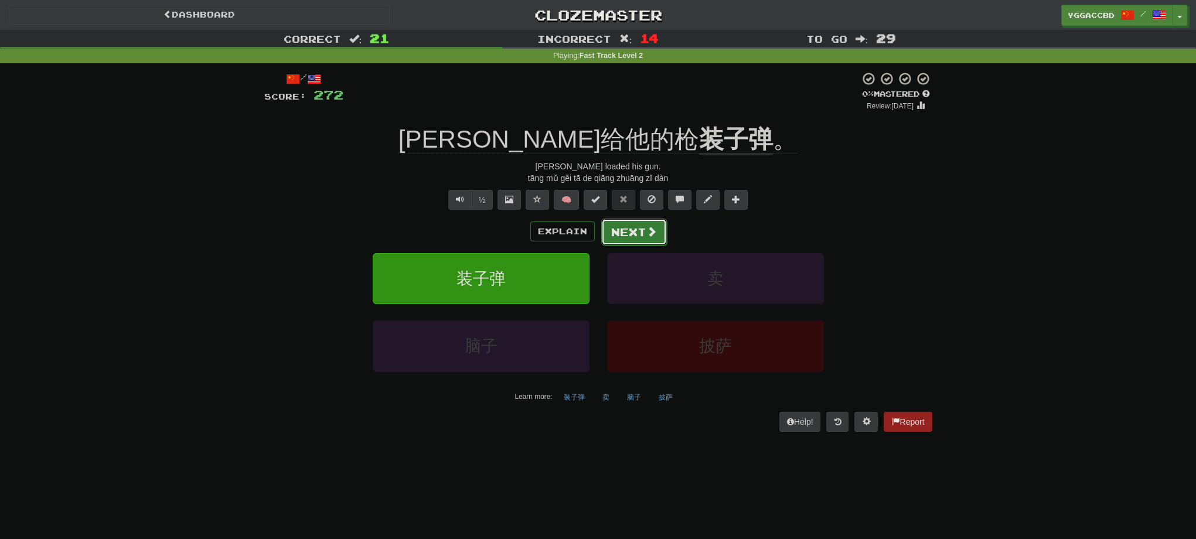
click at [636, 236] on button "Next" at bounding box center [634, 232] width 66 height 27
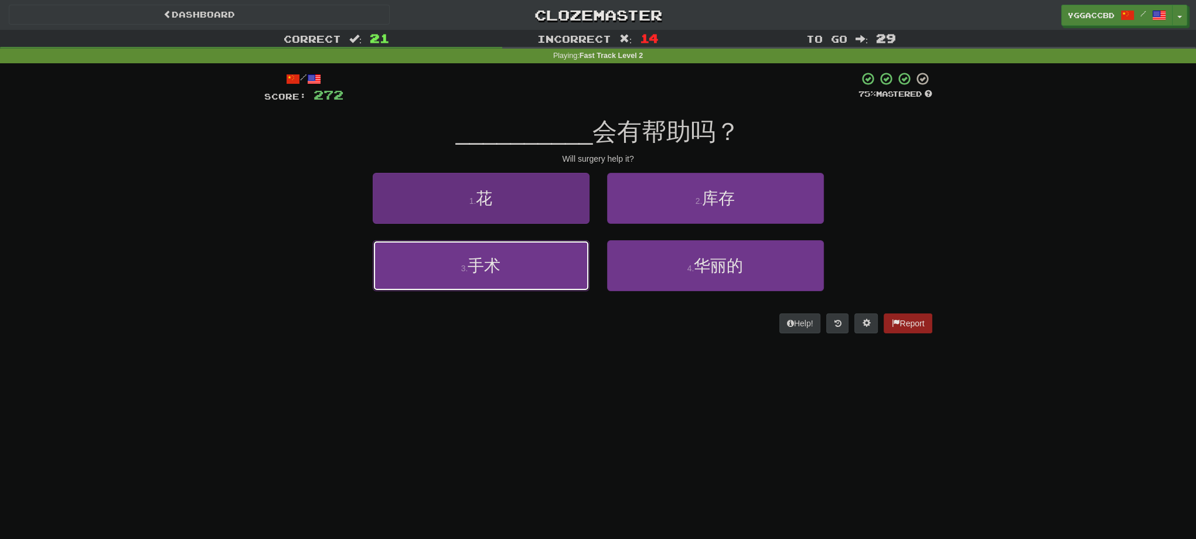
click at [524, 254] on button "3 . 手术" at bounding box center [481, 265] width 217 height 51
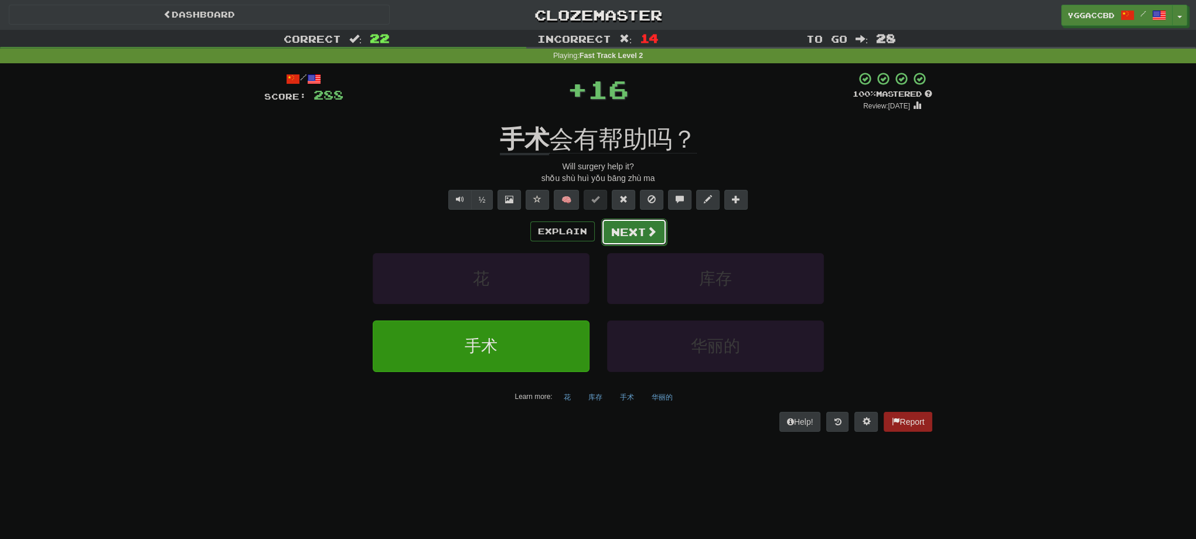
click at [618, 233] on button "Next" at bounding box center [634, 232] width 66 height 27
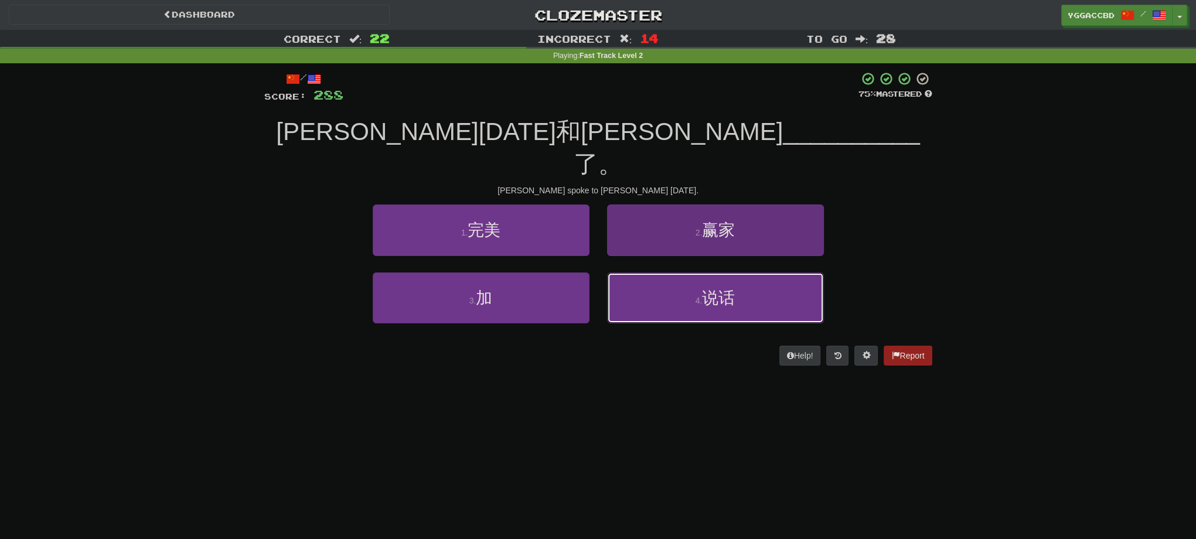
click at [659, 277] on button "4 . 说话" at bounding box center [715, 297] width 217 height 51
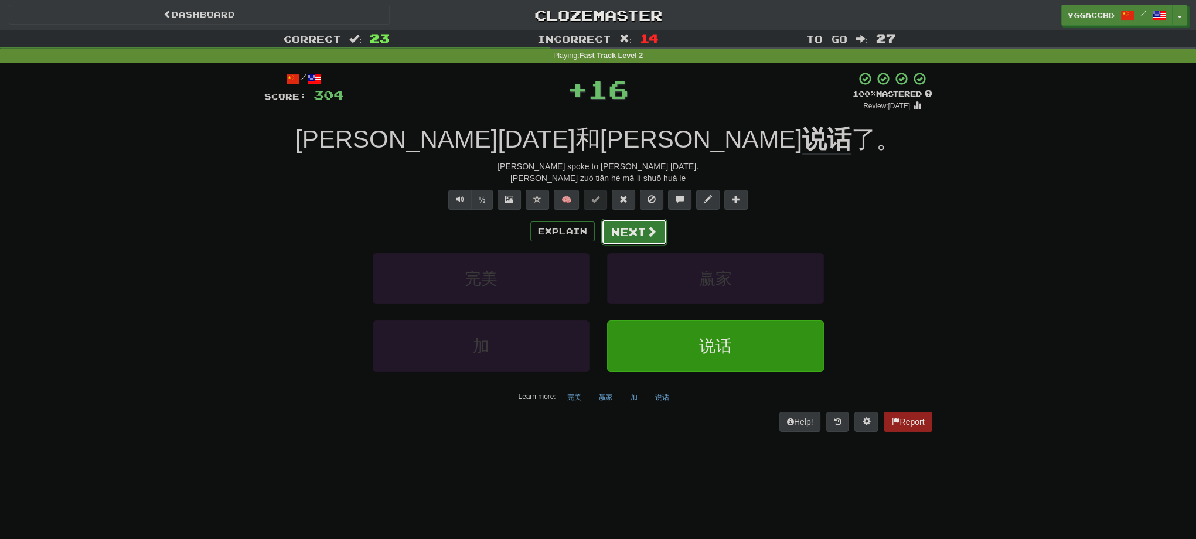
click at [635, 229] on button "Next" at bounding box center [634, 232] width 66 height 27
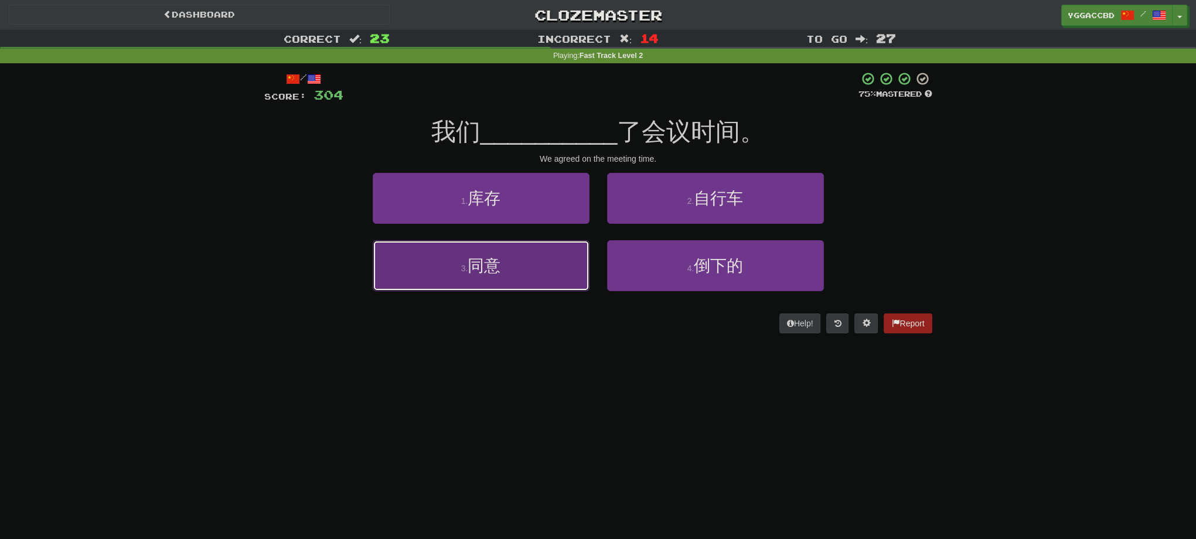
click at [510, 271] on button "3 . 同意" at bounding box center [481, 265] width 217 height 51
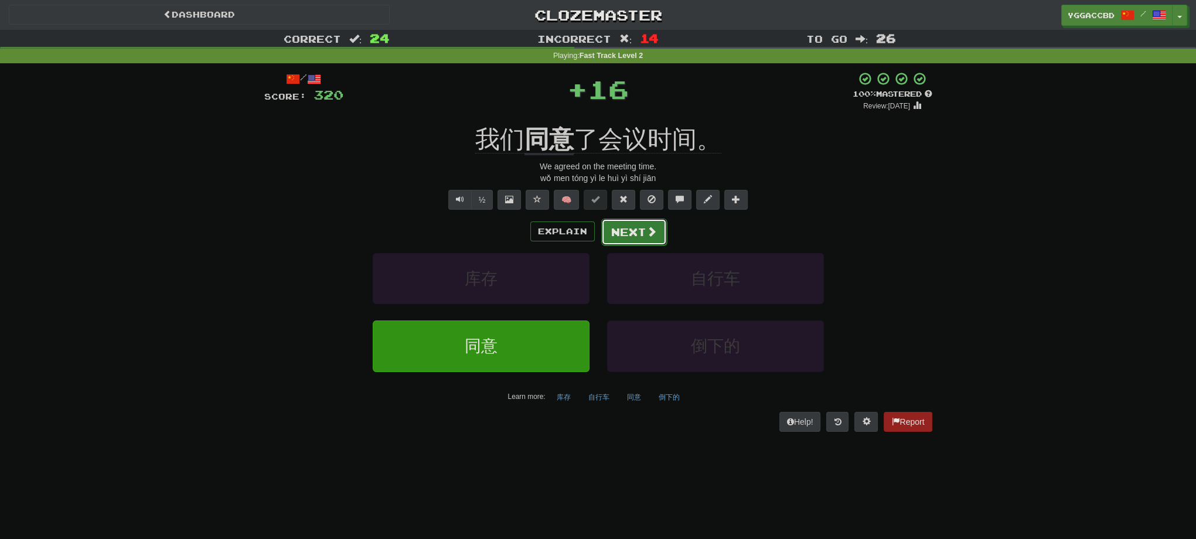
click at [630, 238] on button "Next" at bounding box center [634, 232] width 66 height 27
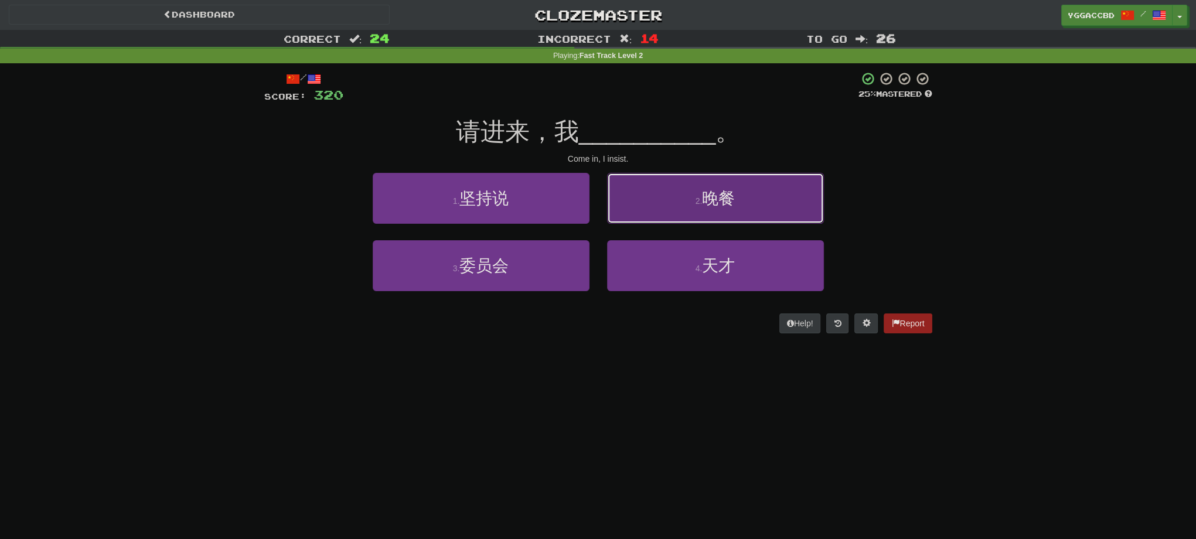
click at [667, 211] on button "2 . 晚餐" at bounding box center [715, 198] width 217 height 51
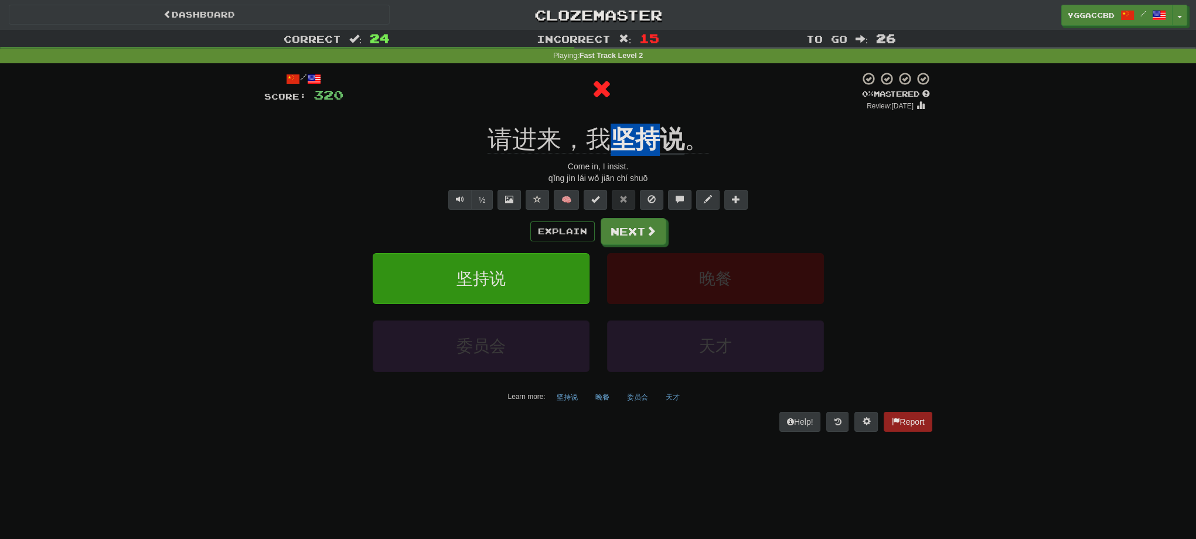
drag, startPoint x: 612, startPoint y: 118, endPoint x: 652, endPoint y: 120, distance: 39.9
click at [652, 120] on div "/ Score: 320 0 % Mastered Review: 2025-08-14 请进来，我 坚持说 。 Come in, I insist. qǐn…" at bounding box center [598, 251] width 668 height 360
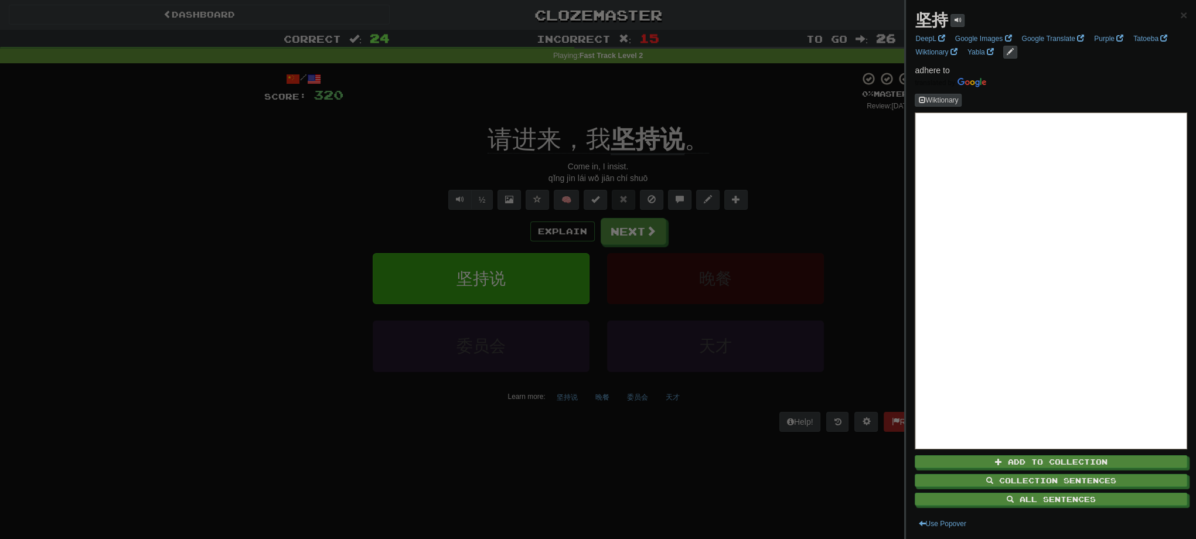
click at [715, 89] on div at bounding box center [598, 269] width 1196 height 539
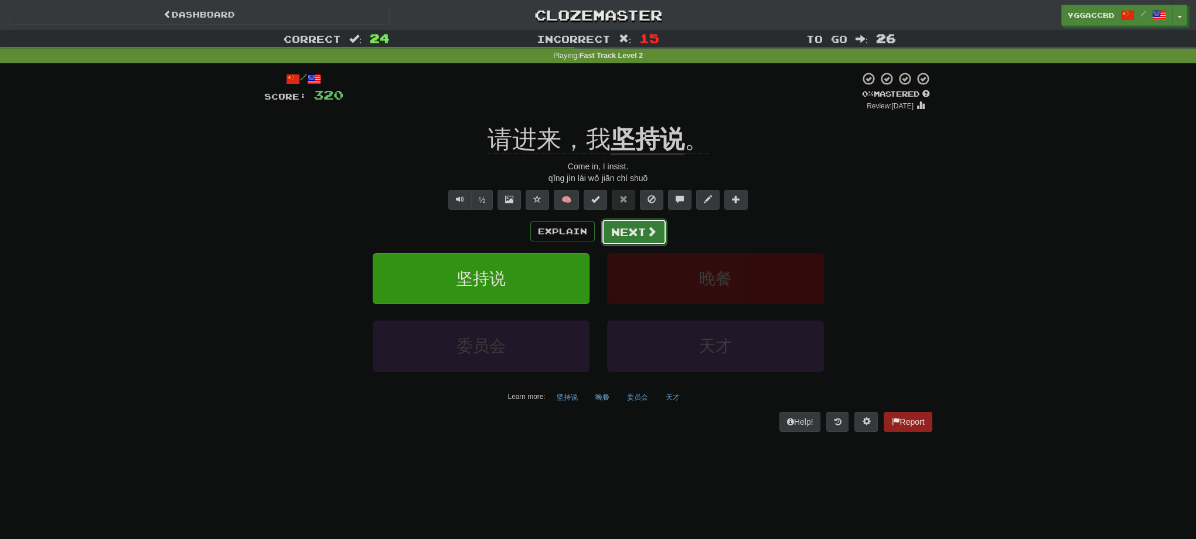
click at [644, 231] on button "Next" at bounding box center [634, 232] width 66 height 27
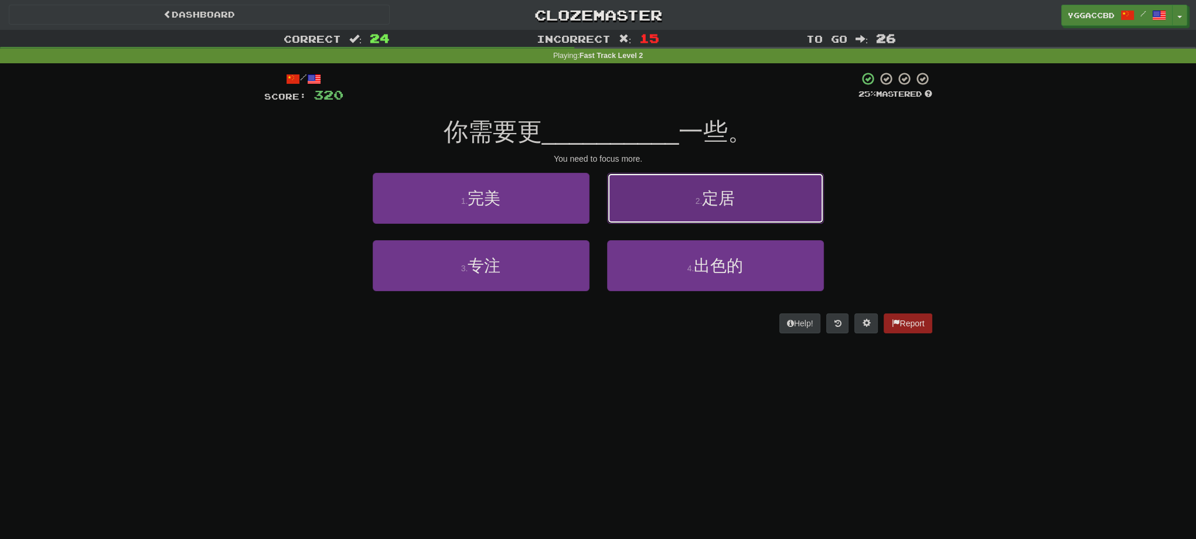
click at [717, 216] on button "2 . 定居" at bounding box center [715, 198] width 217 height 51
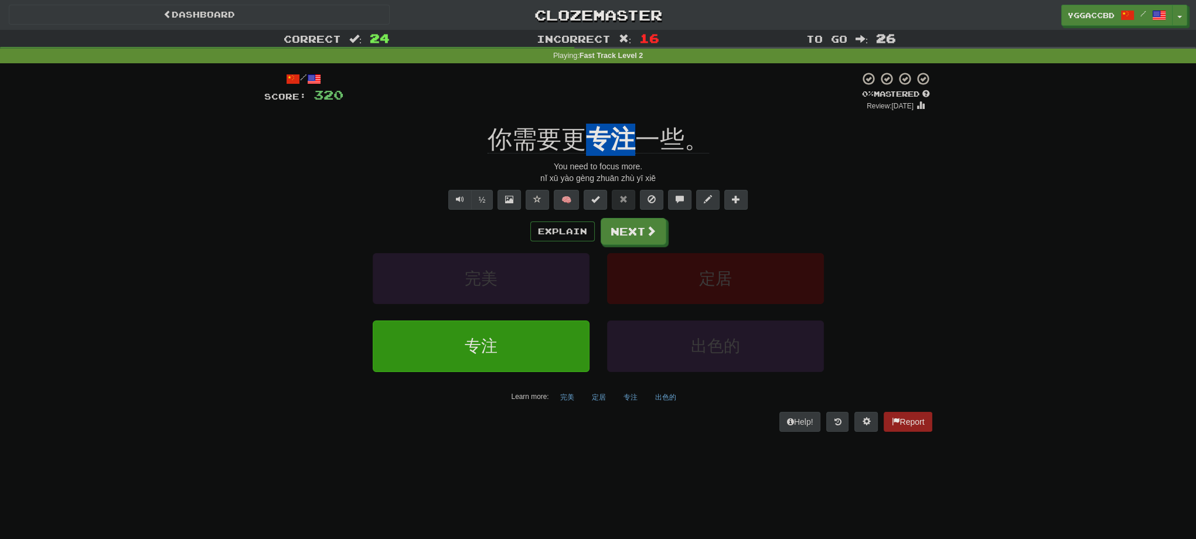
drag, startPoint x: 589, startPoint y: 119, endPoint x: 628, endPoint y: 121, distance: 38.7
click at [628, 121] on div "/ Score: 320 0 % Mastered Review: 2025-08-14 你需要更 专注 一些。 You need to focus more…" at bounding box center [598, 251] width 668 height 360
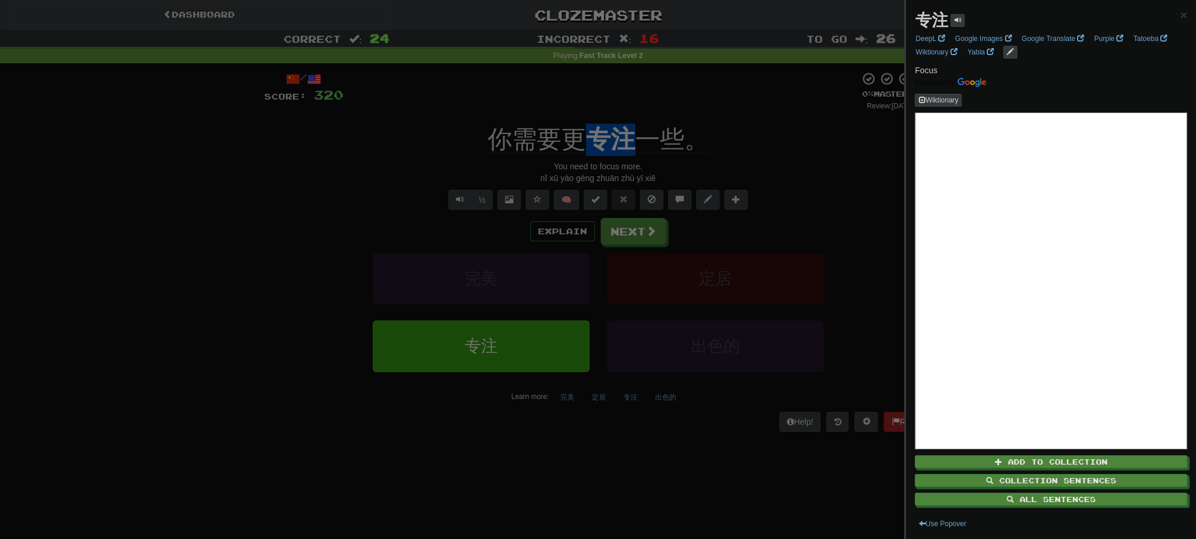
copy u "专注"
drag, startPoint x: 183, startPoint y: 342, endPoint x: 492, endPoint y: 284, distance: 314.1
click at [207, 336] on div at bounding box center [598, 269] width 1196 height 539
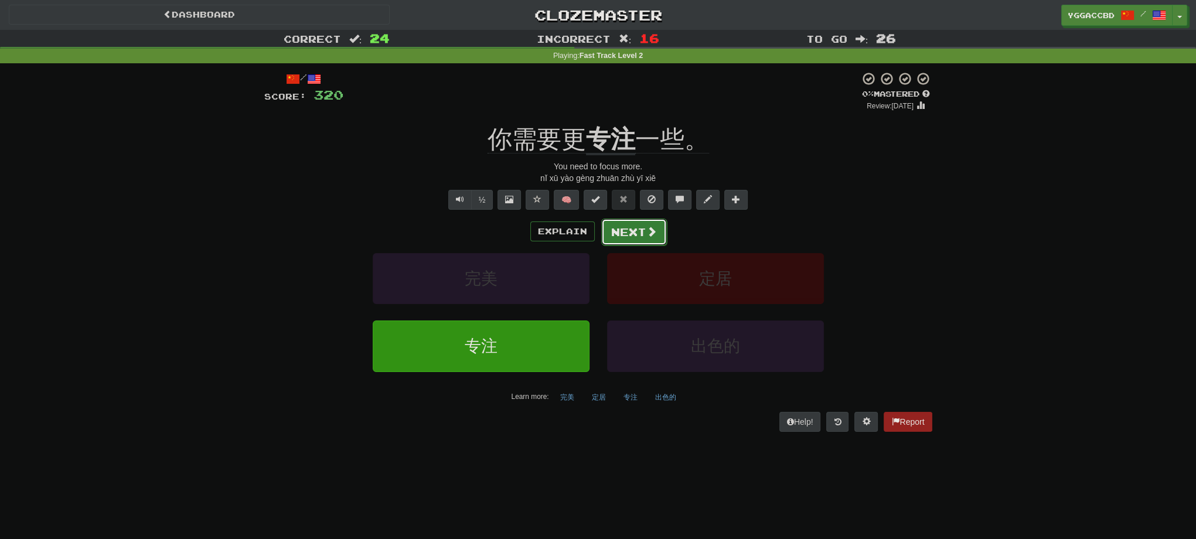
click at [609, 234] on button "Next" at bounding box center [634, 232] width 66 height 27
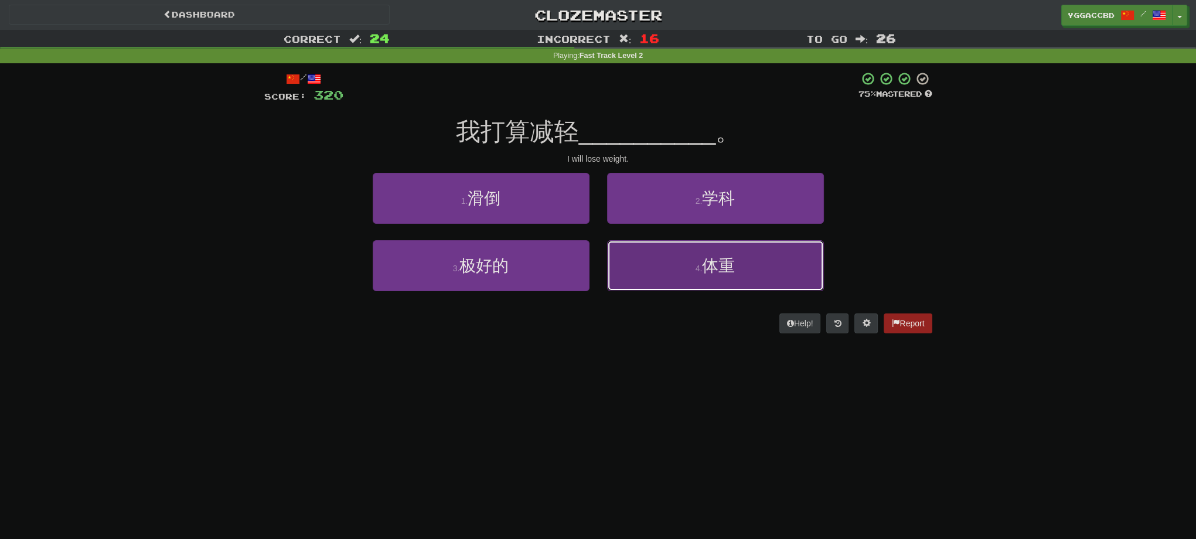
click at [731, 269] on span "体重" at bounding box center [718, 266] width 33 height 18
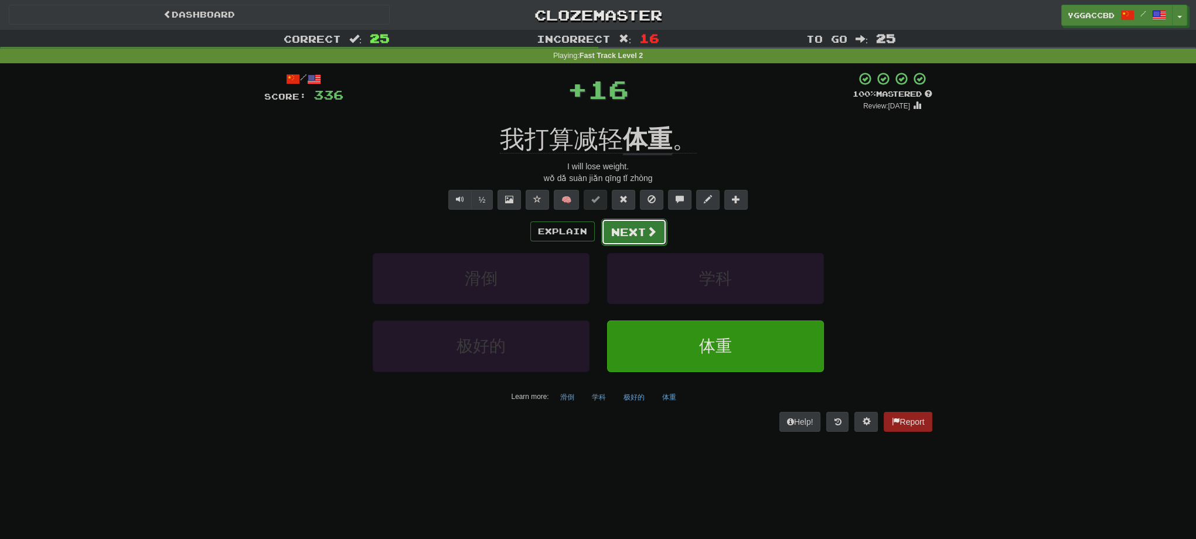
click at [614, 238] on button "Next" at bounding box center [634, 232] width 66 height 27
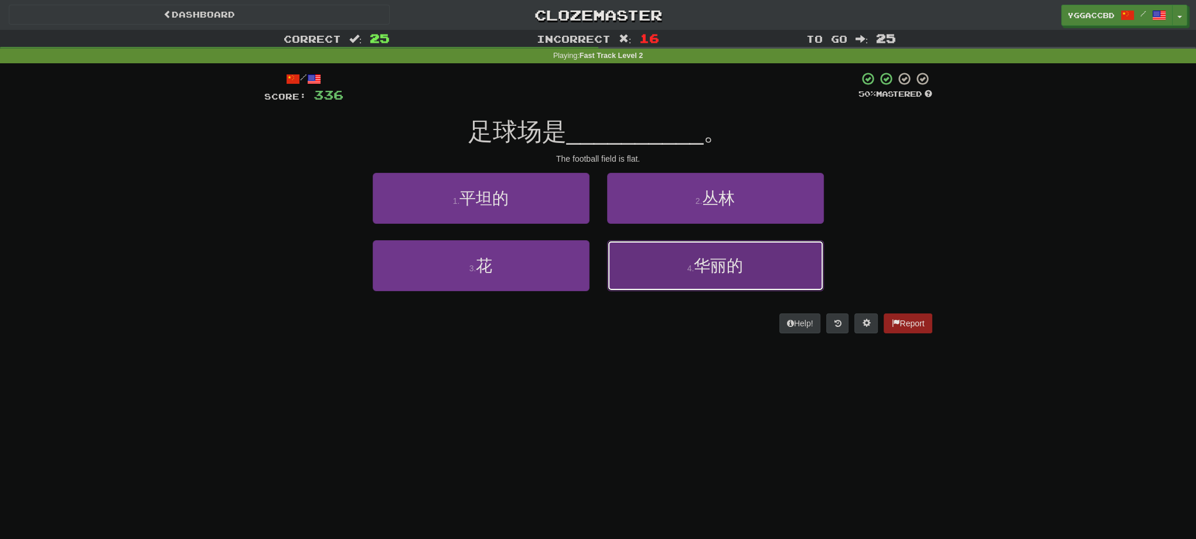
click at [700, 270] on span "华丽的" at bounding box center [718, 266] width 49 height 18
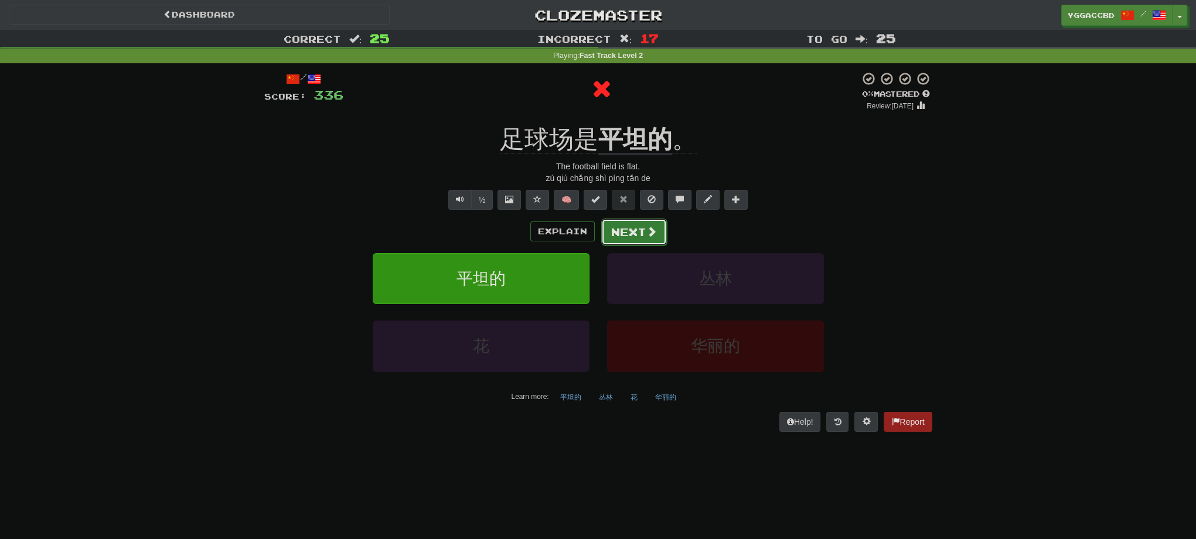
click at [626, 238] on button "Next" at bounding box center [634, 232] width 66 height 27
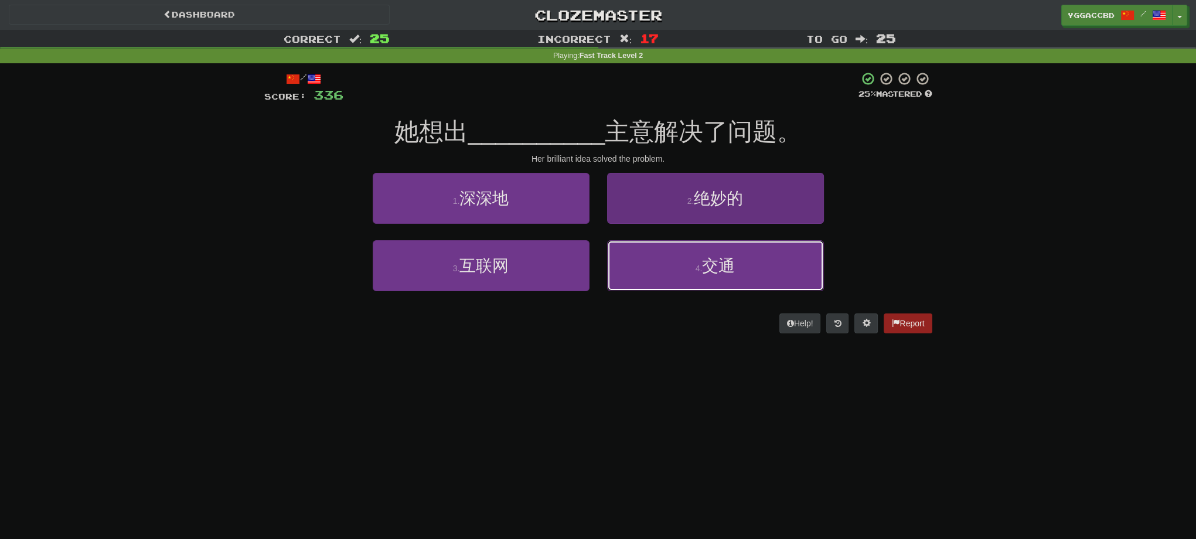
click at [687, 265] on button "4 . 交通" at bounding box center [715, 265] width 217 height 51
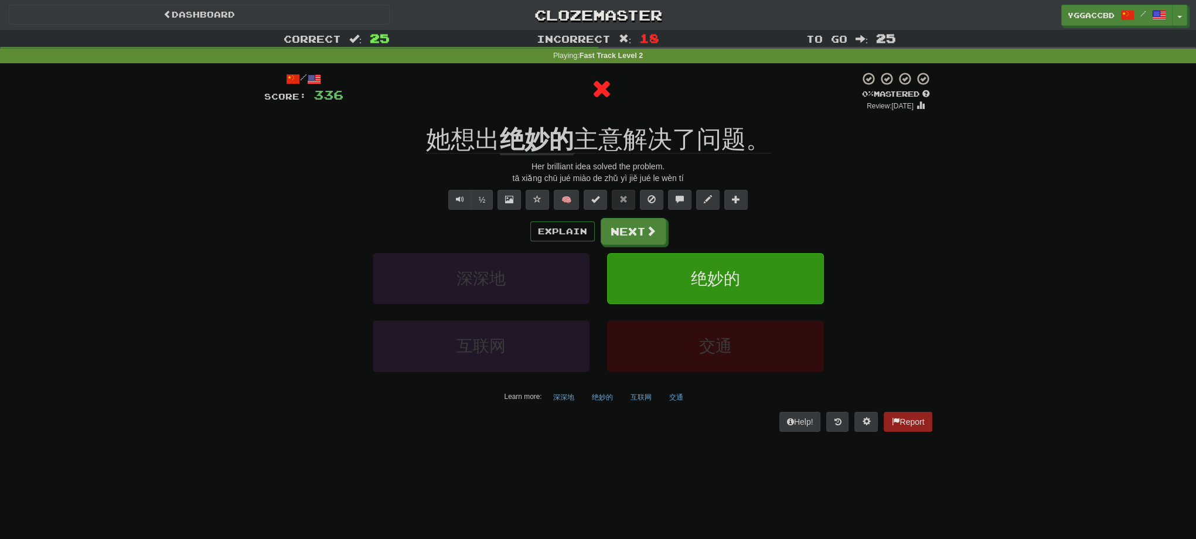
click at [518, 120] on div "/ Score: 336 0 % Mastered Review: 2025-08-14 她想出 绝妙的 主意解决了问题。 Her brilliant ide…" at bounding box center [598, 251] width 668 height 360
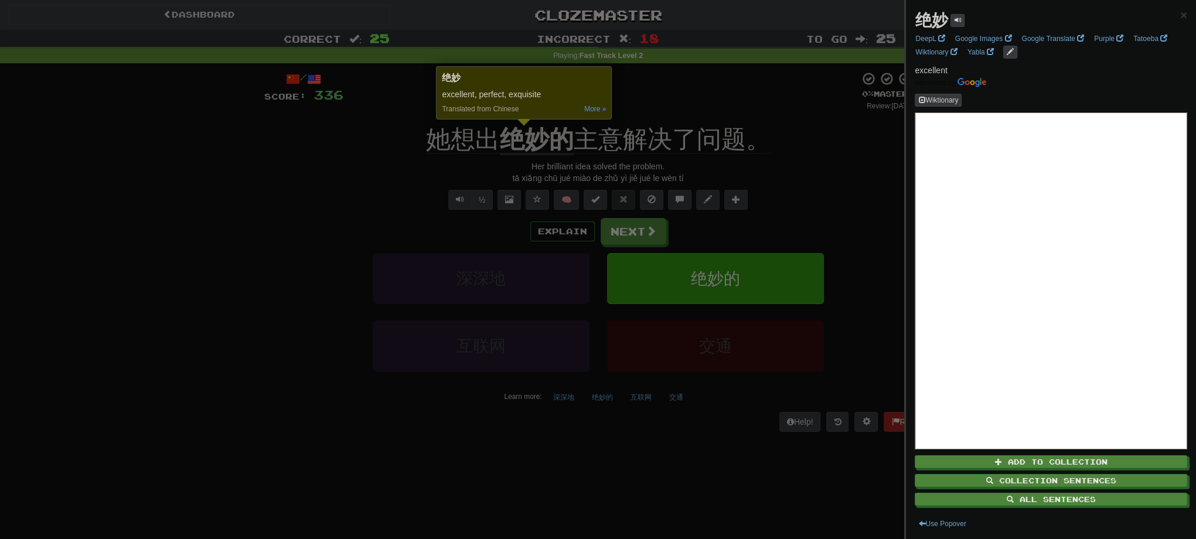
click at [724, 98] on div at bounding box center [598, 269] width 1196 height 539
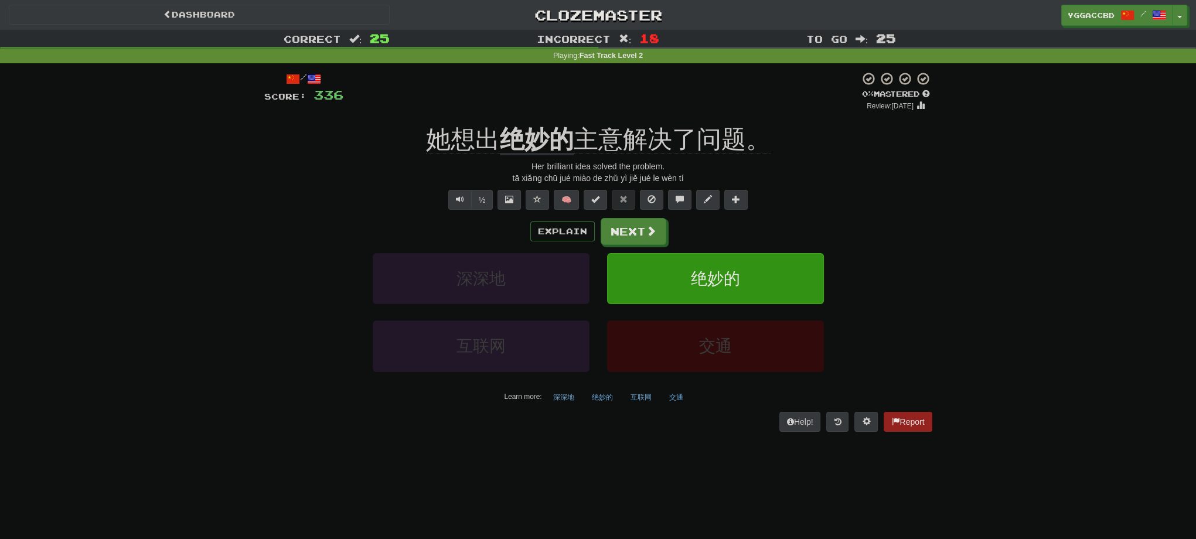
click at [475, 120] on div "/ Score: 336 0 % Mastered Review: 2025-08-14 她想出 绝妙的 主意解决了问题。 Her brilliant ide…" at bounding box center [598, 251] width 668 height 360
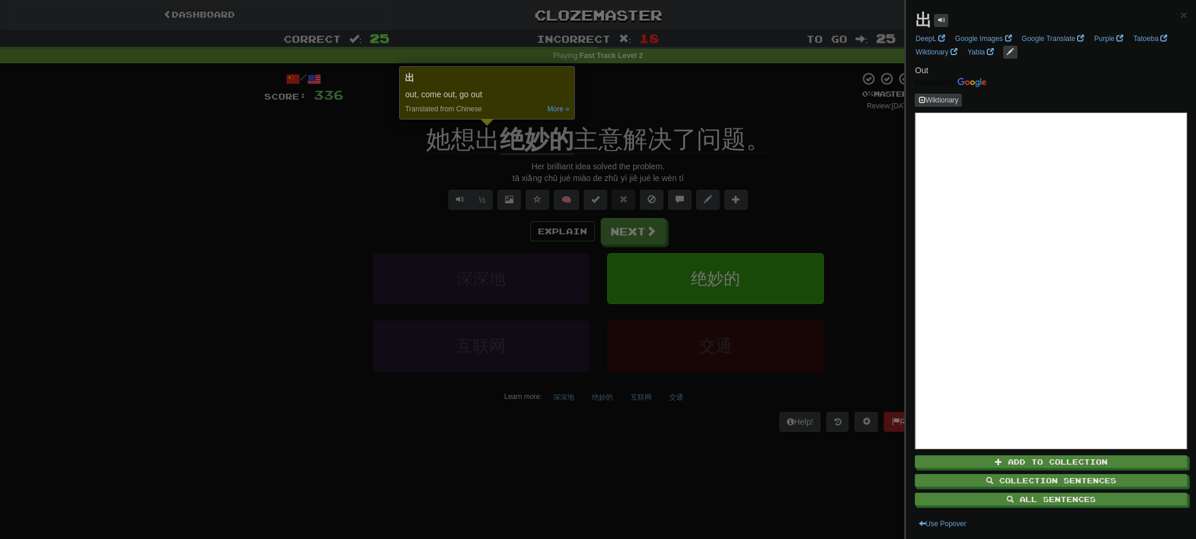
click at [659, 87] on div at bounding box center [598, 269] width 1196 height 539
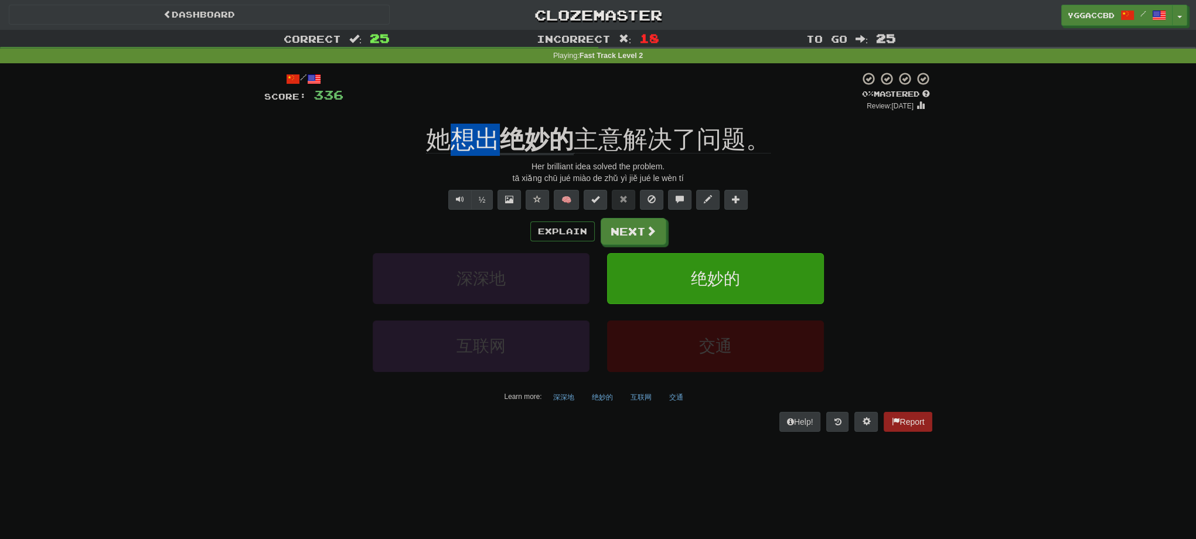
drag, startPoint x: 468, startPoint y: 122, endPoint x: 495, endPoint y: 123, distance: 27.0
click at [495, 123] on div "/ Score: 336 0 % Mastered Review: 2025-08-14 她想出 绝妙的 主意解决了问题。 Her brilliant ide…" at bounding box center [598, 251] width 668 height 360
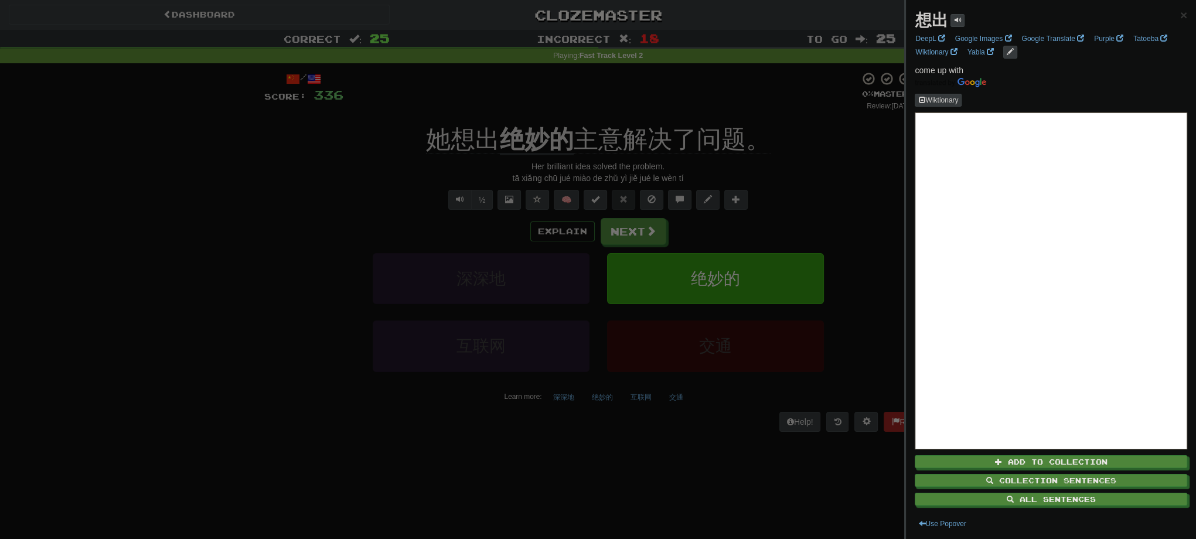
click at [631, 96] on div at bounding box center [598, 269] width 1196 height 539
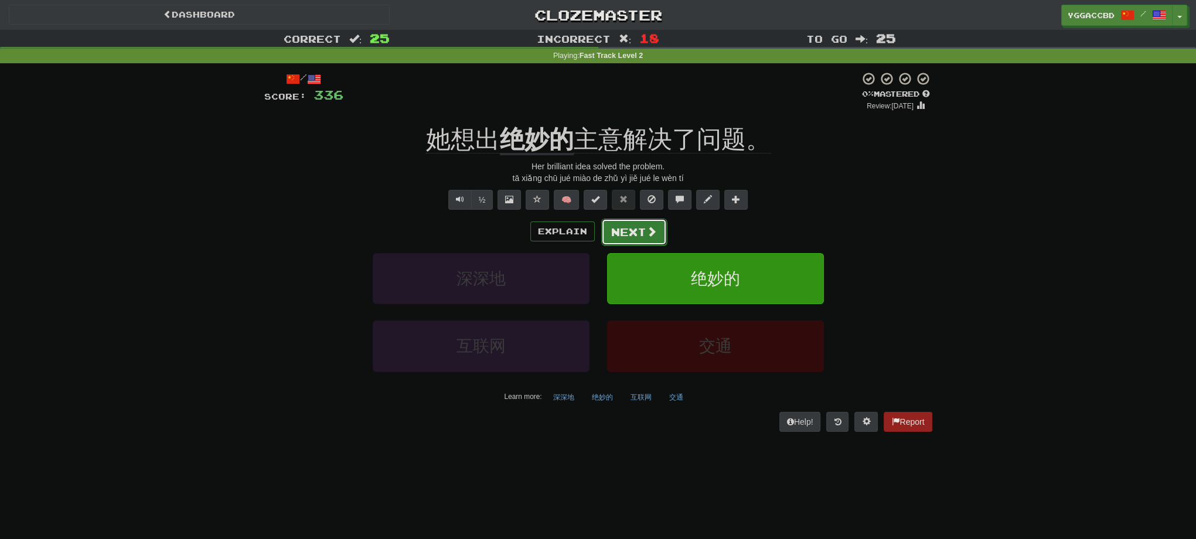
click at [635, 241] on button "Next" at bounding box center [634, 232] width 66 height 27
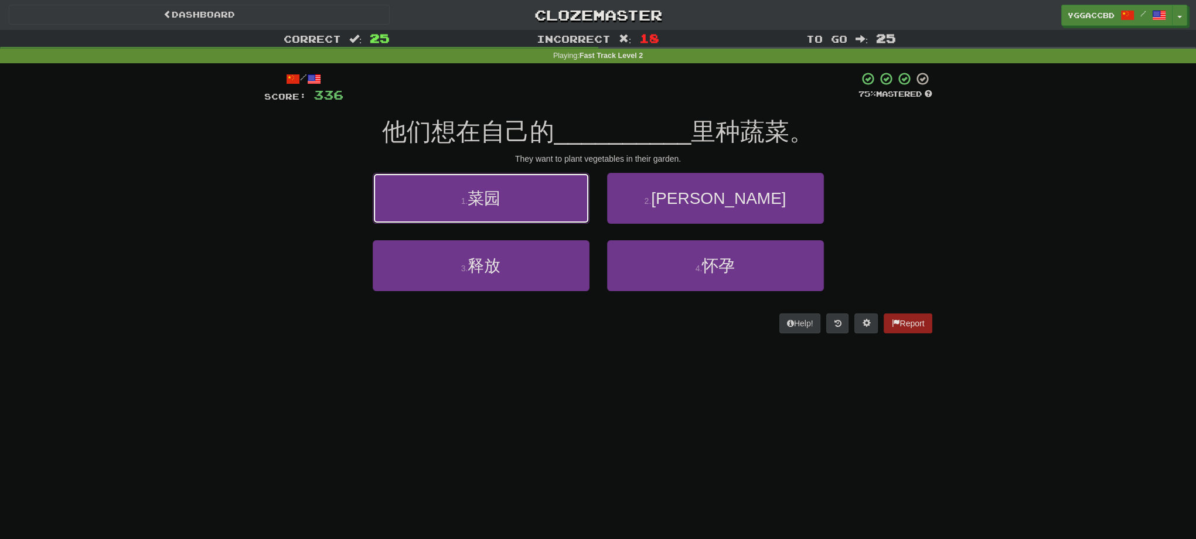
click at [542, 216] on button "1 . 菜园" at bounding box center [481, 198] width 217 height 51
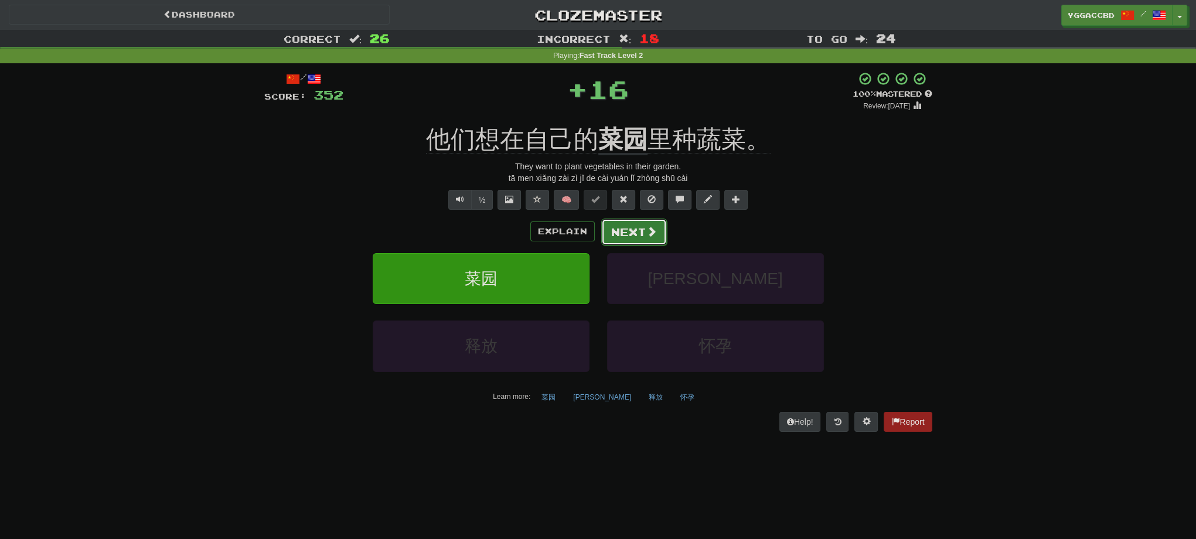
click at [625, 232] on button "Next" at bounding box center [634, 232] width 66 height 27
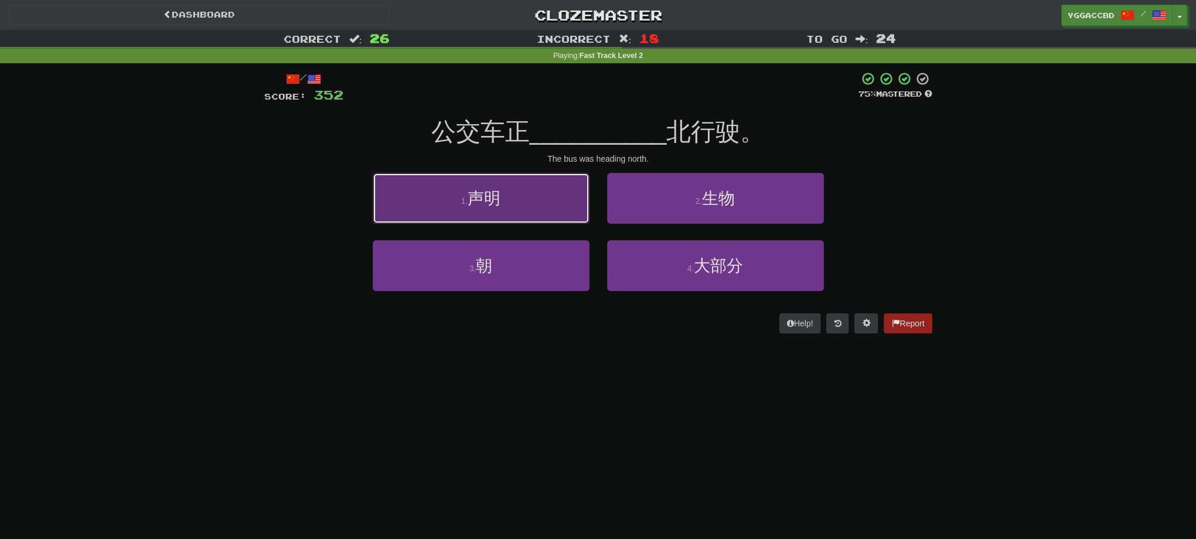
click at [540, 216] on button "1 . 声明" at bounding box center [481, 198] width 217 height 51
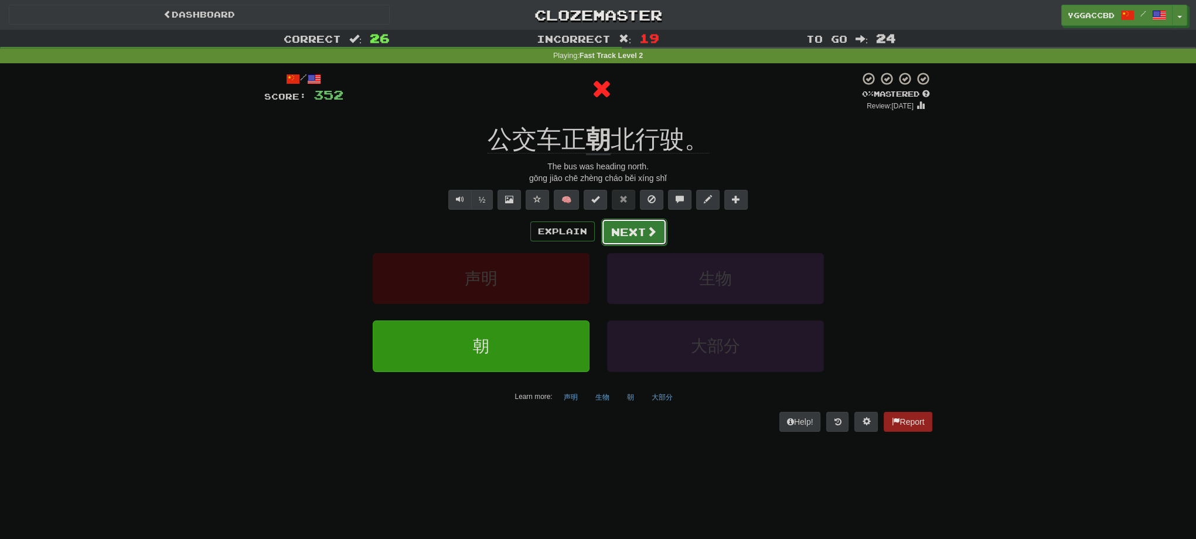
click at [618, 237] on button "Next" at bounding box center [634, 232] width 66 height 27
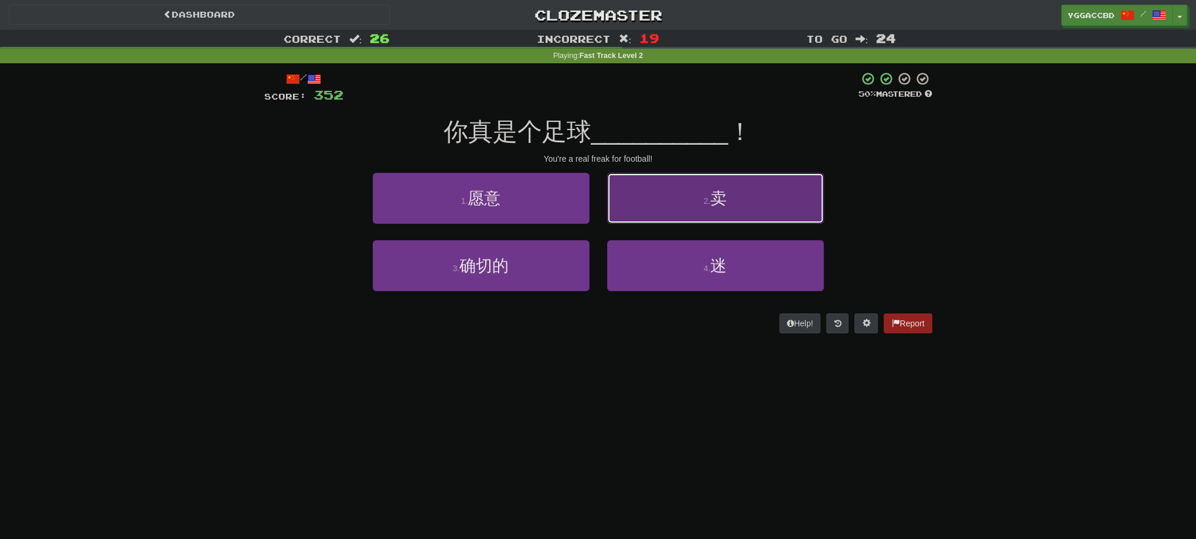
click at [710, 196] on small "2 ." at bounding box center [707, 200] width 7 height 9
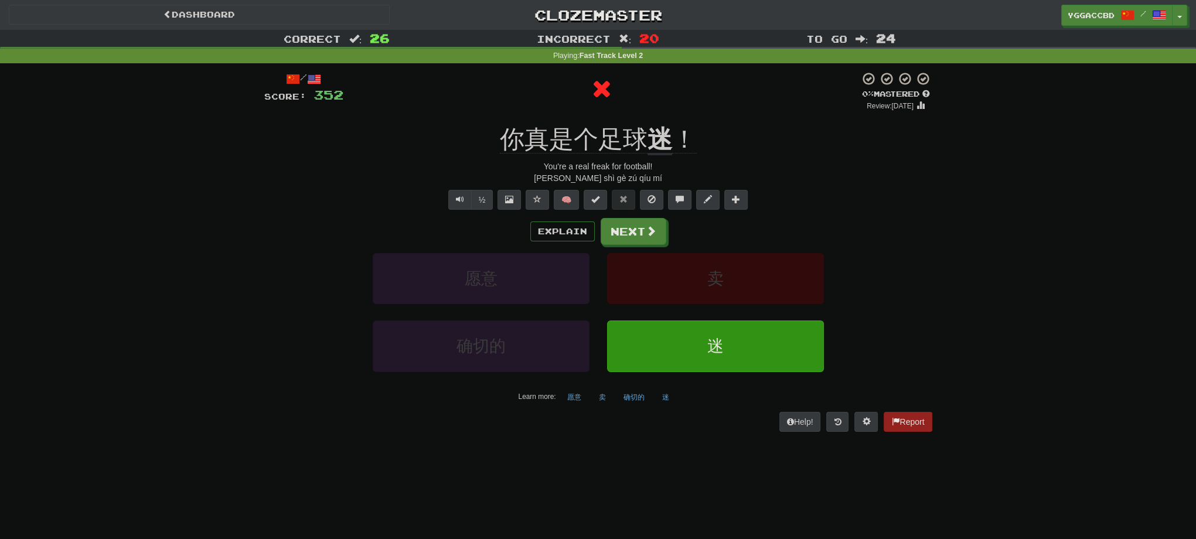
click at [583, 244] on div "Explain Next 愿意 卖 确切的 迷 Learn more: 愿意 卖 确切的 迷" at bounding box center [598, 312] width 668 height 188
click at [630, 237] on button "Next" at bounding box center [634, 232] width 66 height 27
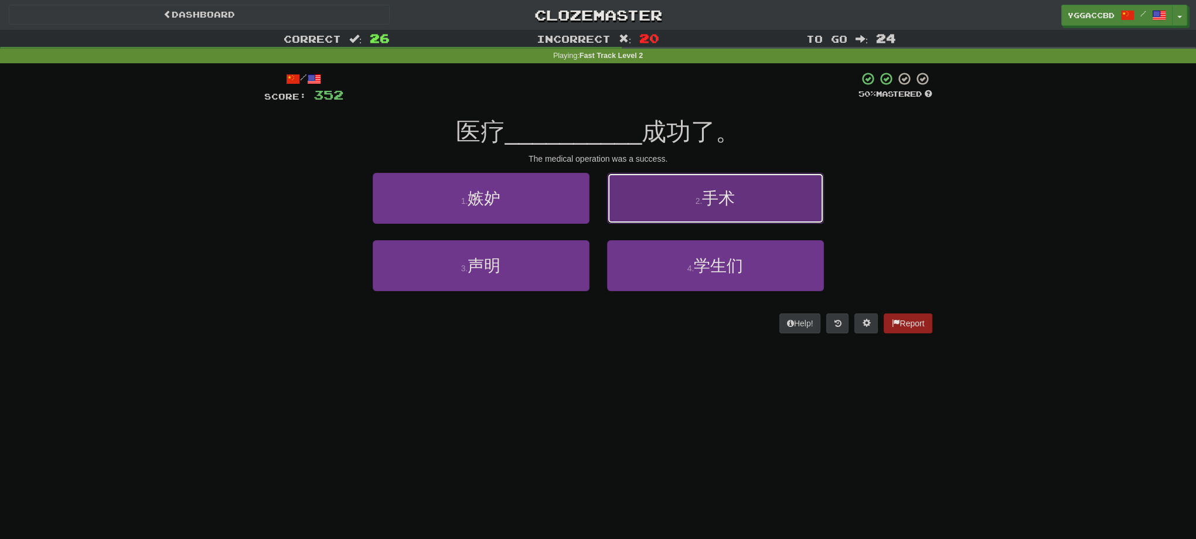
click at [693, 209] on button "2 . 手术" at bounding box center [715, 198] width 217 height 51
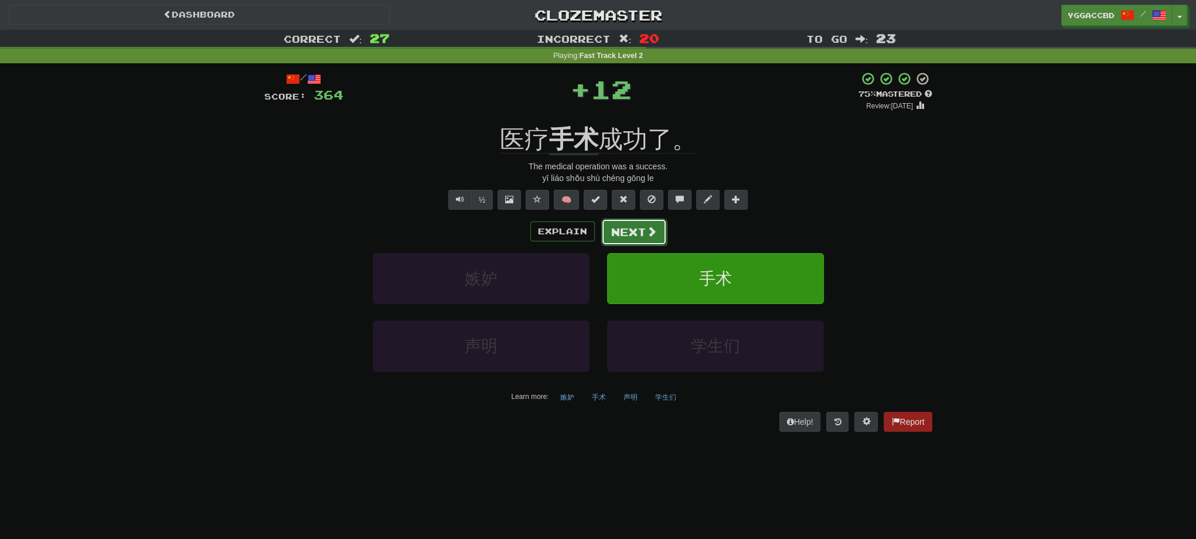
click at [653, 224] on button "Next" at bounding box center [634, 232] width 66 height 27
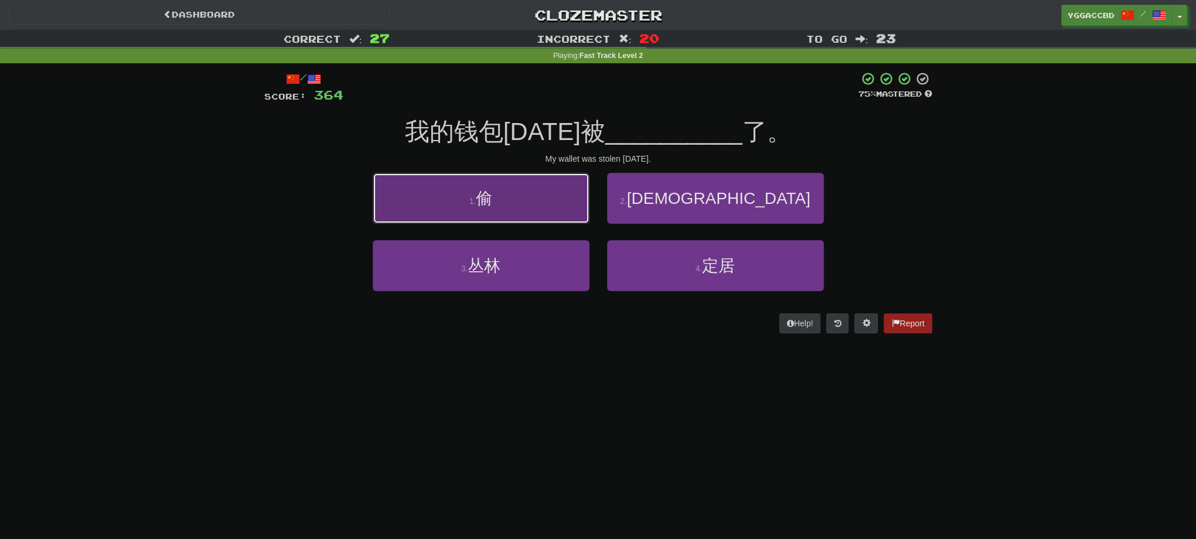
click at [501, 183] on button "1 . 偷" at bounding box center [481, 198] width 217 height 51
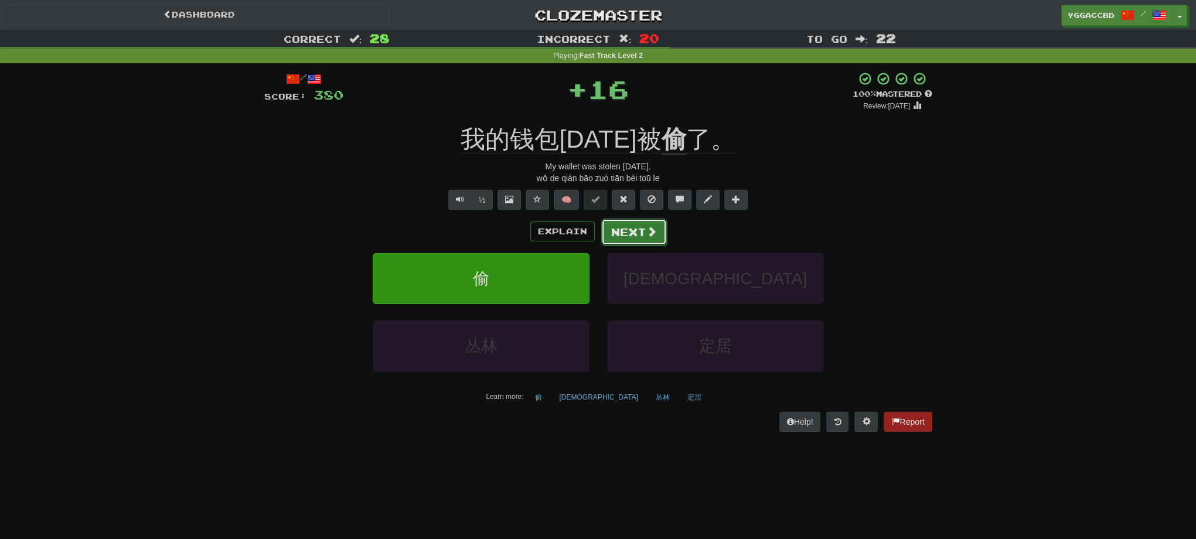
click at [640, 230] on button "Next" at bounding box center [634, 232] width 66 height 27
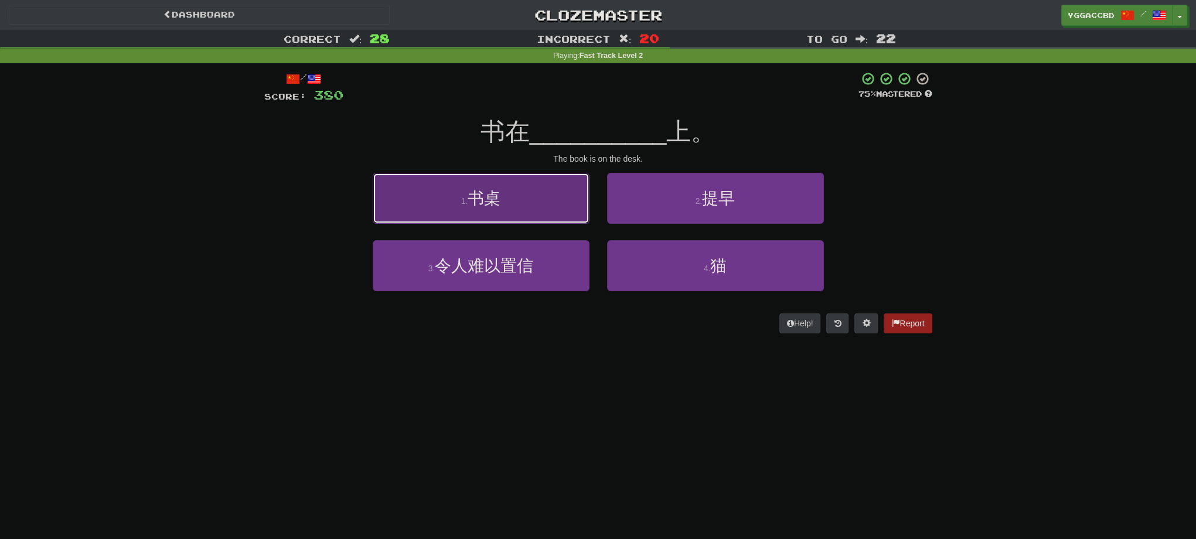
click at [525, 204] on button "1 . 书桌" at bounding box center [481, 198] width 217 height 51
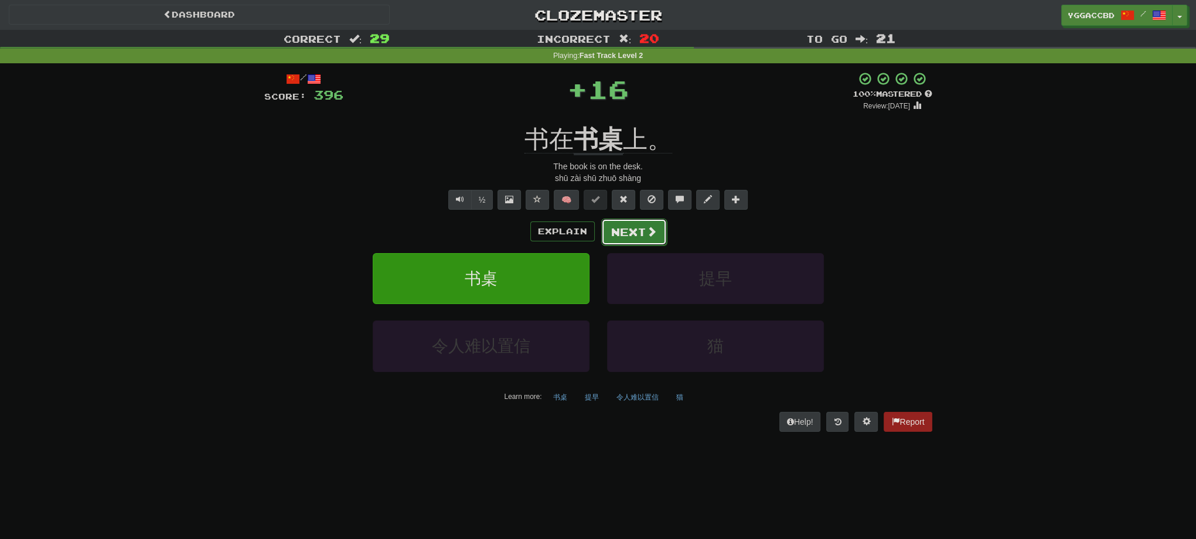
click at [638, 227] on button "Next" at bounding box center [634, 232] width 66 height 27
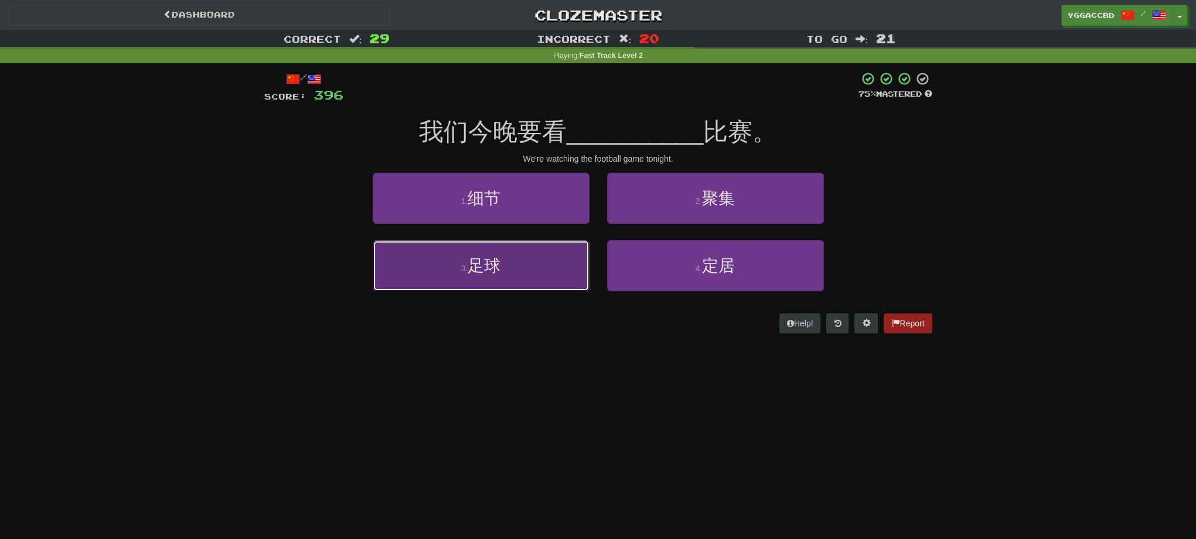
click at [514, 265] on button "3 . 足球" at bounding box center [481, 265] width 217 height 51
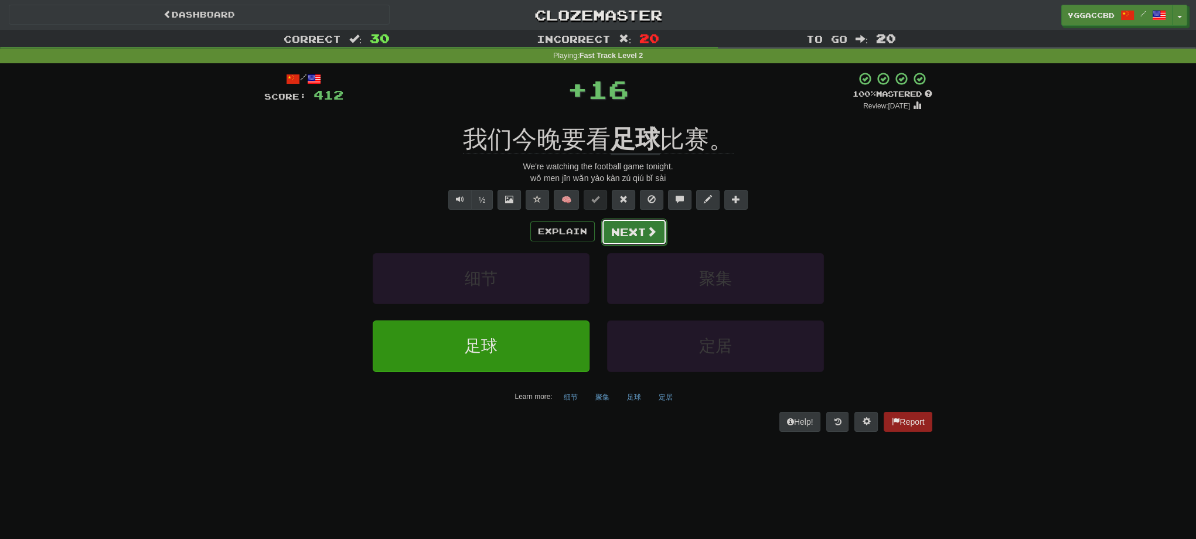
click at [637, 237] on button "Next" at bounding box center [634, 232] width 66 height 27
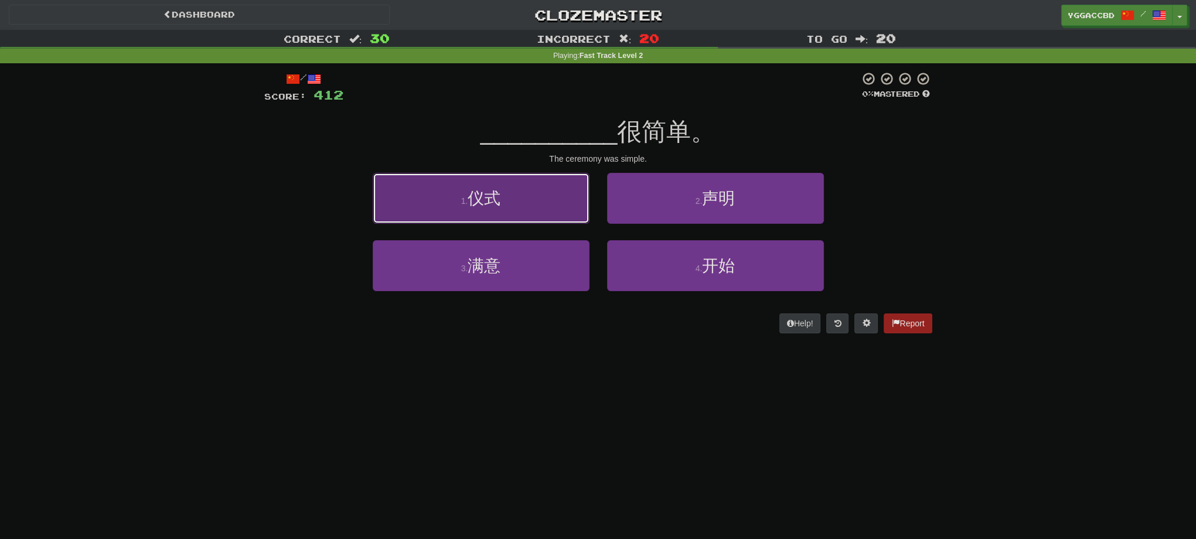
click at [520, 209] on button "1 . 仪式" at bounding box center [481, 198] width 217 height 51
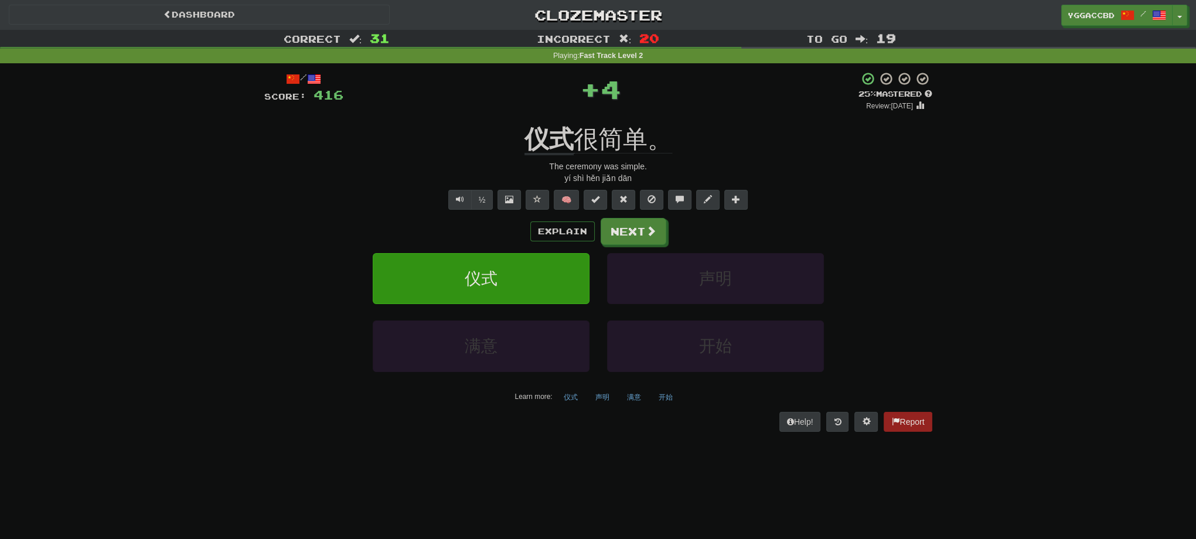
click at [548, 115] on div "/ Score: 416 + 4 25 % Mastered Review: 2025-08-15 仪式 很简单。 The ceremony was simp…" at bounding box center [598, 251] width 668 height 360
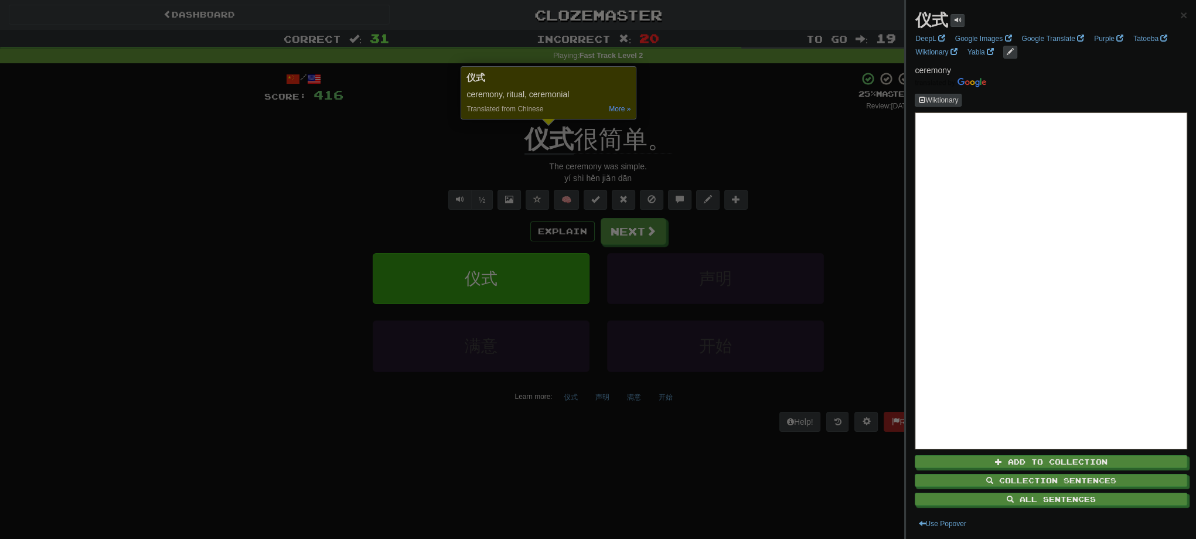
click at [732, 134] on div at bounding box center [598, 269] width 1196 height 539
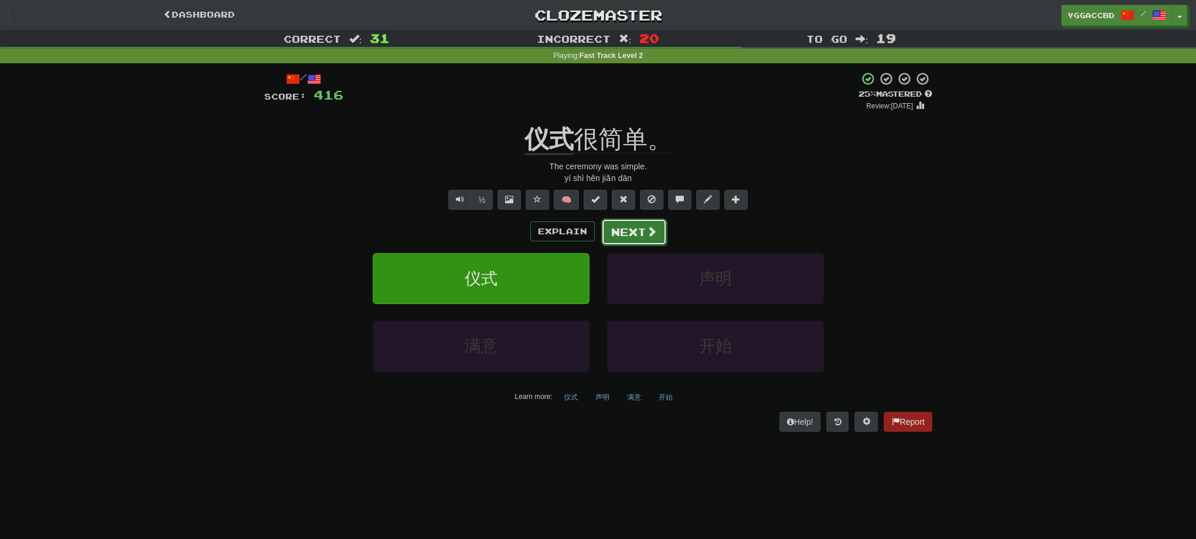
click at [619, 236] on button "Next" at bounding box center [634, 232] width 66 height 27
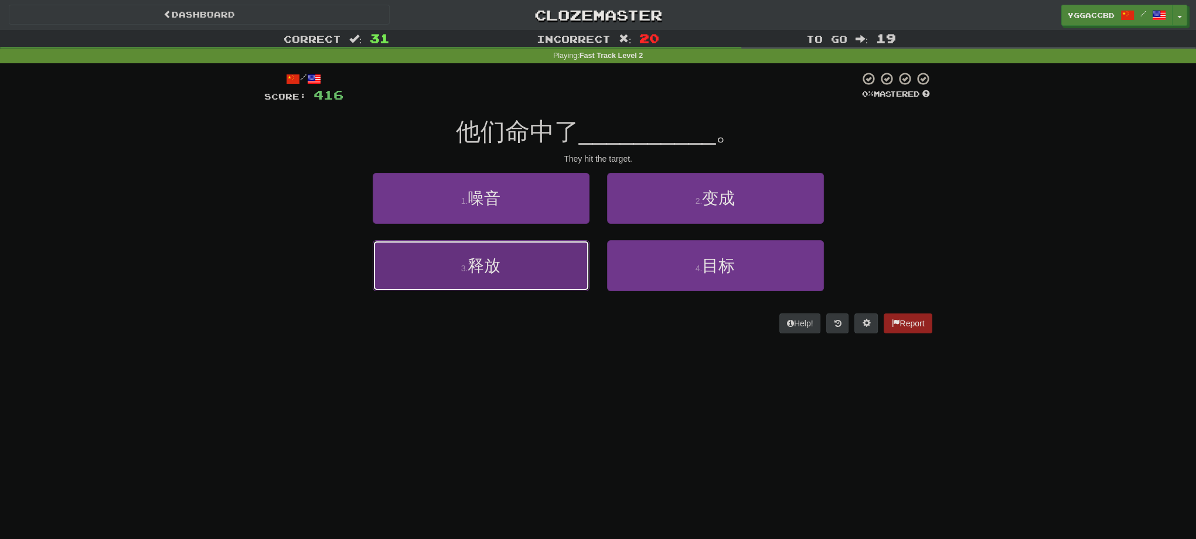
click at [383, 273] on button "3 . 释放" at bounding box center [481, 265] width 217 height 51
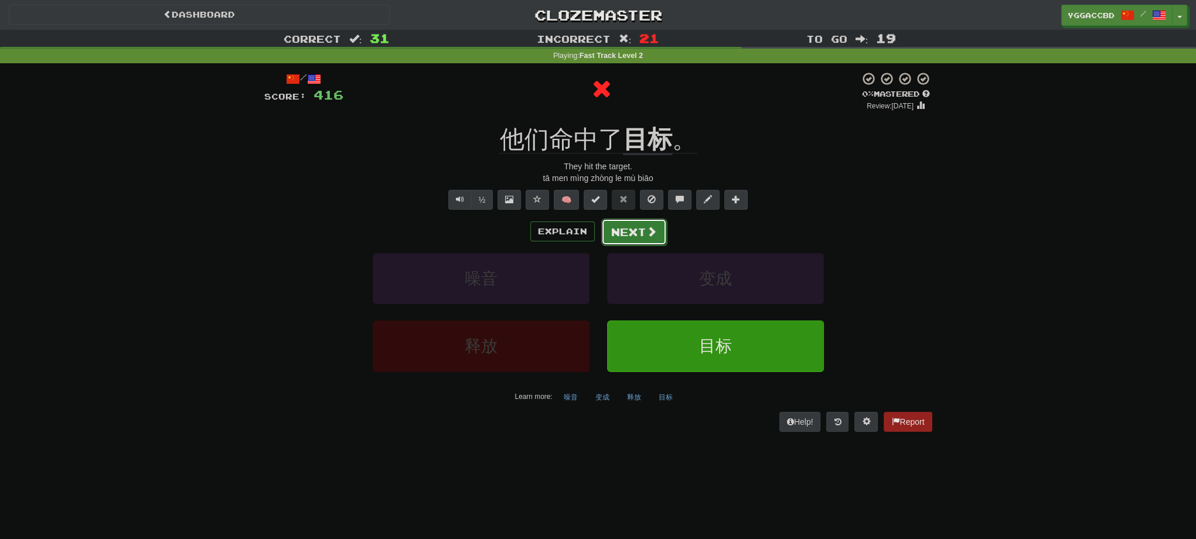
click at [630, 238] on button "Next" at bounding box center [634, 232] width 66 height 27
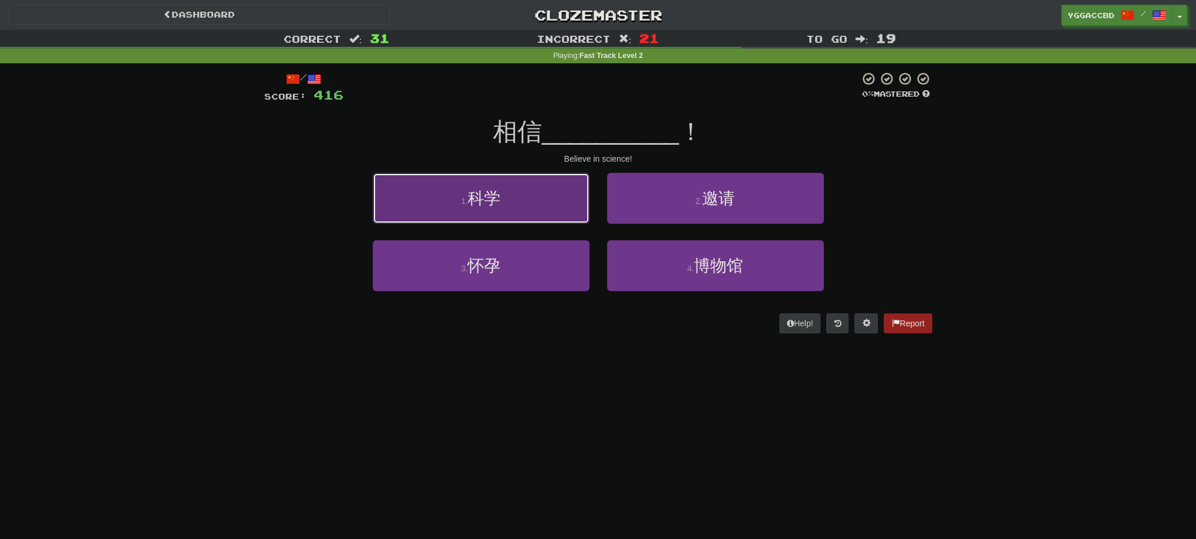
click at [500, 194] on span "科学" at bounding box center [484, 198] width 33 height 18
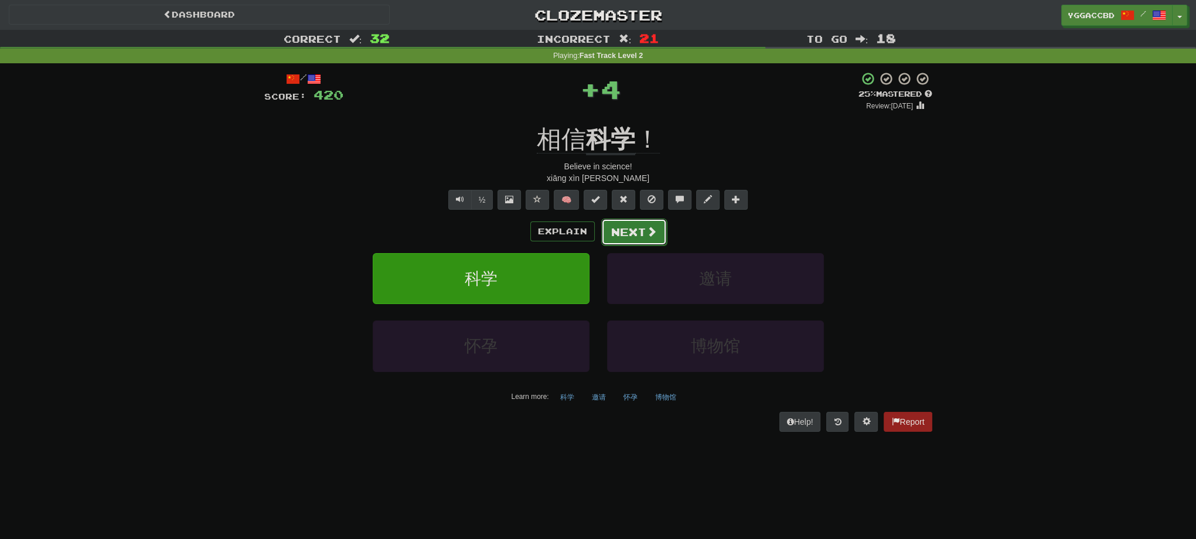
click at [609, 229] on button "Next" at bounding box center [634, 232] width 66 height 27
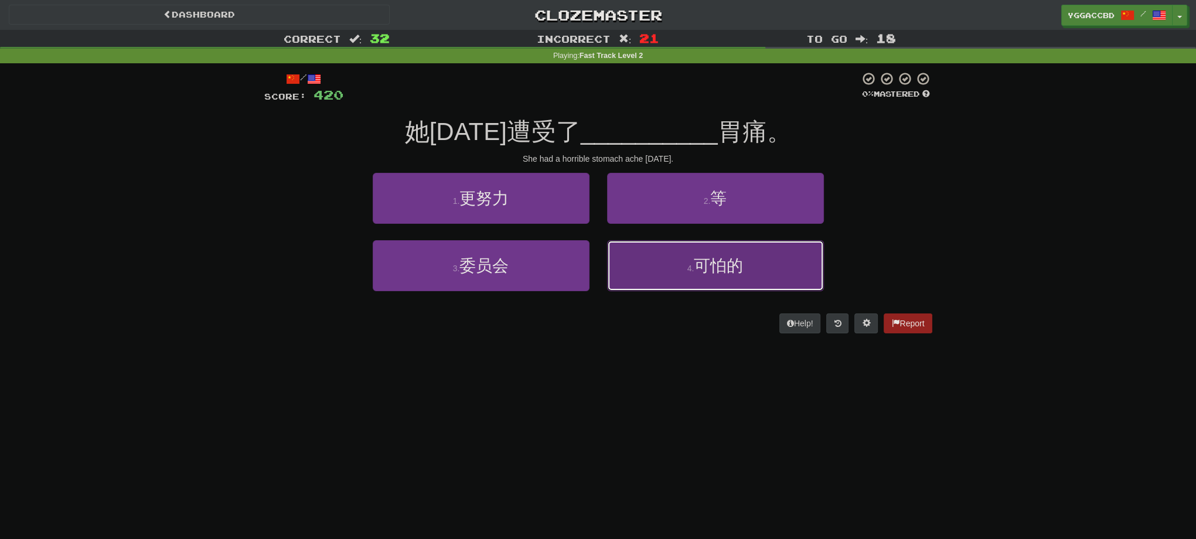
click at [688, 270] on small "4 ." at bounding box center [690, 268] width 7 height 9
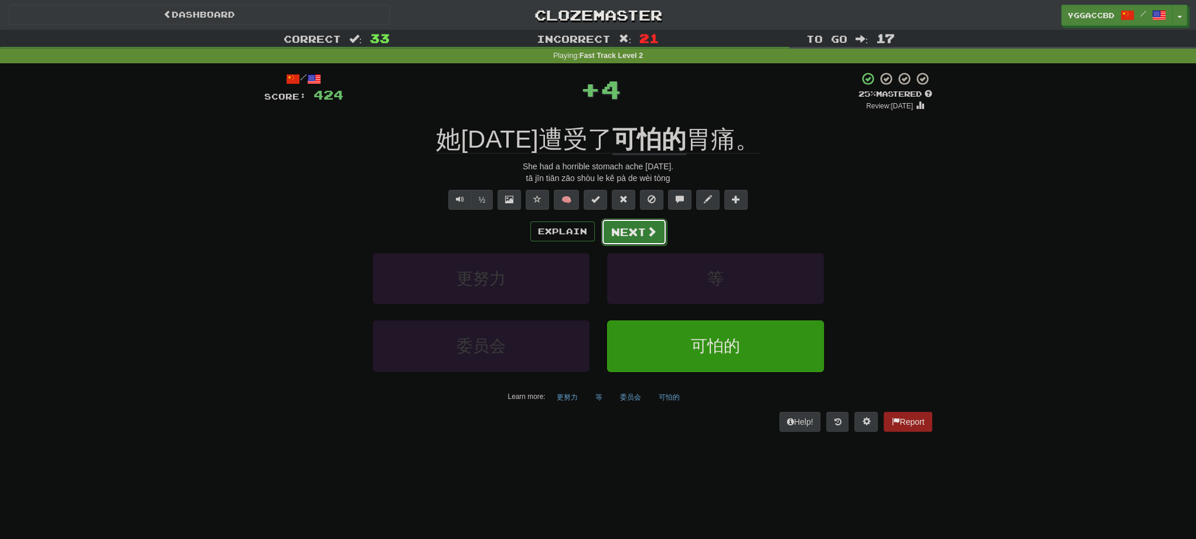
click at [643, 237] on button "Next" at bounding box center [634, 232] width 66 height 27
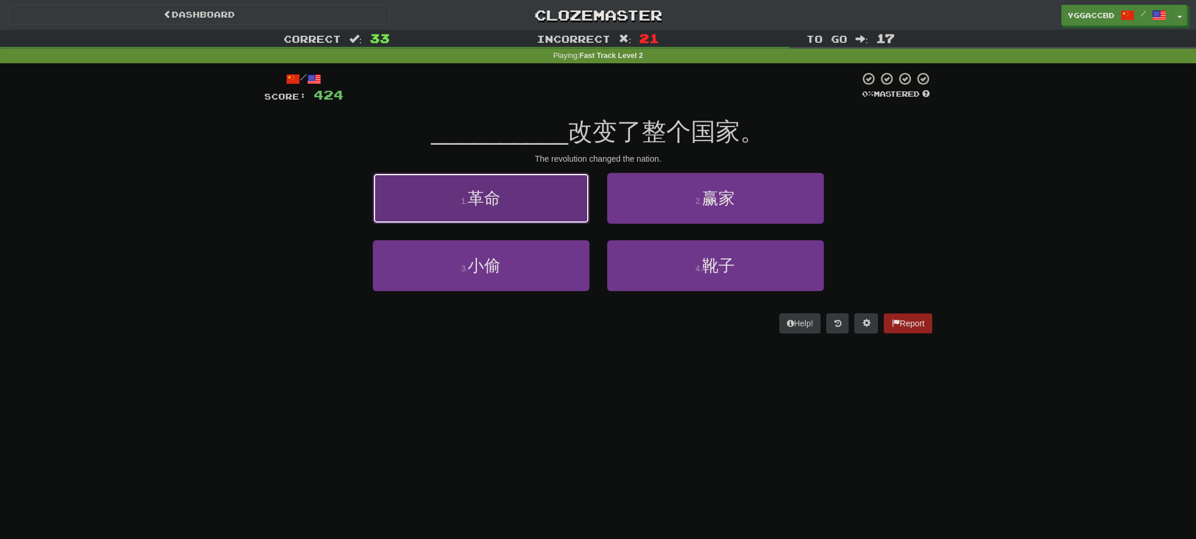
click at [500, 211] on button "1 . 革命" at bounding box center [481, 198] width 217 height 51
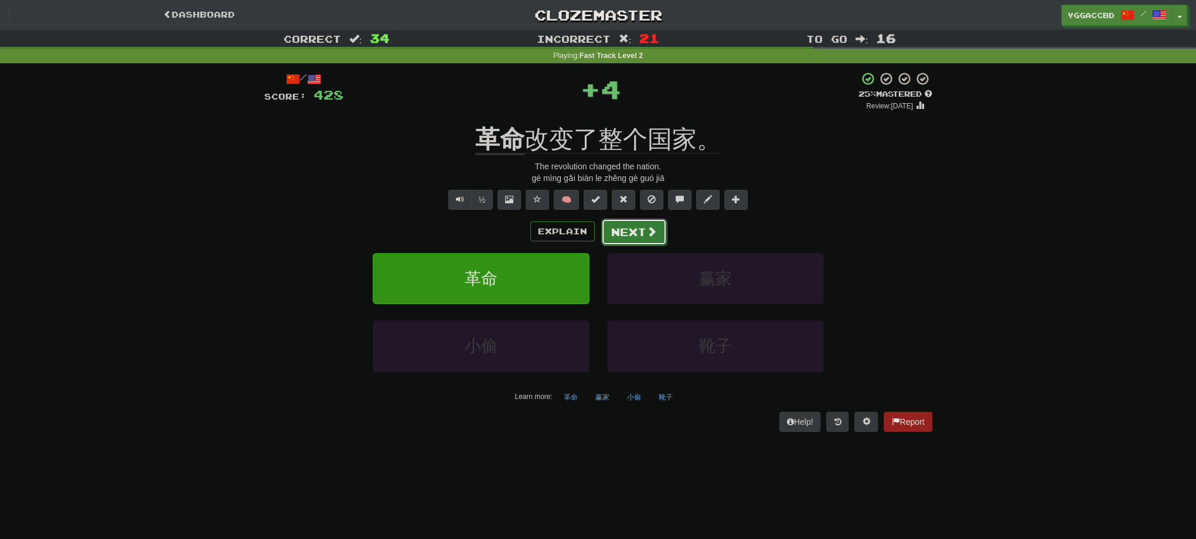
click at [622, 231] on button "Next" at bounding box center [634, 232] width 66 height 27
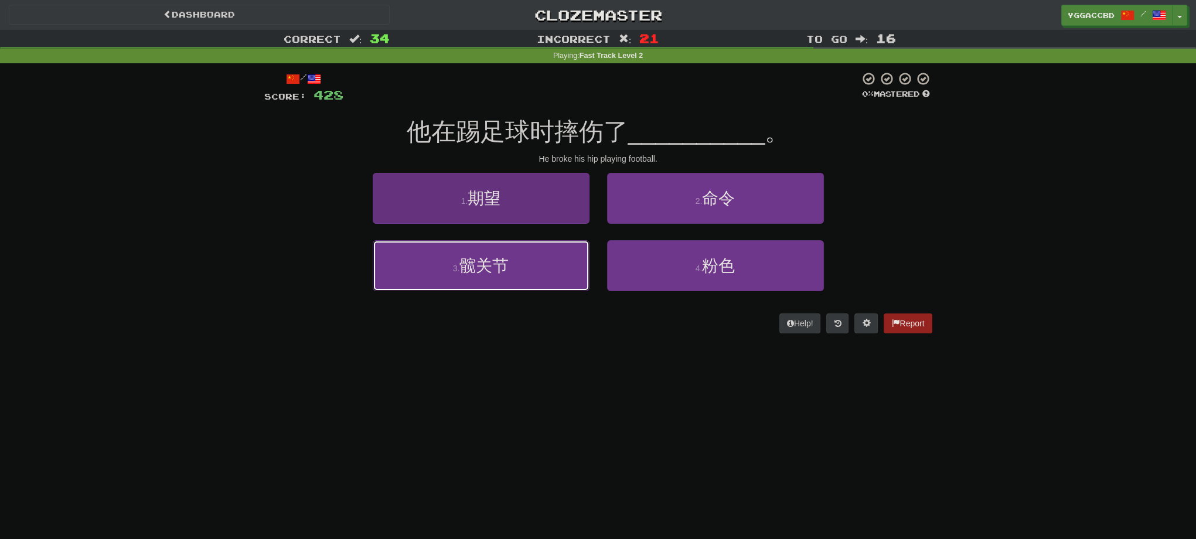
click at [512, 253] on button "3 . 髋关节" at bounding box center [481, 265] width 217 height 51
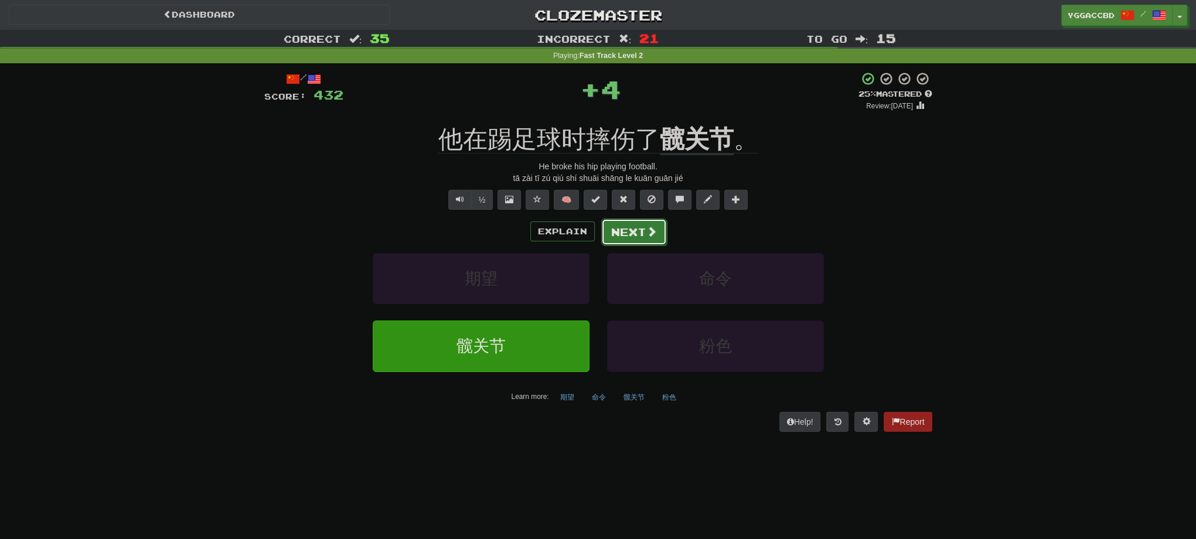
click at [628, 231] on button "Next" at bounding box center [634, 232] width 66 height 27
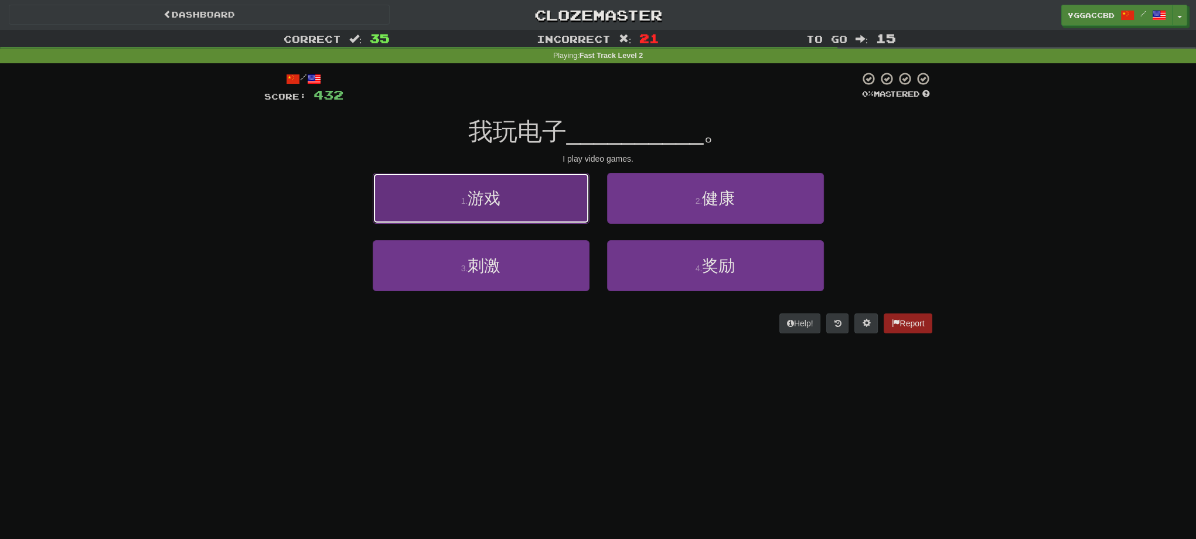
click at [519, 202] on button "1 . 游戏" at bounding box center [481, 198] width 217 height 51
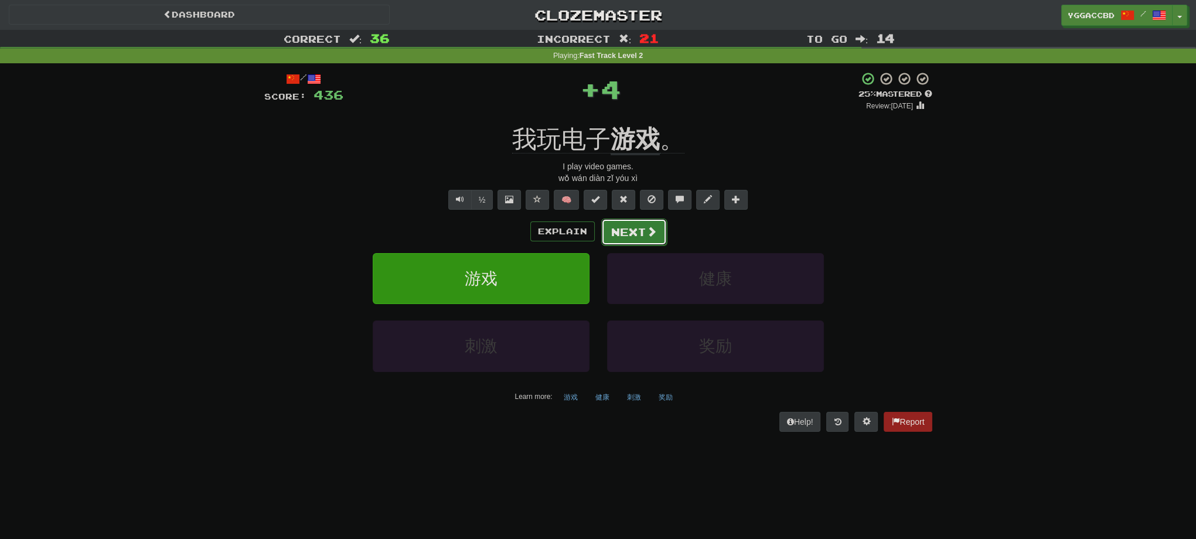
click at [608, 235] on button "Next" at bounding box center [634, 232] width 66 height 27
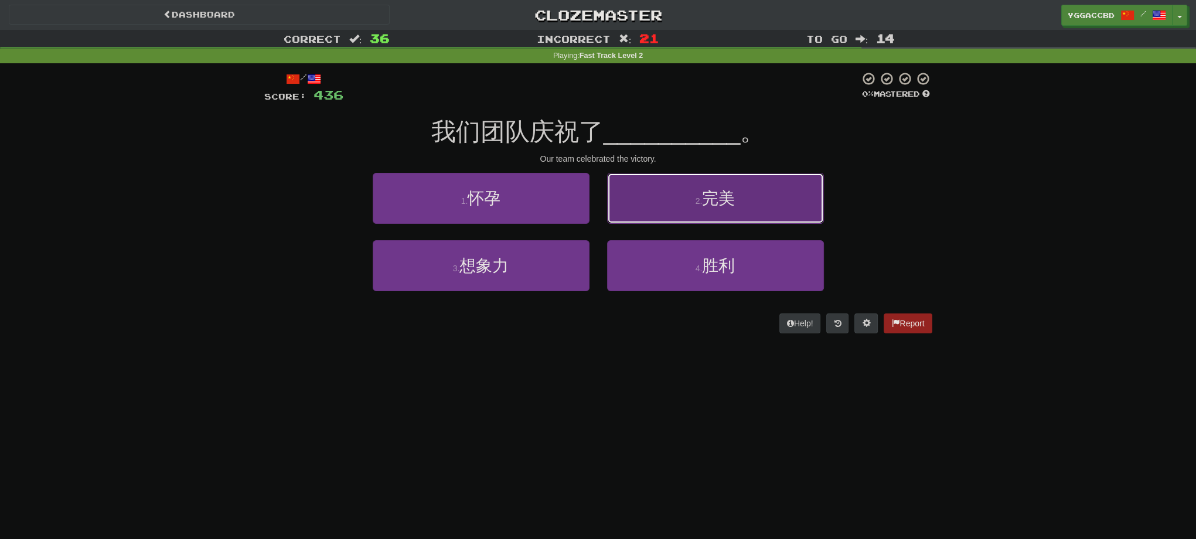
click at [669, 213] on button "2 . 完美" at bounding box center [715, 198] width 217 height 51
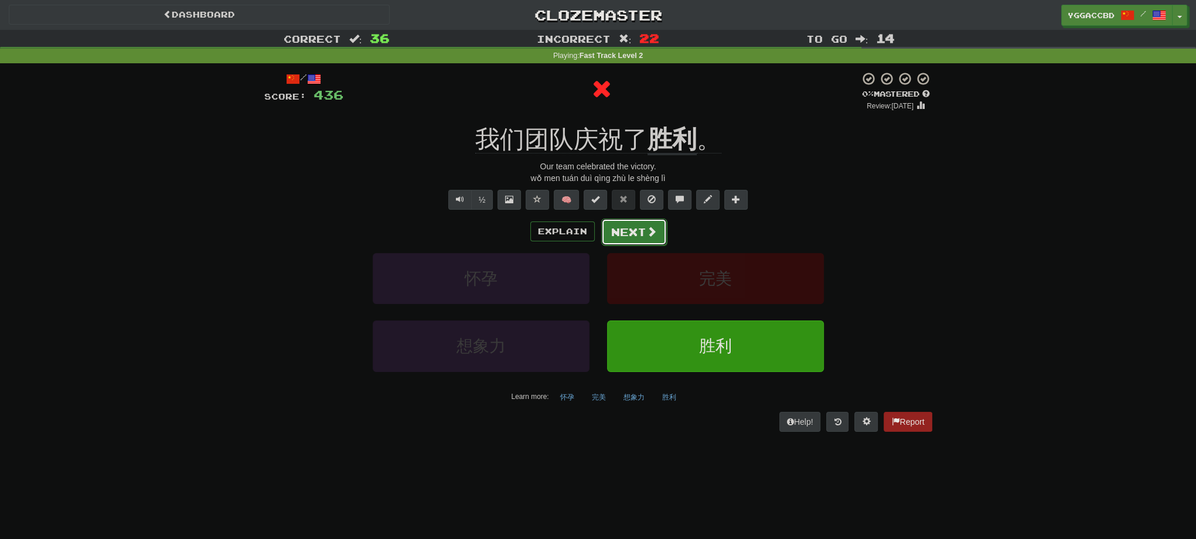
click at [633, 237] on button "Next" at bounding box center [634, 232] width 66 height 27
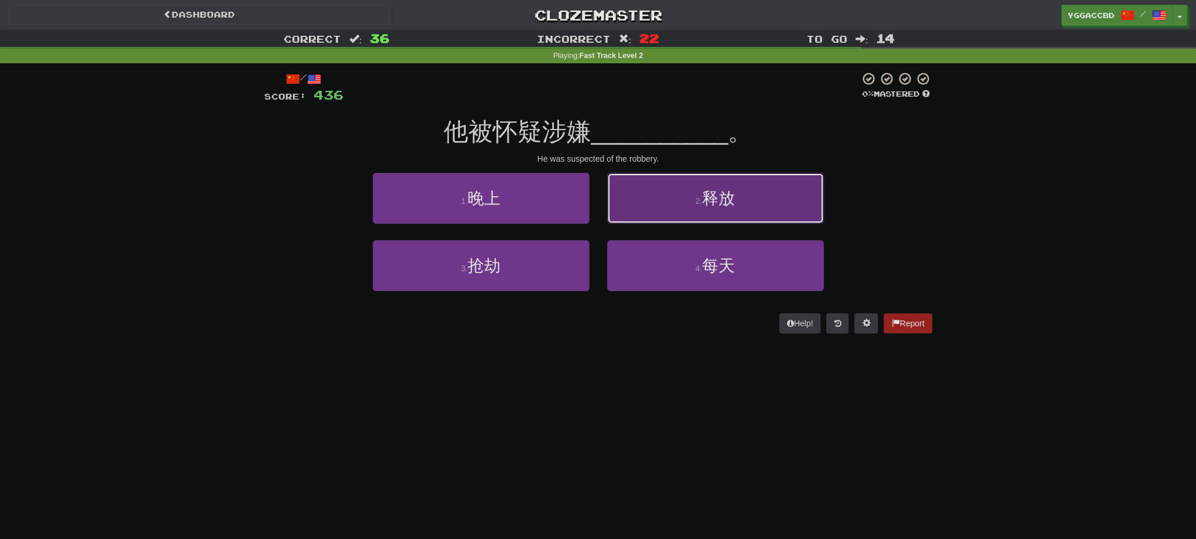
click at [687, 217] on button "2 . 释放" at bounding box center [715, 198] width 217 height 51
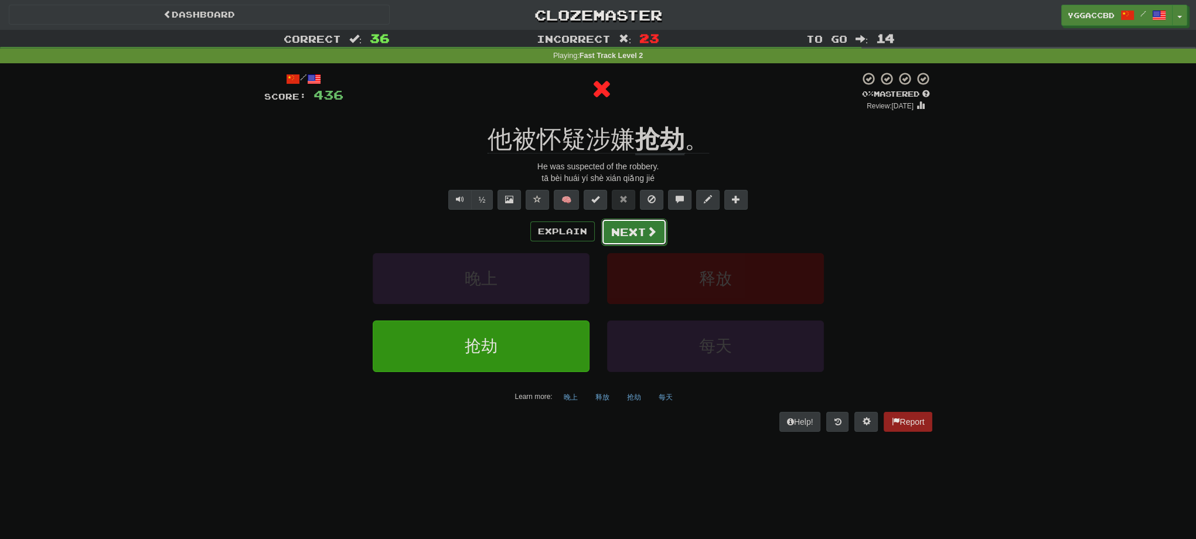
click at [629, 235] on button "Next" at bounding box center [634, 232] width 66 height 27
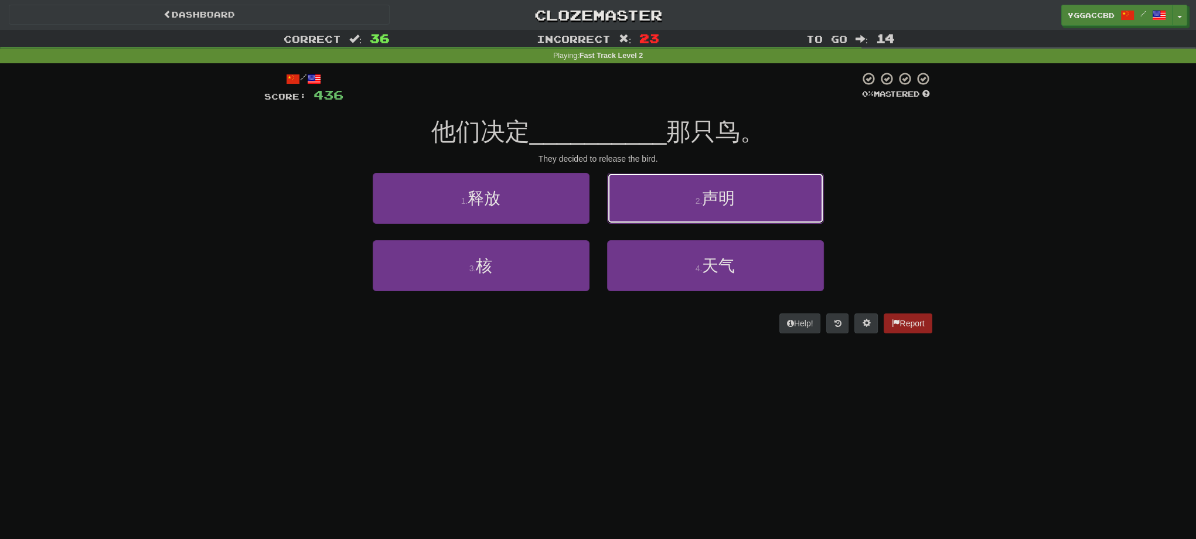
click at [689, 212] on button "2 . 声明" at bounding box center [715, 198] width 217 height 51
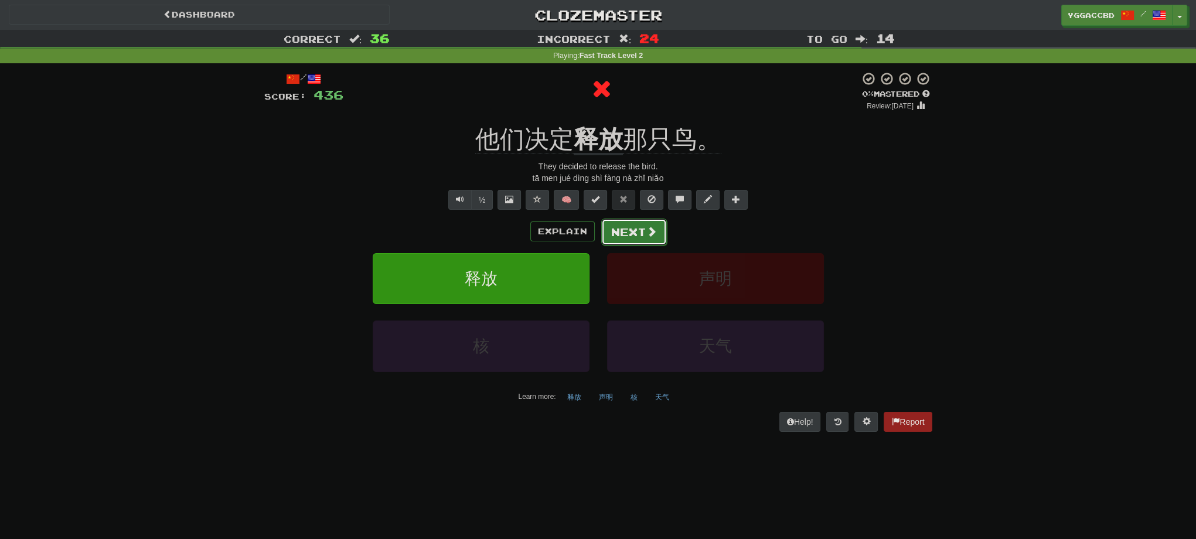
click at [639, 234] on button "Next" at bounding box center [634, 232] width 66 height 27
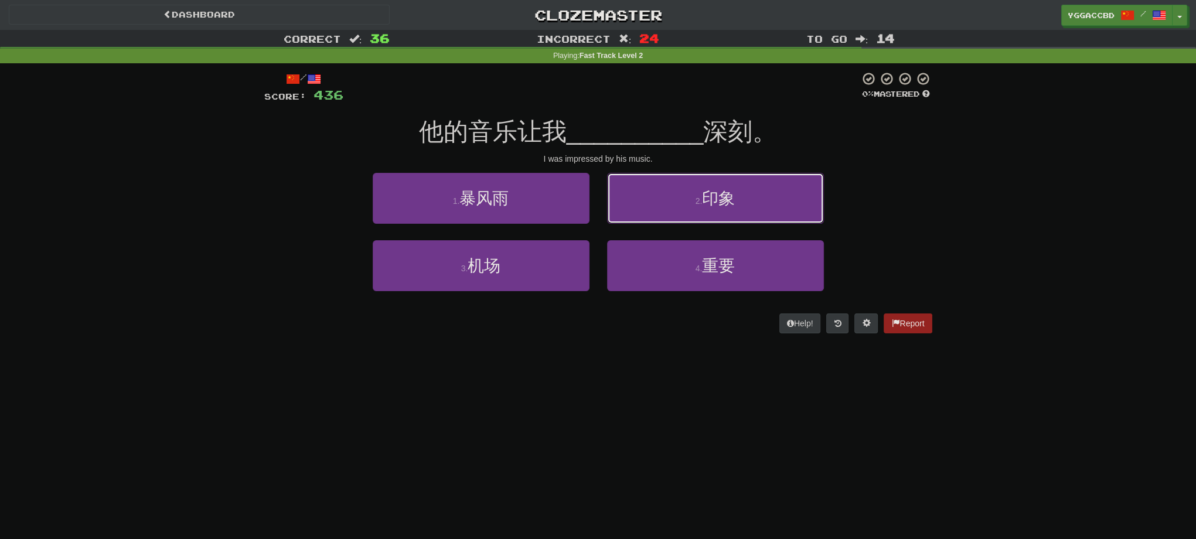
click at [765, 204] on button "2 . 印象" at bounding box center [715, 198] width 217 height 51
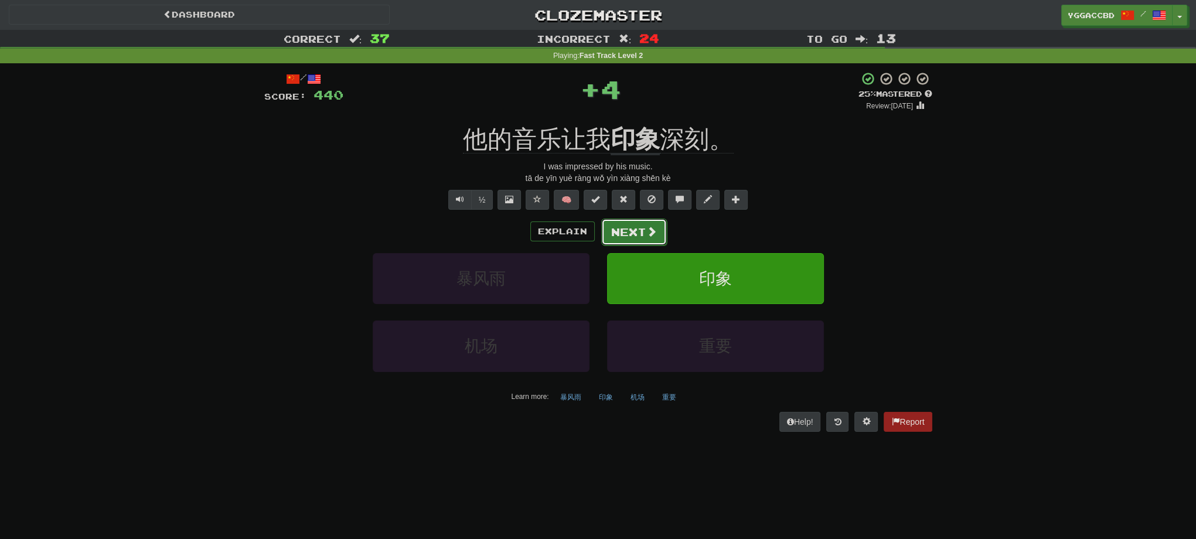
click at [621, 220] on button "Next" at bounding box center [634, 232] width 66 height 27
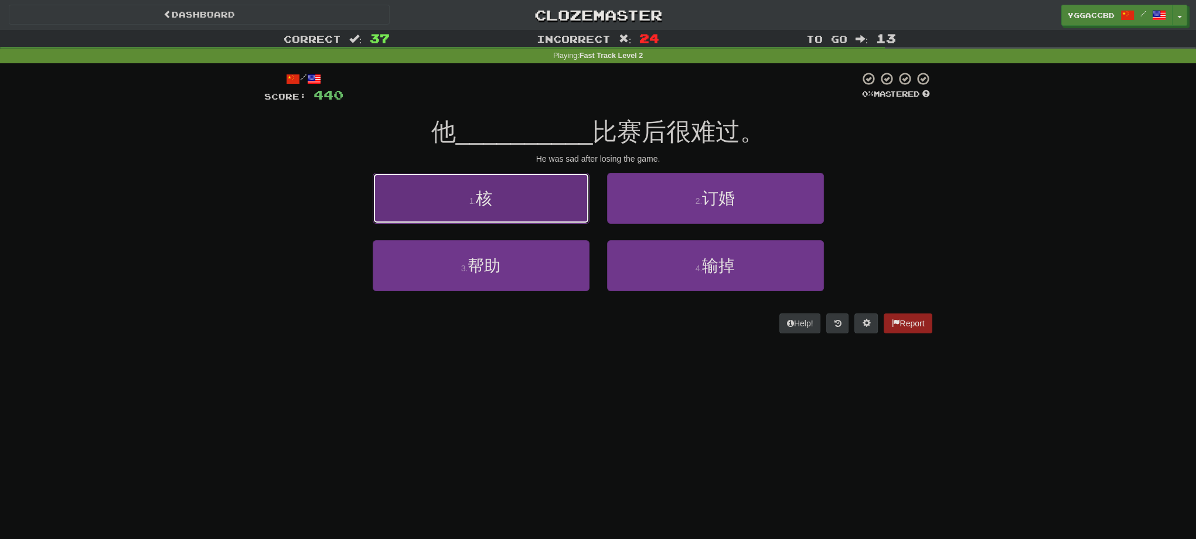
click at [507, 204] on button "1 . 核" at bounding box center [481, 198] width 217 height 51
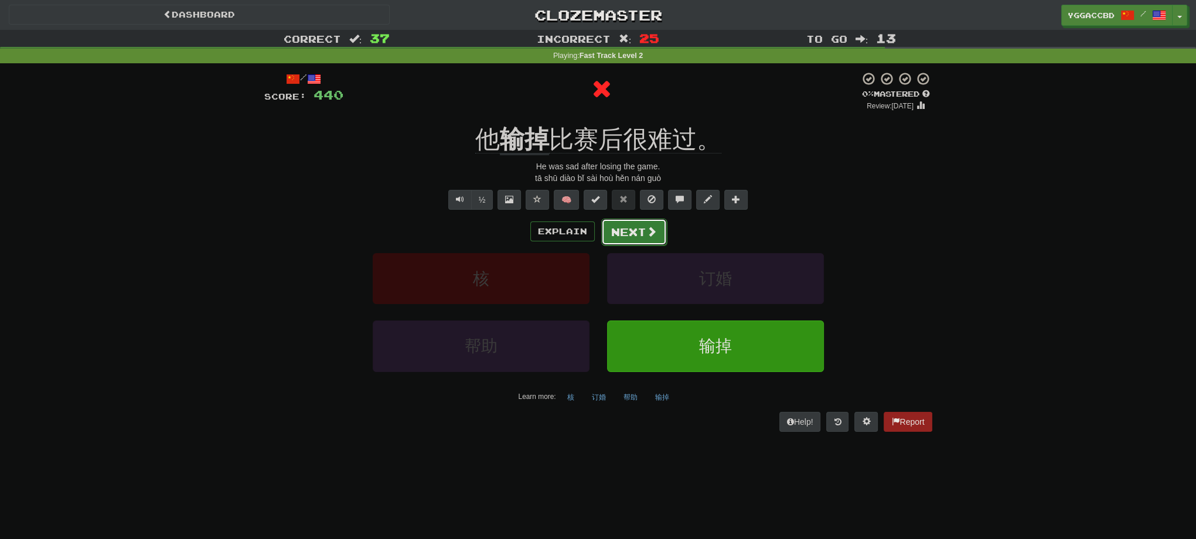
click at [652, 236] on span at bounding box center [651, 231] width 11 height 11
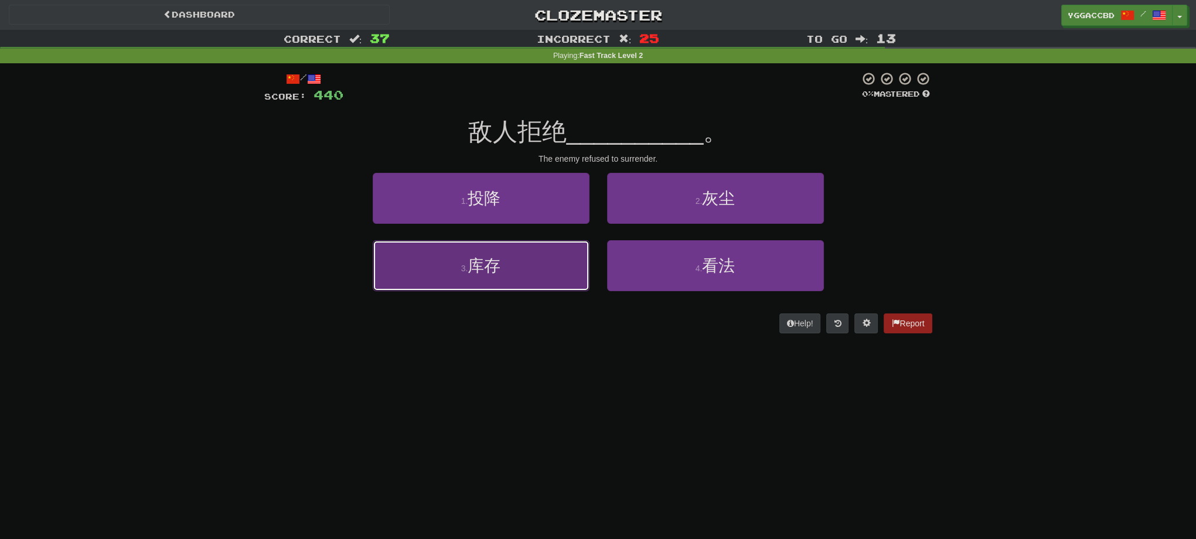
click at [565, 267] on button "3 . 库存" at bounding box center [481, 265] width 217 height 51
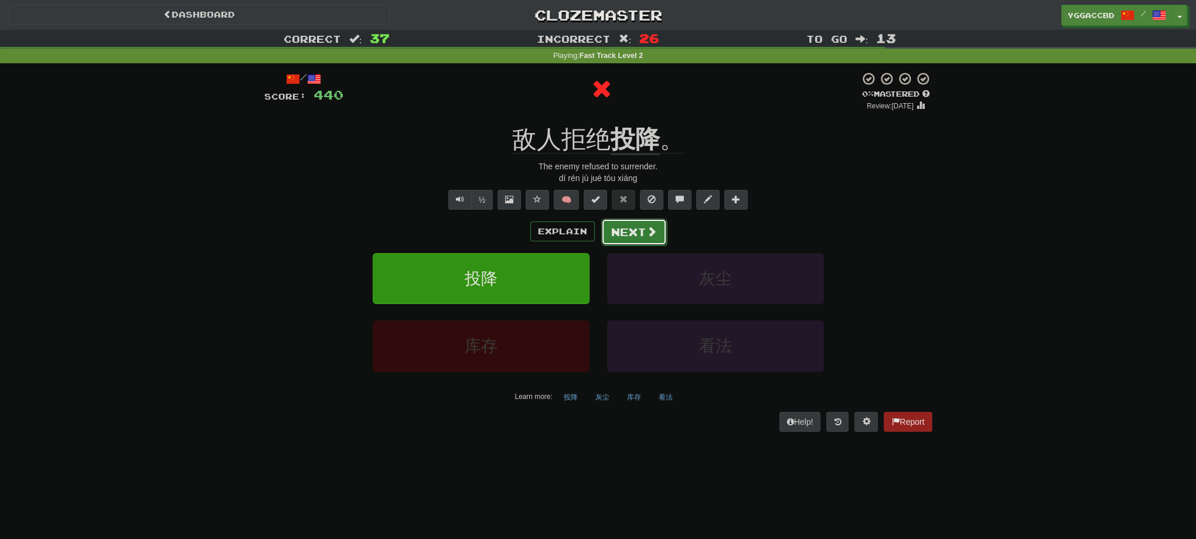
click at [633, 237] on button "Next" at bounding box center [634, 232] width 66 height 27
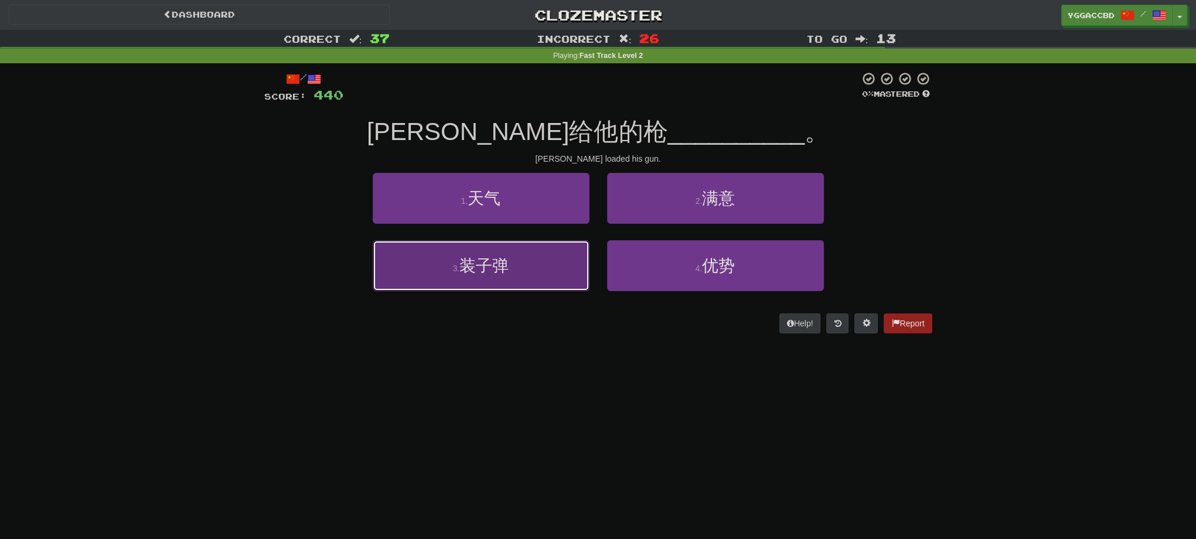
click at [558, 267] on button "3 . 装子弹" at bounding box center [481, 265] width 217 height 51
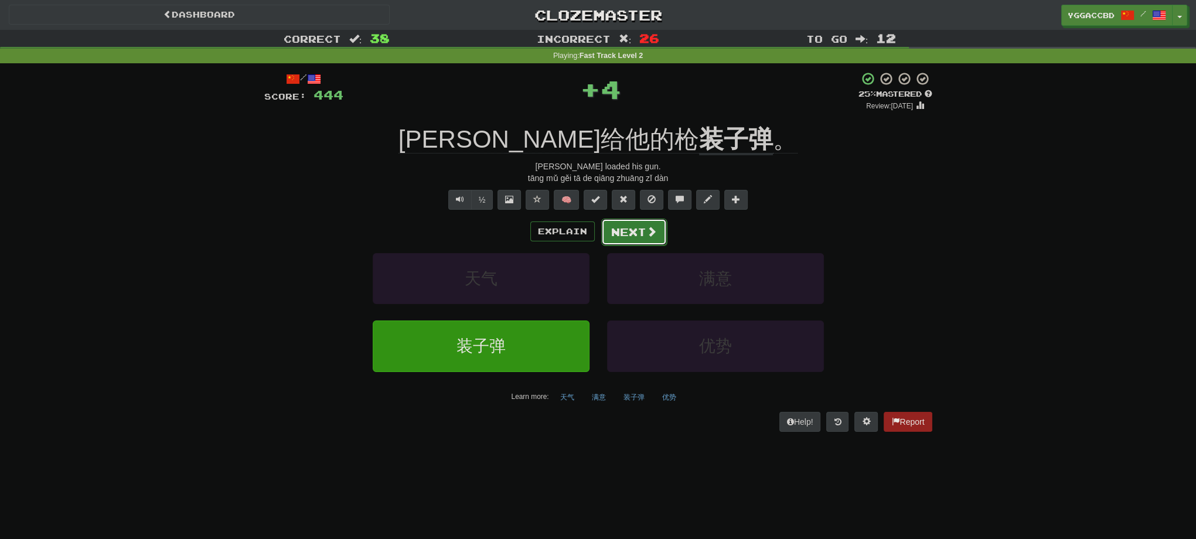
click at [639, 235] on button "Next" at bounding box center [634, 232] width 66 height 27
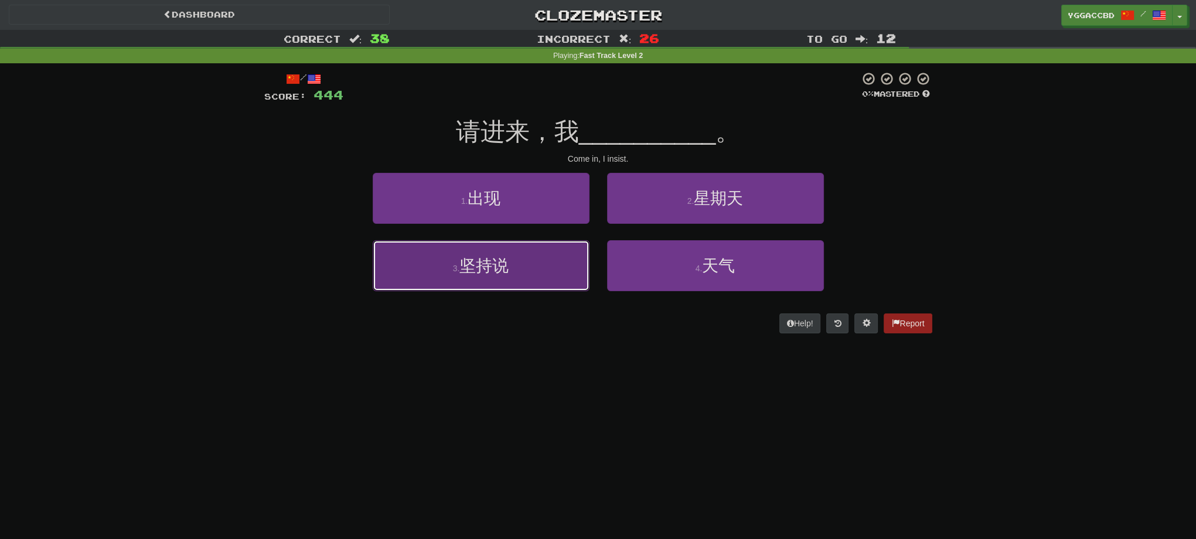
click at [553, 273] on button "3 . 坚持说" at bounding box center [481, 265] width 217 height 51
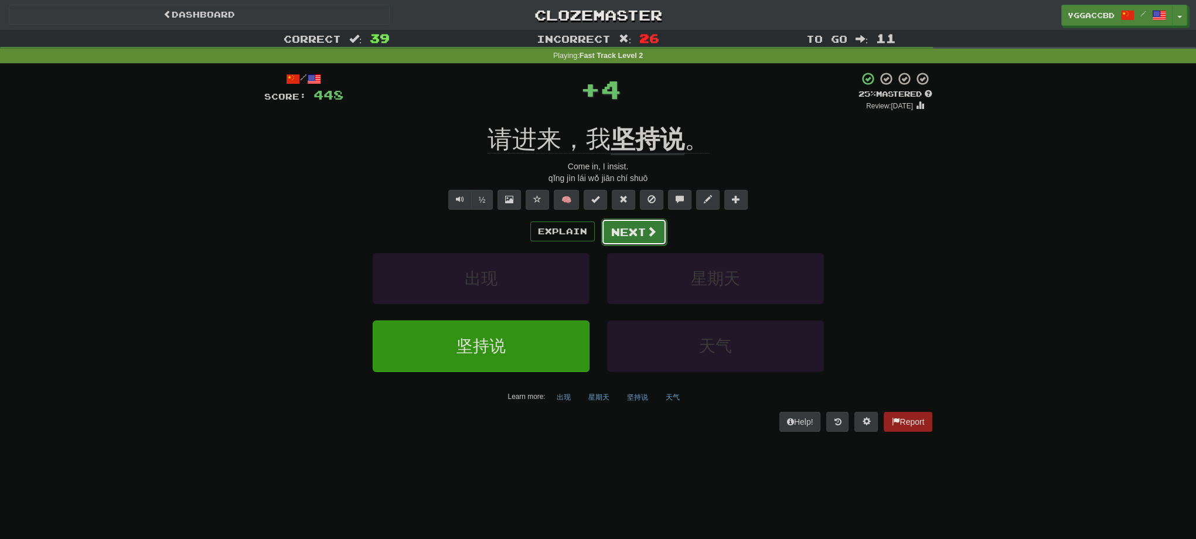
click at [633, 229] on button "Next" at bounding box center [634, 232] width 66 height 27
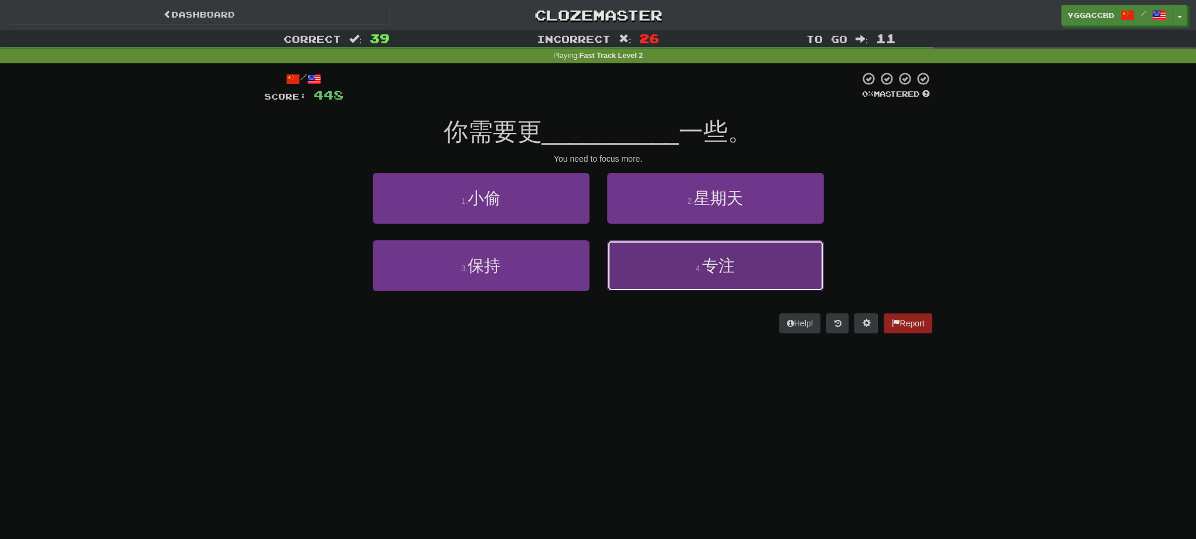
click at [749, 269] on button "4 . 专注" at bounding box center [715, 265] width 217 height 51
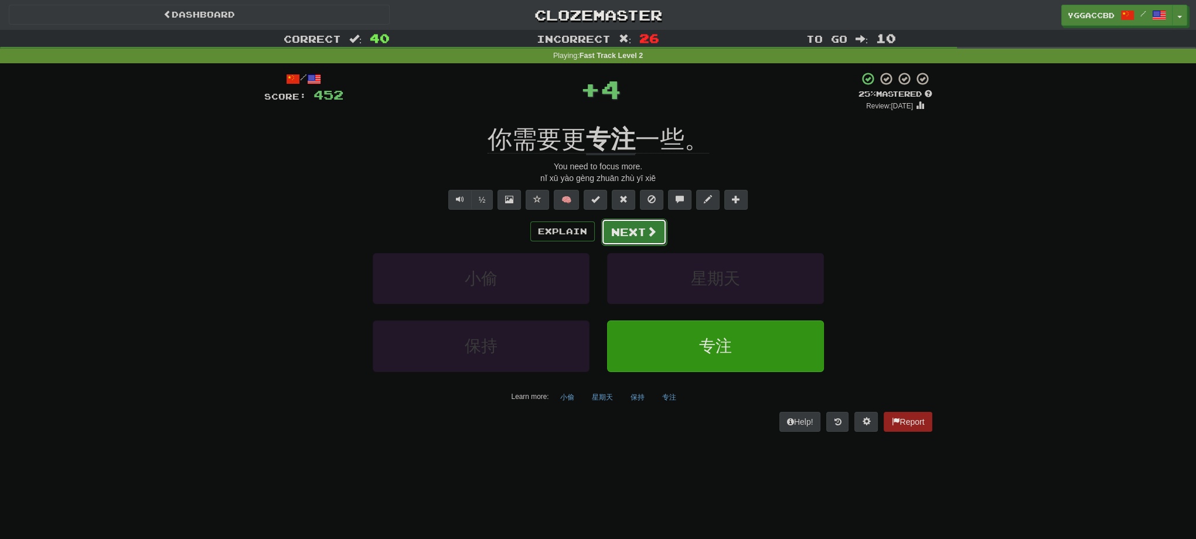
click at [645, 237] on button "Next" at bounding box center [634, 232] width 66 height 27
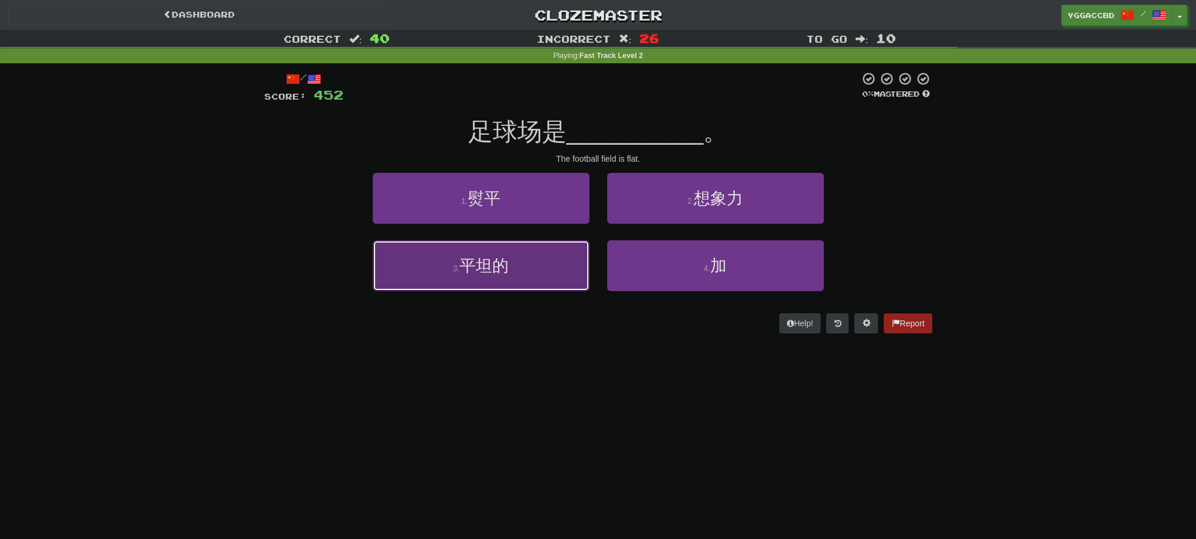
click at [495, 274] on button "3 . 平坦的" at bounding box center [481, 265] width 217 height 51
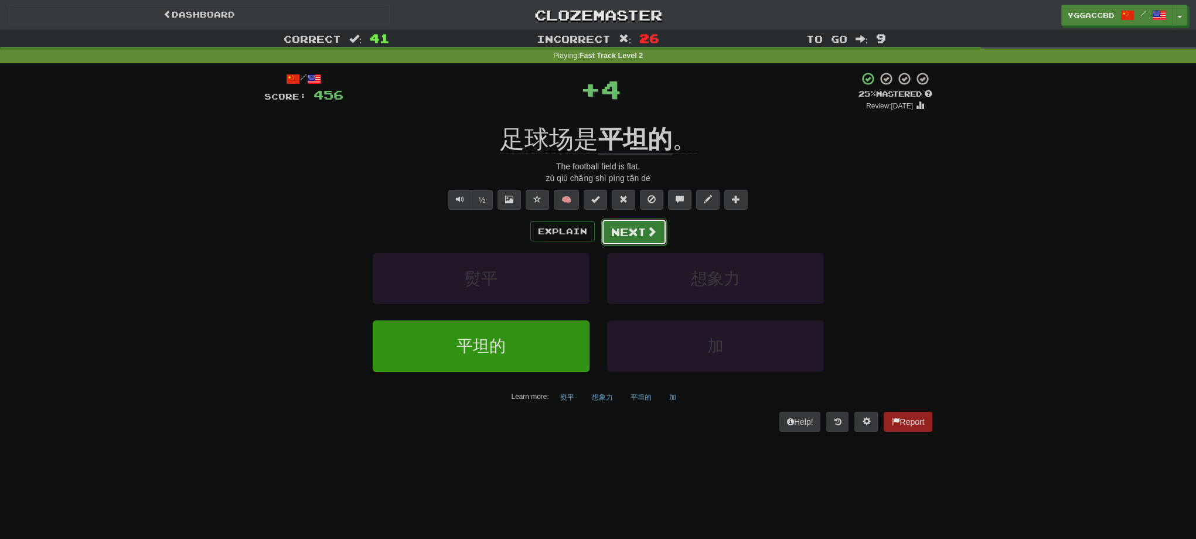
click at [634, 240] on button "Next" at bounding box center [634, 232] width 66 height 27
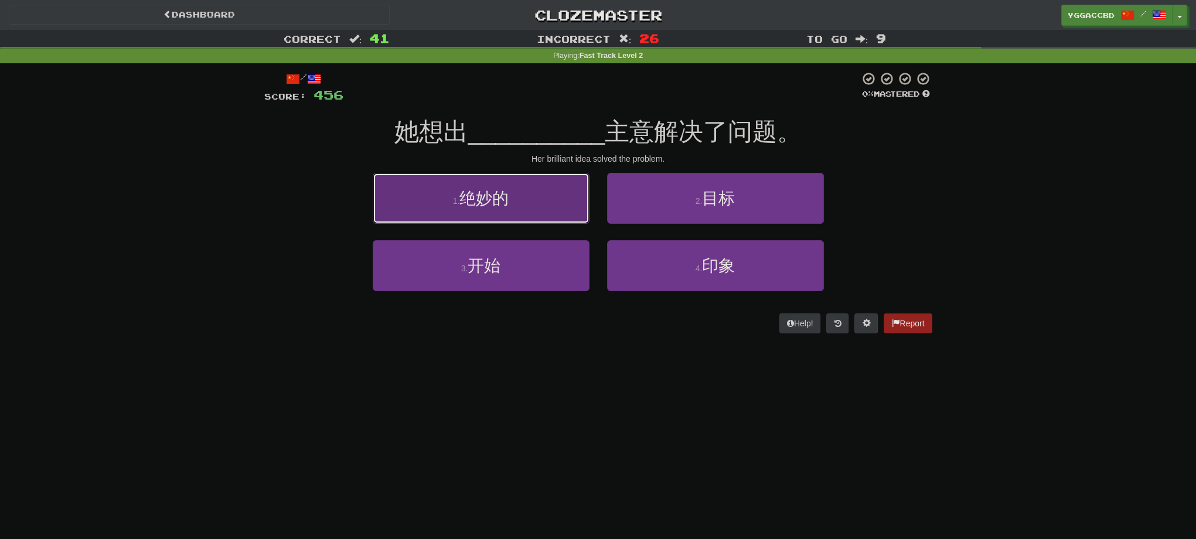
click at [557, 220] on button "1 . 绝妙的" at bounding box center [481, 198] width 217 height 51
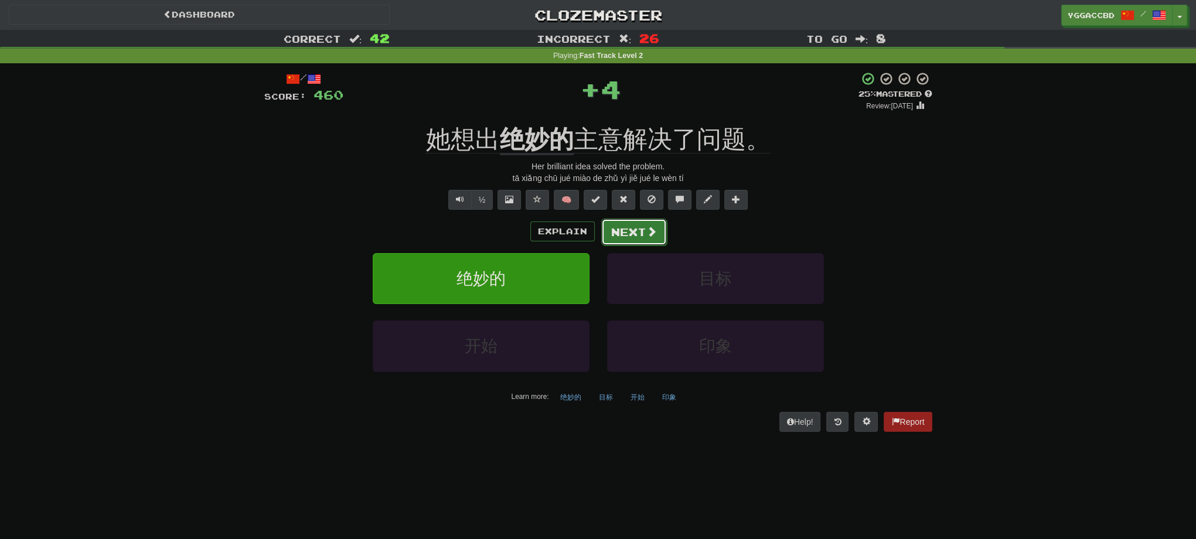
click at [645, 223] on button "Next" at bounding box center [634, 232] width 66 height 27
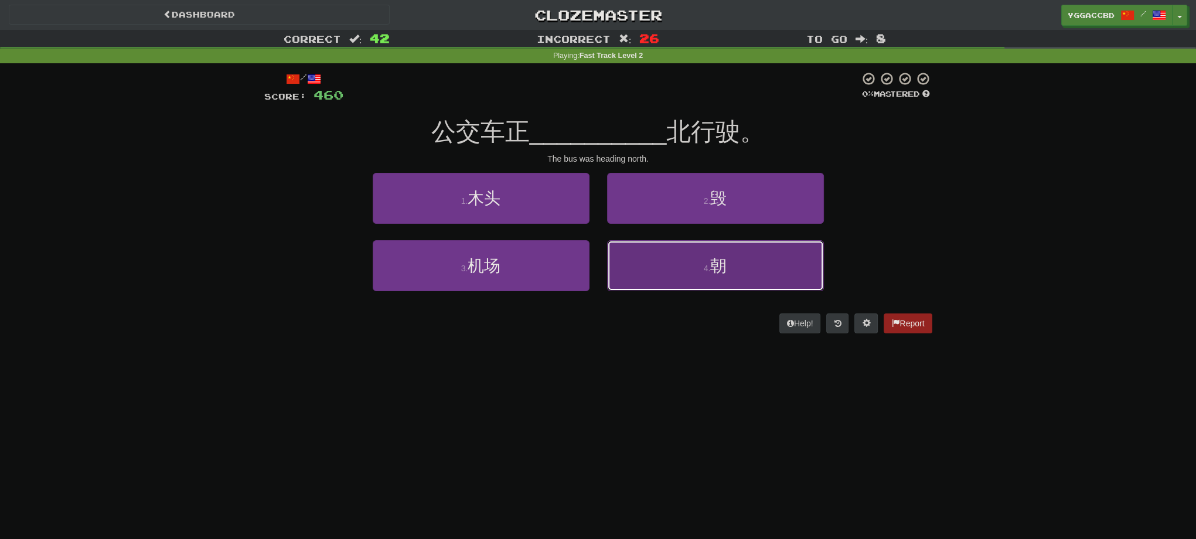
click at [713, 263] on span "朝" at bounding box center [718, 266] width 16 height 18
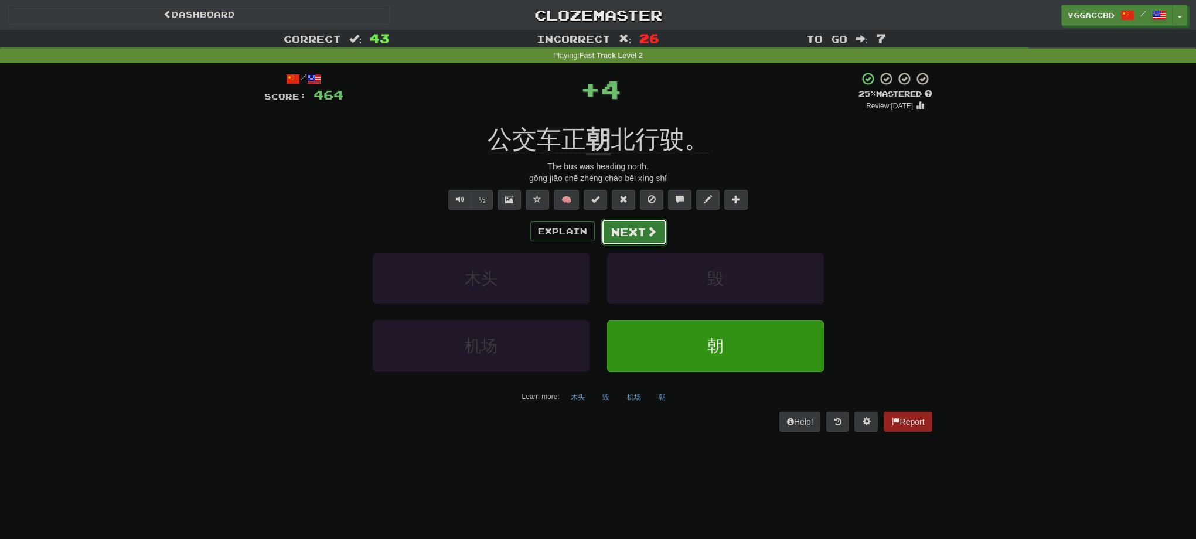
click at [629, 239] on button "Next" at bounding box center [634, 232] width 66 height 27
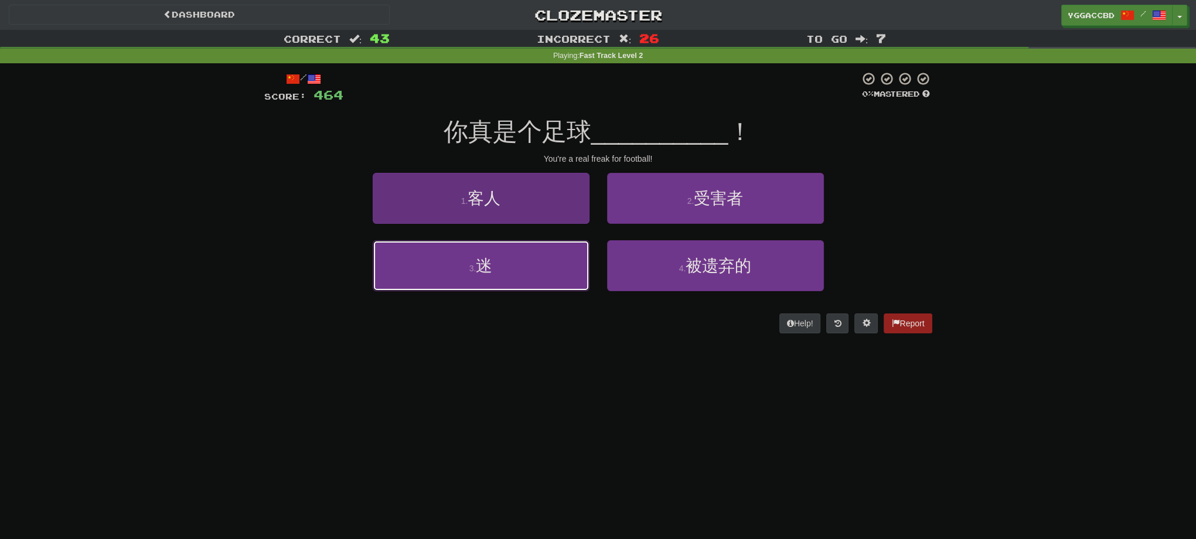
click at [561, 255] on button "3 . 迷" at bounding box center [481, 265] width 217 height 51
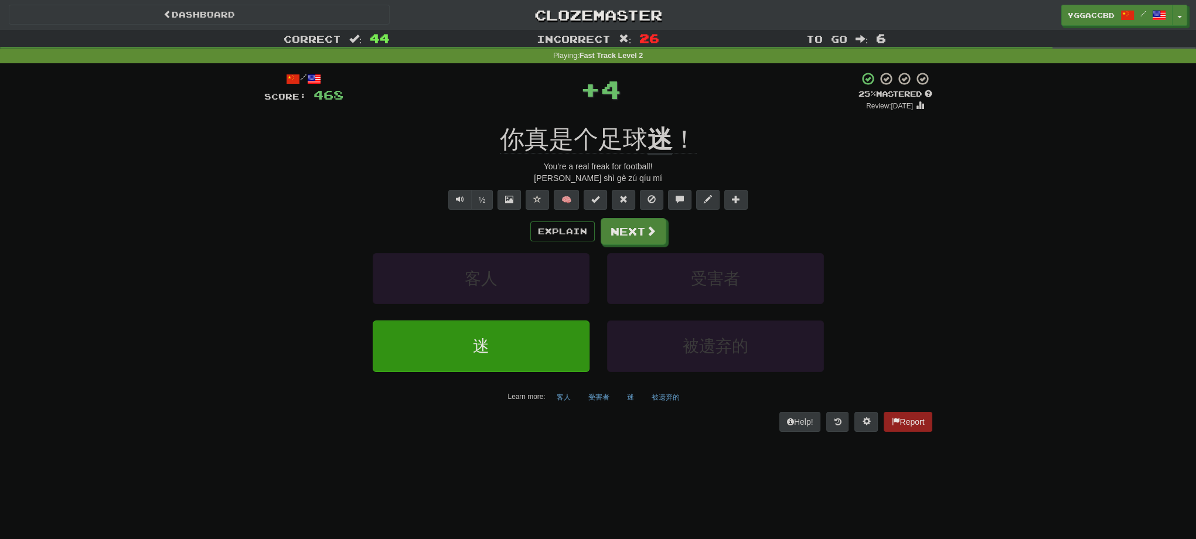
click at [667, 232] on div "Explain Next" at bounding box center [598, 231] width 668 height 27
click at [647, 232] on span at bounding box center [651, 231] width 11 height 11
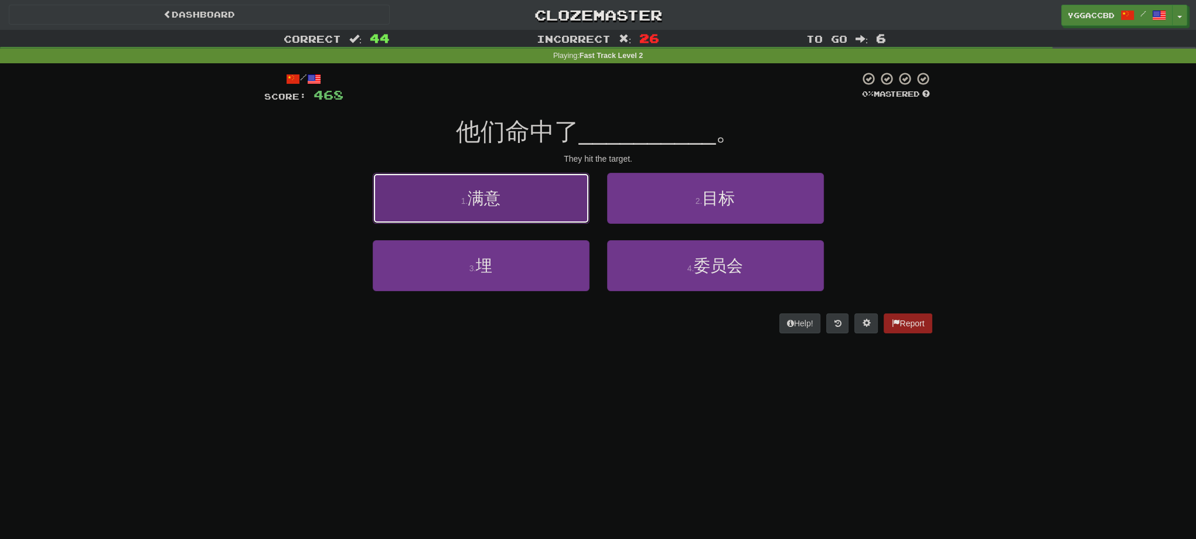
click at [558, 216] on button "1 . 满意" at bounding box center [481, 198] width 217 height 51
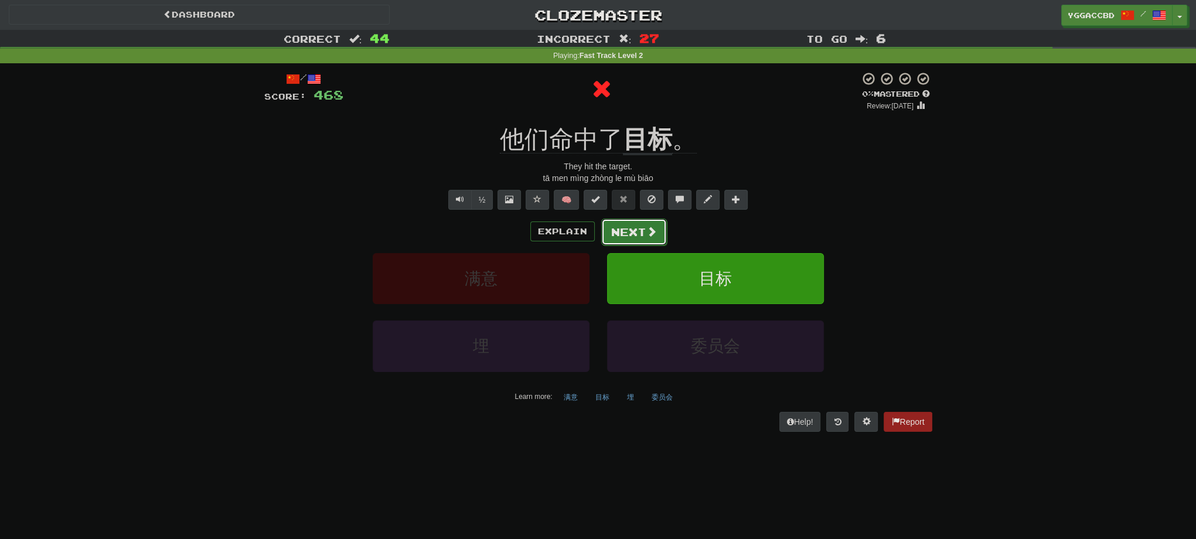
click at [635, 233] on button "Next" at bounding box center [634, 232] width 66 height 27
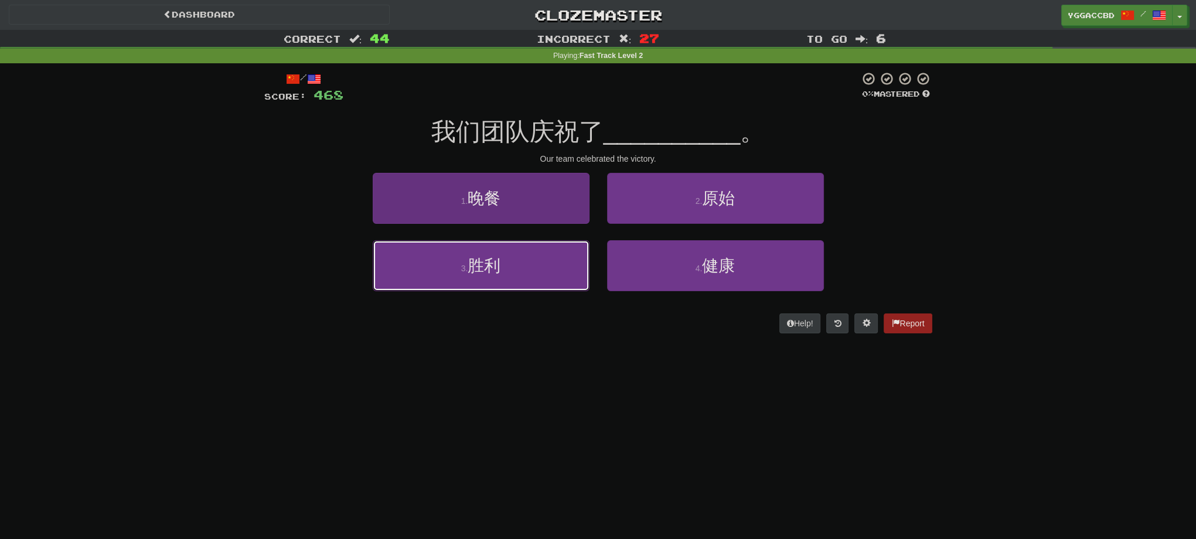
click at [570, 273] on button "3 . 胜利" at bounding box center [481, 265] width 217 height 51
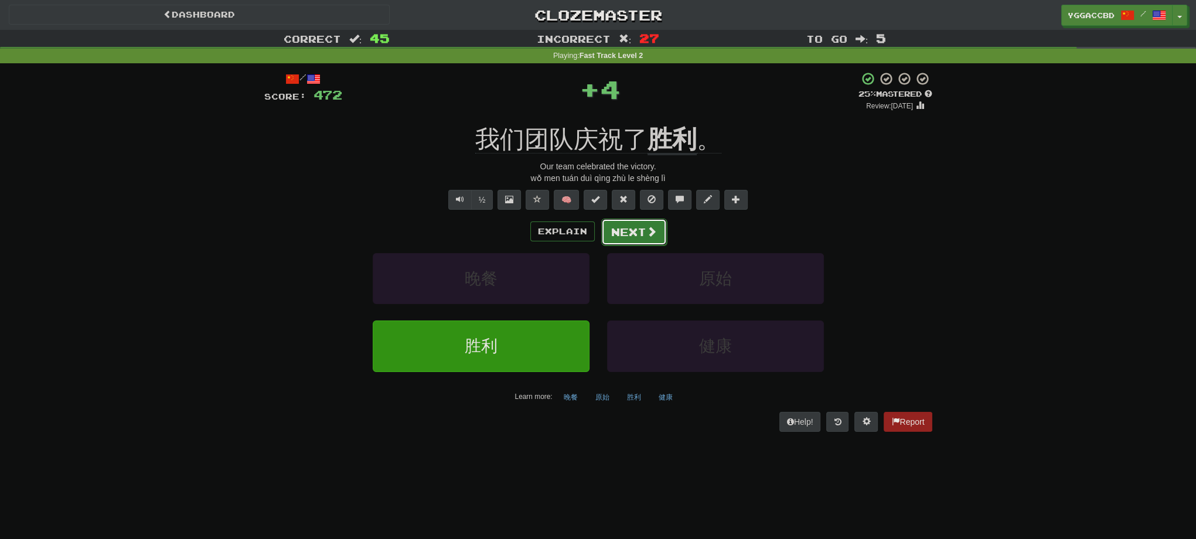
click at [630, 237] on button "Next" at bounding box center [634, 232] width 66 height 27
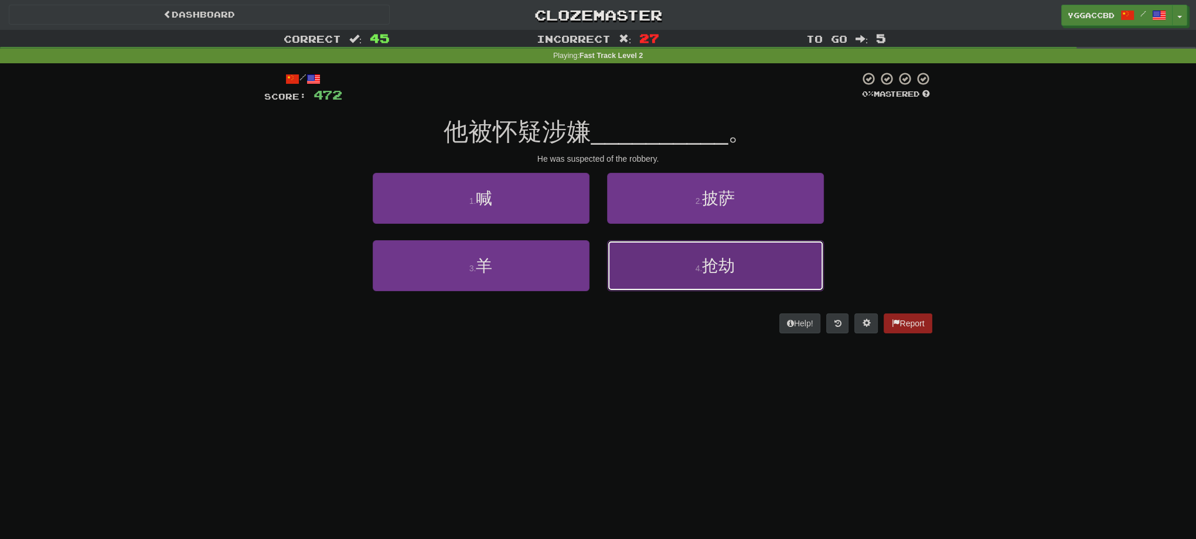
click at [691, 261] on button "4 . 抢劫" at bounding box center [715, 265] width 217 height 51
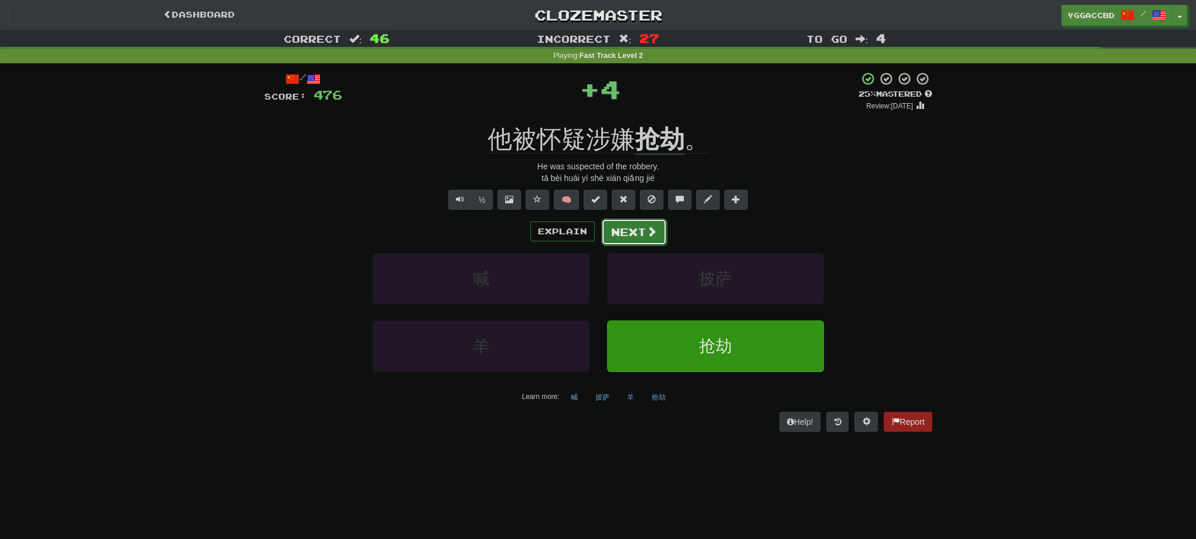
click at [638, 237] on button "Next" at bounding box center [634, 232] width 66 height 27
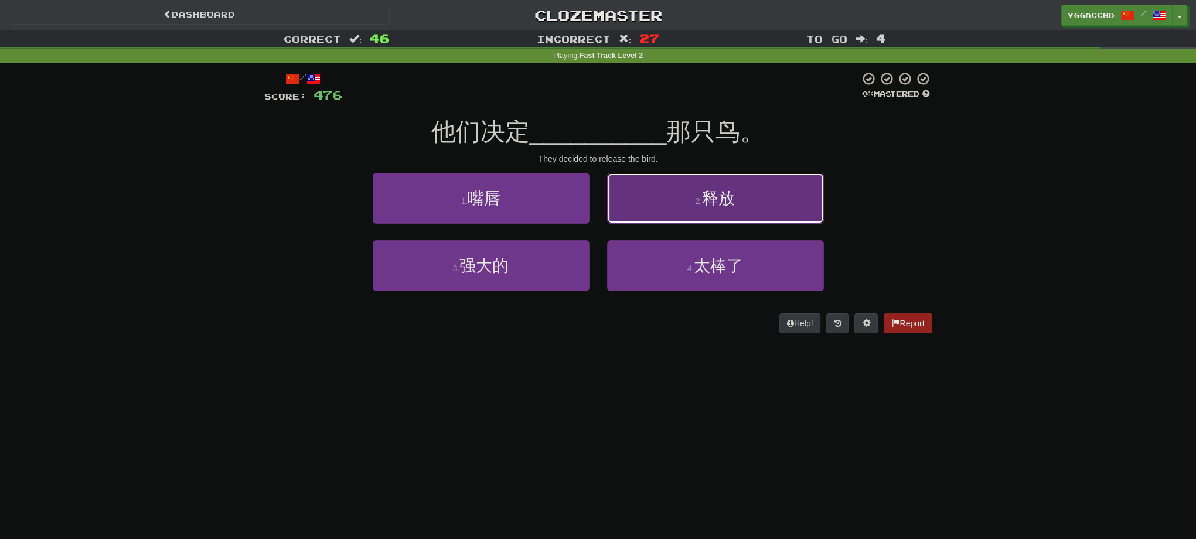
click at [670, 214] on button "2 . 释放" at bounding box center [715, 198] width 217 height 51
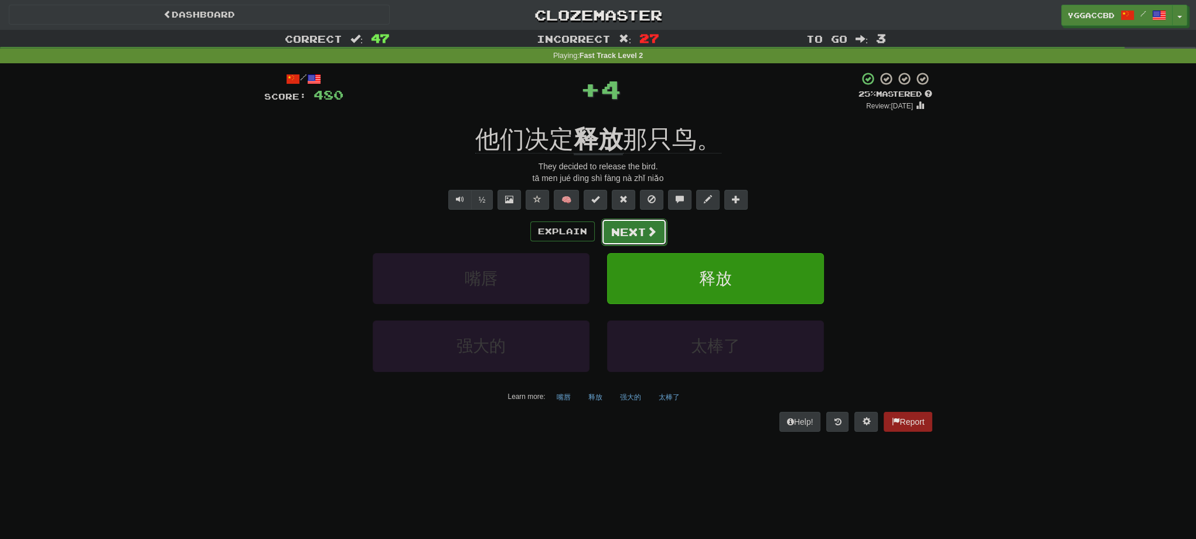
click at [635, 234] on button "Next" at bounding box center [634, 232] width 66 height 27
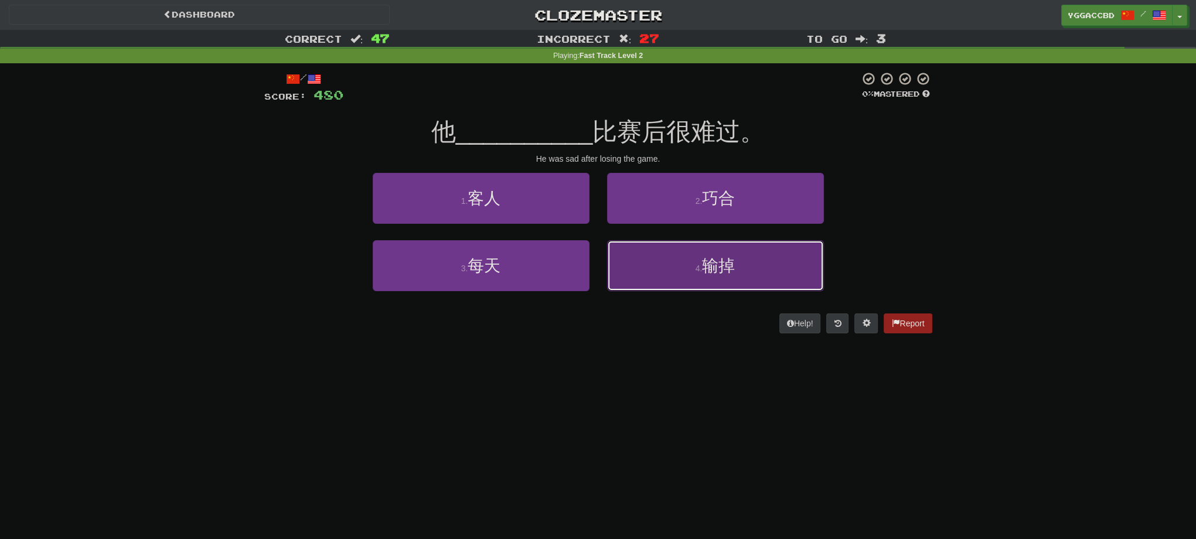
click at [696, 264] on small "4 ." at bounding box center [699, 268] width 7 height 9
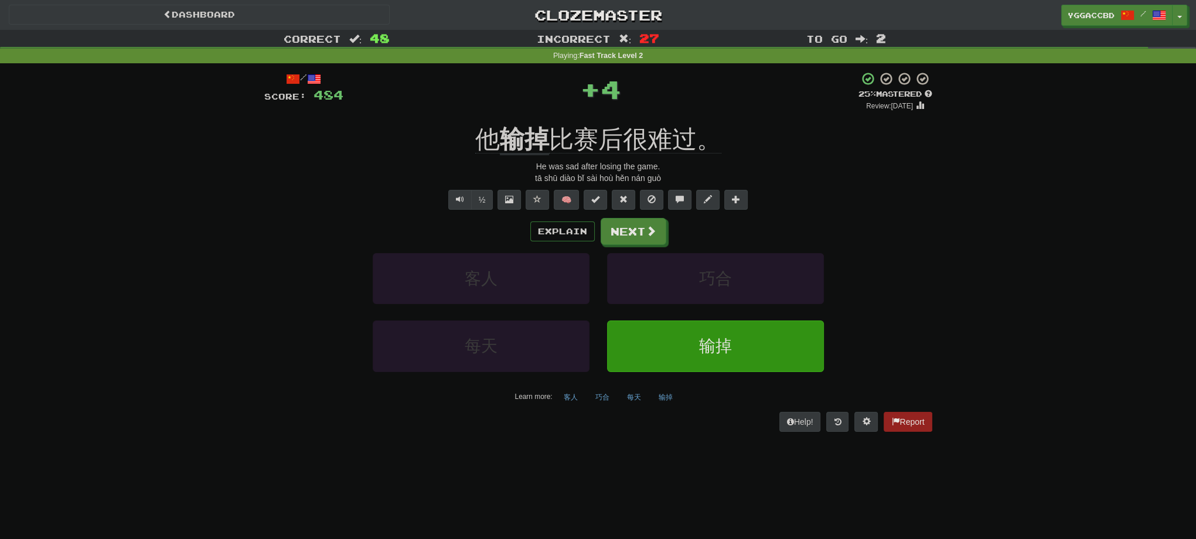
click at [514, 120] on div "/ Score: 484 + 4 25 % Mastered Review: 2025-08-15 他 输掉 比赛后很难过。 He was sad after…" at bounding box center [598, 251] width 668 height 360
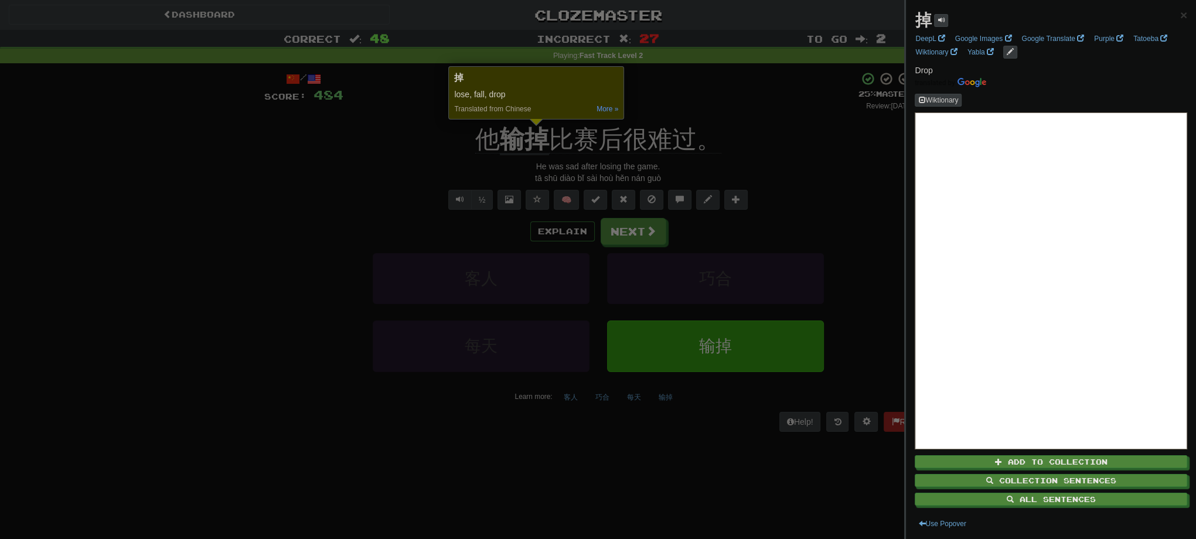
click at [713, 101] on div at bounding box center [598, 269] width 1196 height 539
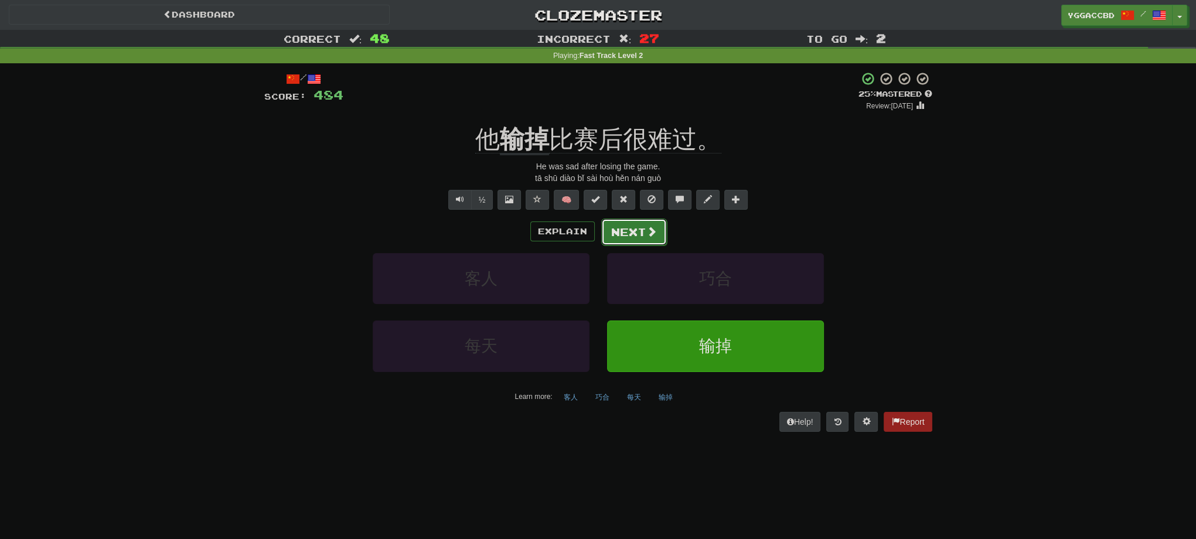
click at [635, 234] on button "Next" at bounding box center [634, 232] width 66 height 27
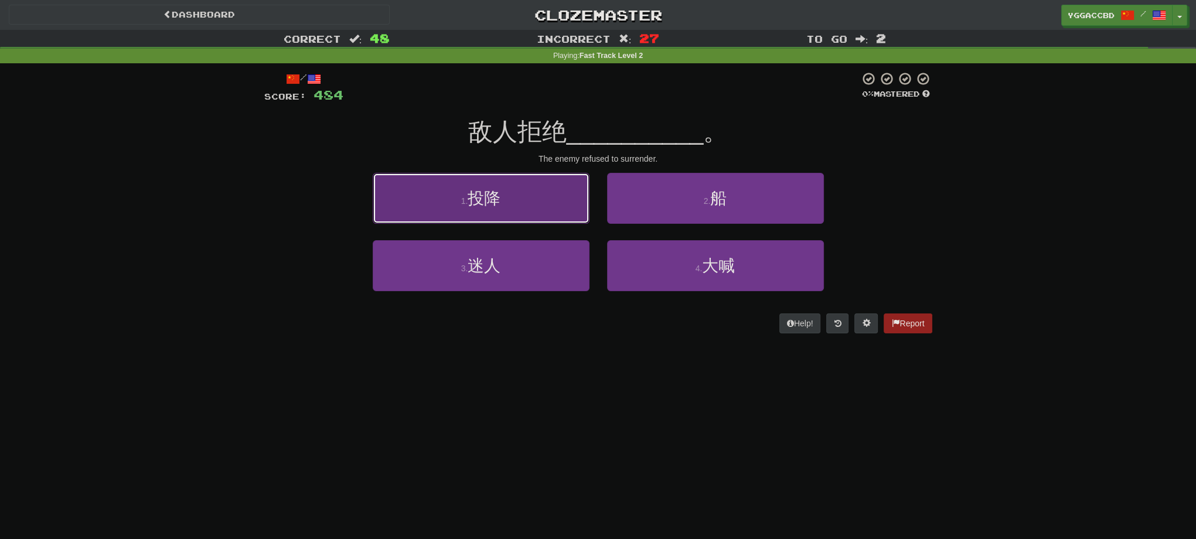
click at [548, 203] on button "1 . 投降" at bounding box center [481, 198] width 217 height 51
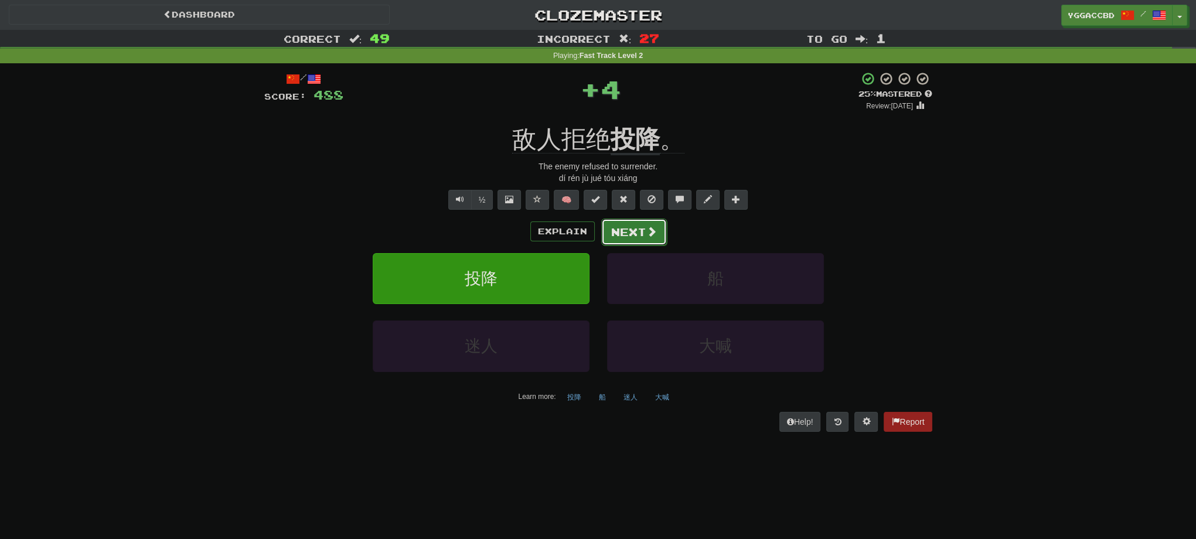
click at [645, 238] on button "Next" at bounding box center [634, 232] width 66 height 27
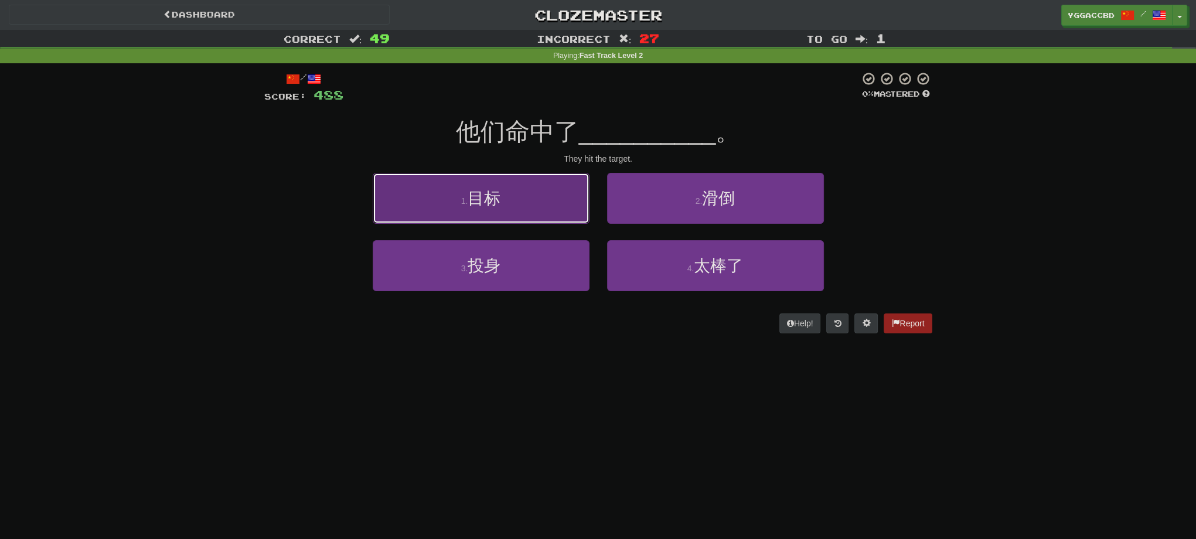
click at [545, 211] on button "1 . 目标" at bounding box center [481, 198] width 217 height 51
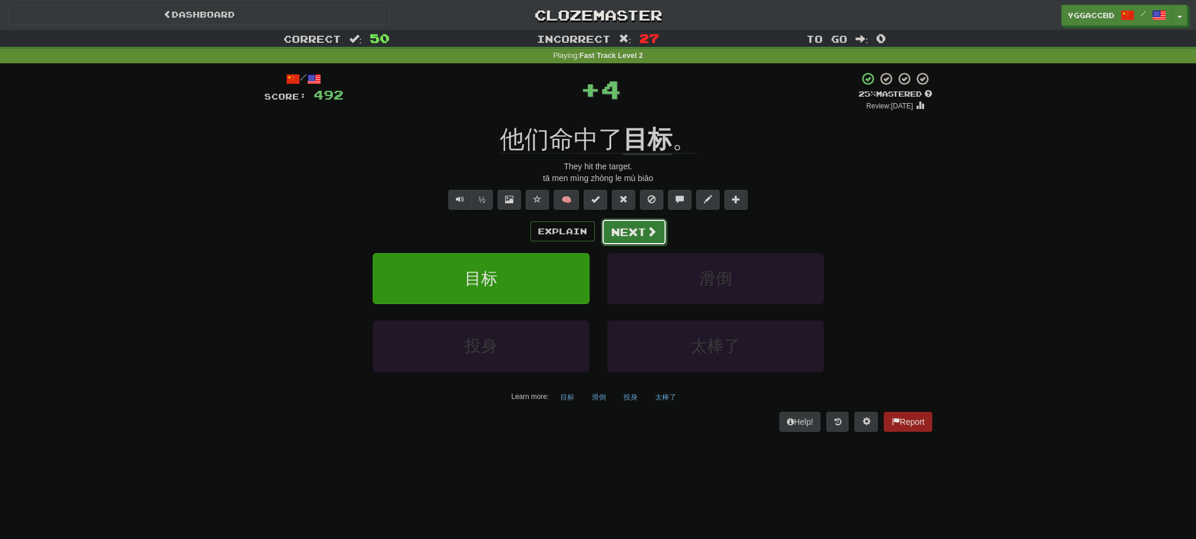
click at [623, 234] on button "Next" at bounding box center [634, 232] width 66 height 27
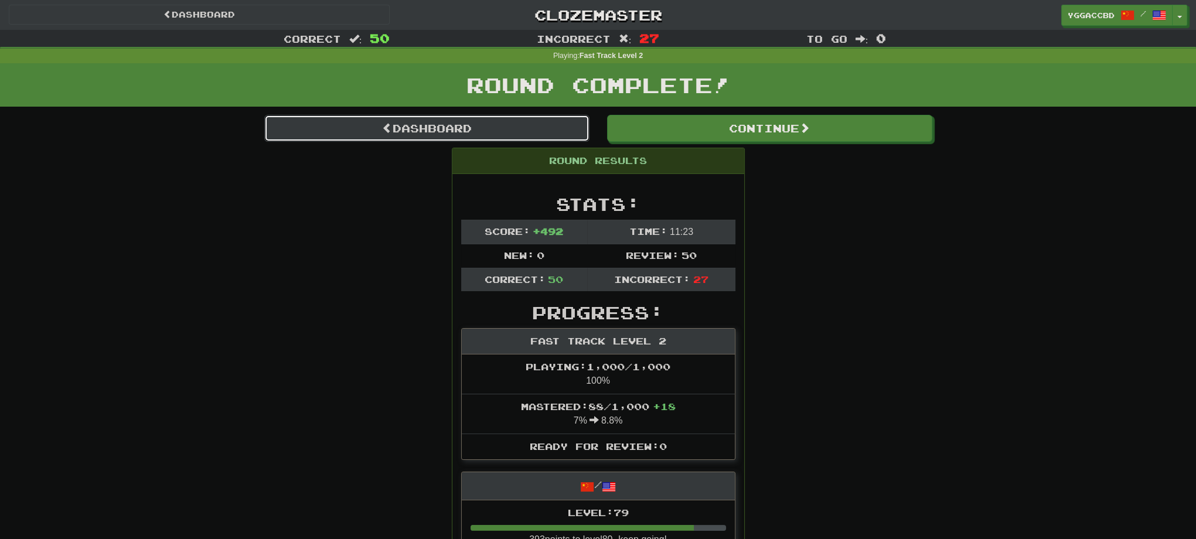
click at [451, 127] on link "Dashboard" at bounding box center [426, 128] width 325 height 27
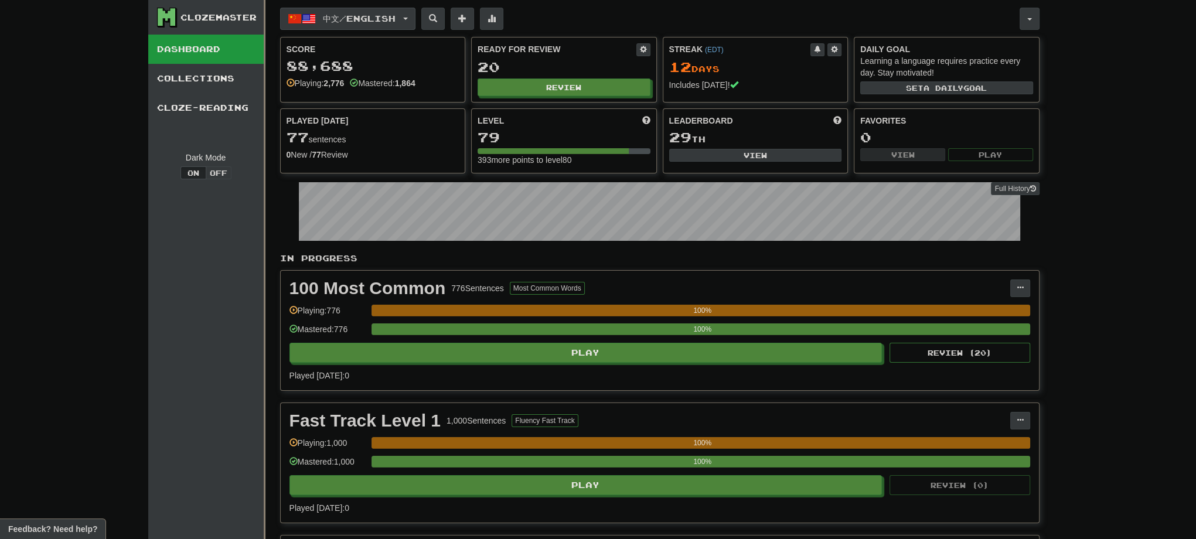
click at [415, 18] on button "中文 / English" at bounding box center [347, 19] width 135 height 22
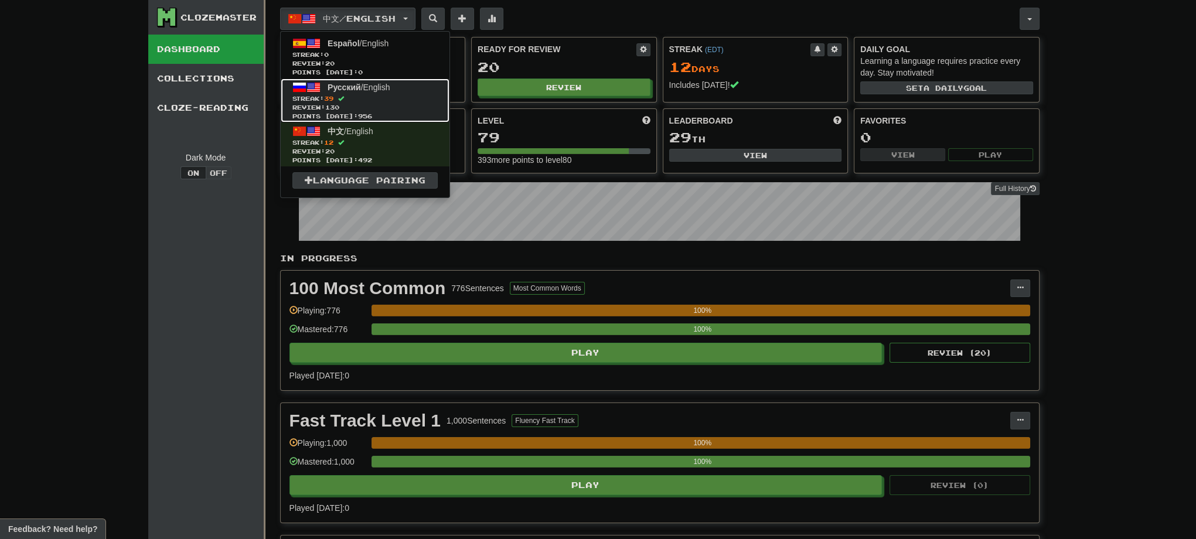
click at [371, 101] on span "Streak: 39" at bounding box center [364, 98] width 145 height 9
